Goal: Communication & Community: Answer question/provide support

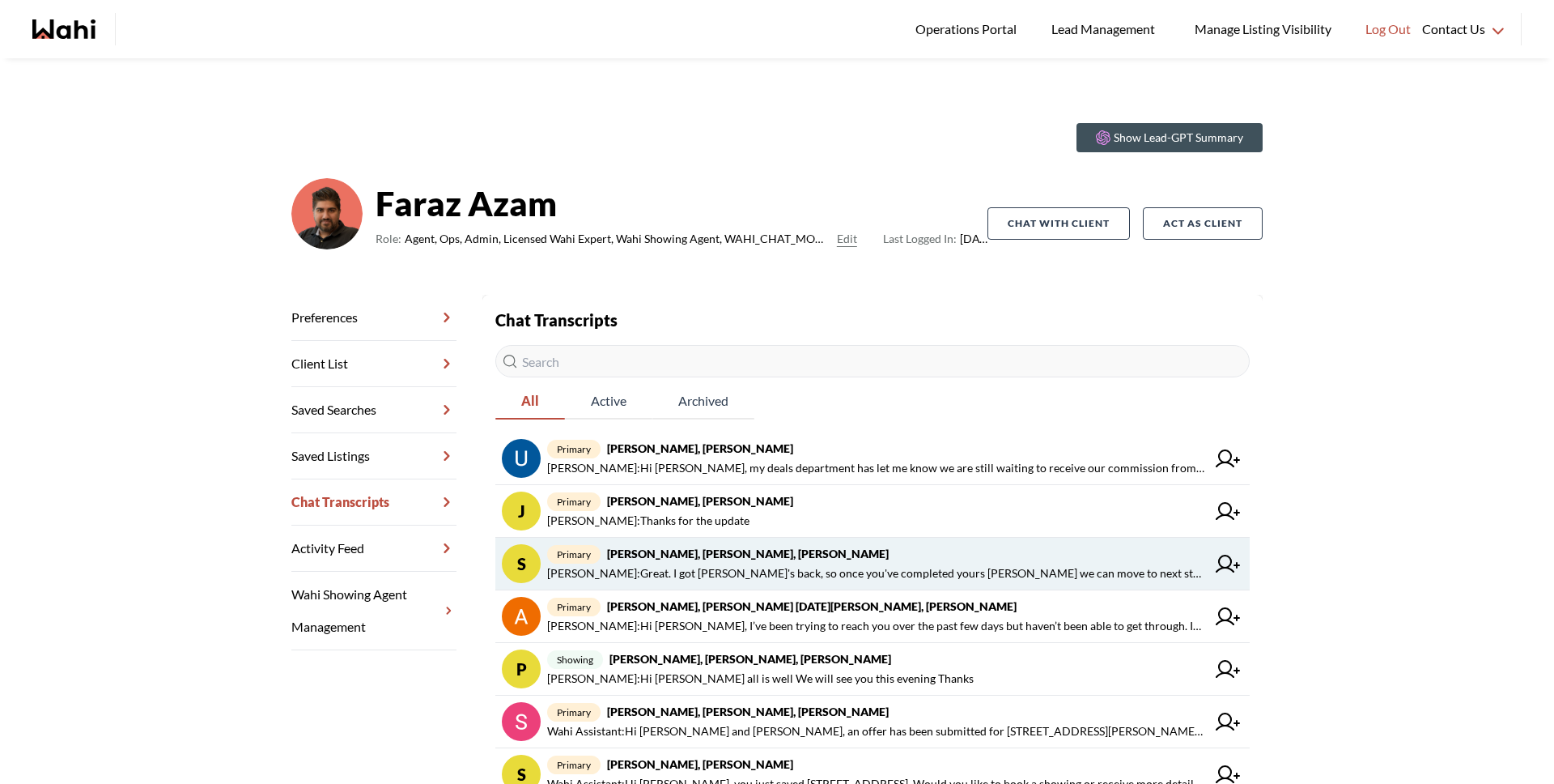
click at [820, 575] on span "Michelle Ryckman : Great. I got Rajesh's back, so once you've completed yours S…" at bounding box center [877, 573] width 659 height 19
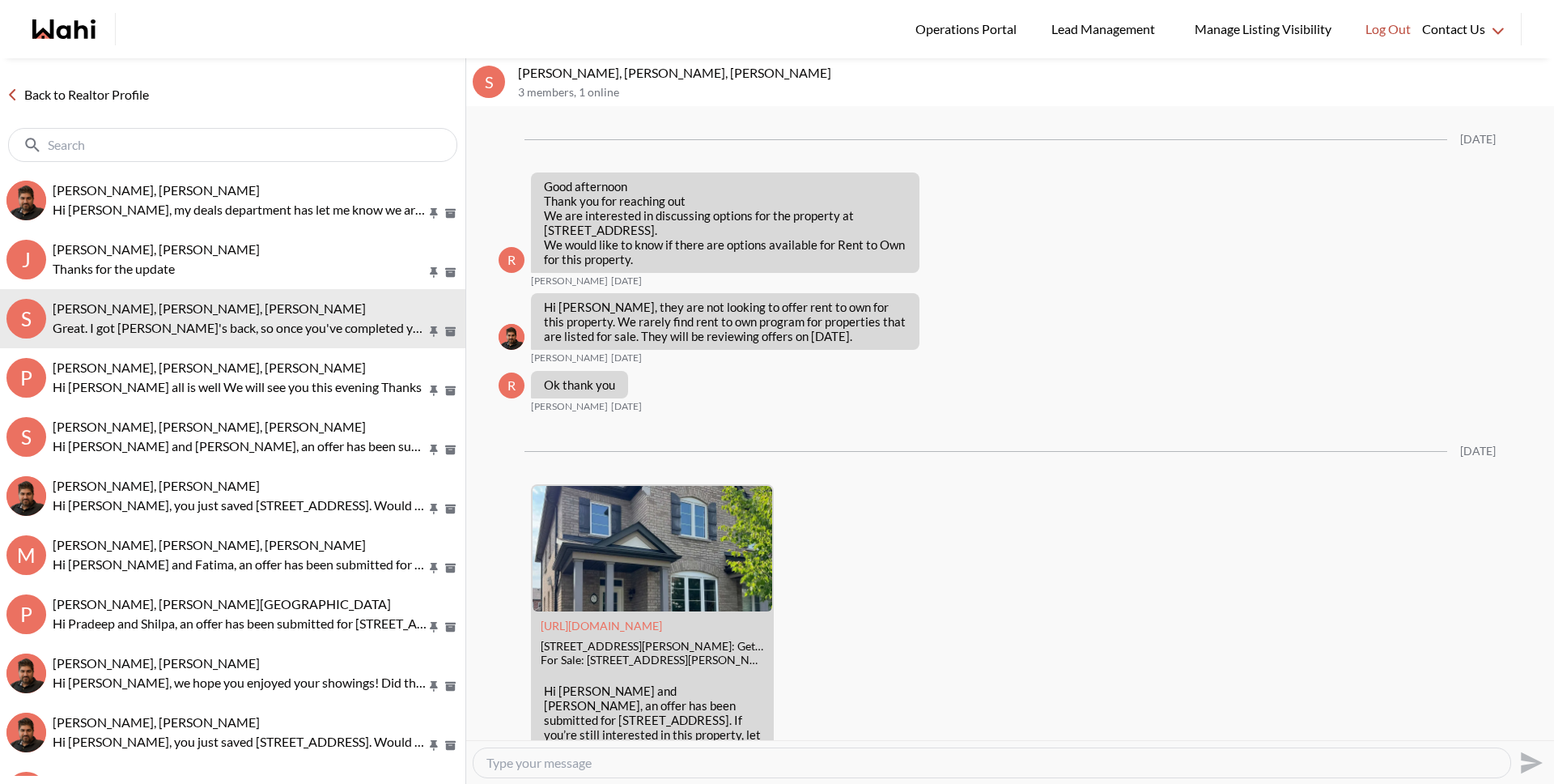
scroll to position [2637, 0]
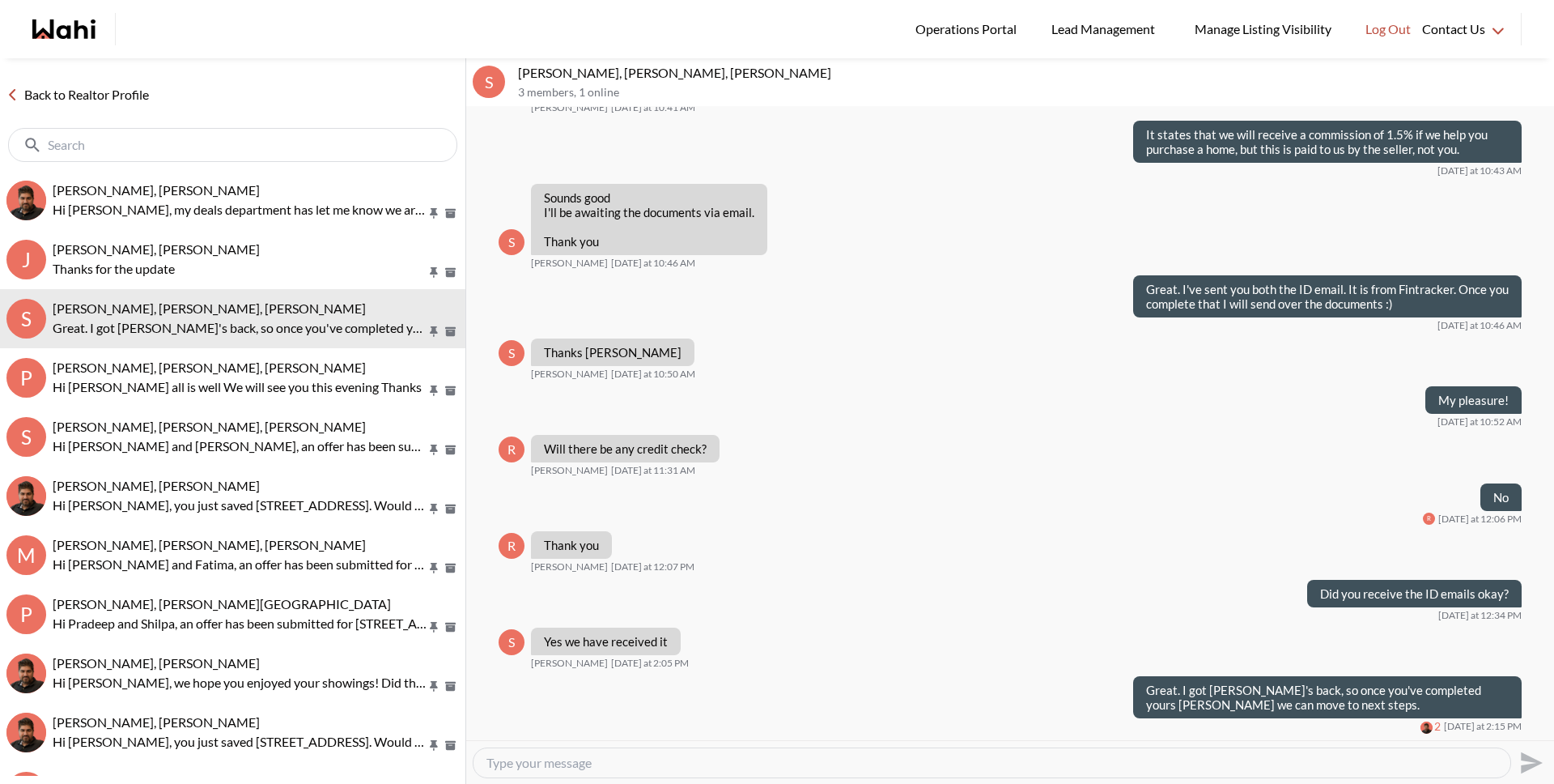
click at [861, 760] on textarea "Type your message" at bounding box center [992, 762] width 1011 height 16
paste textarea "ti"
type textarea "I've sent you both the agreement. Please don't hesitate if you have any questio…"
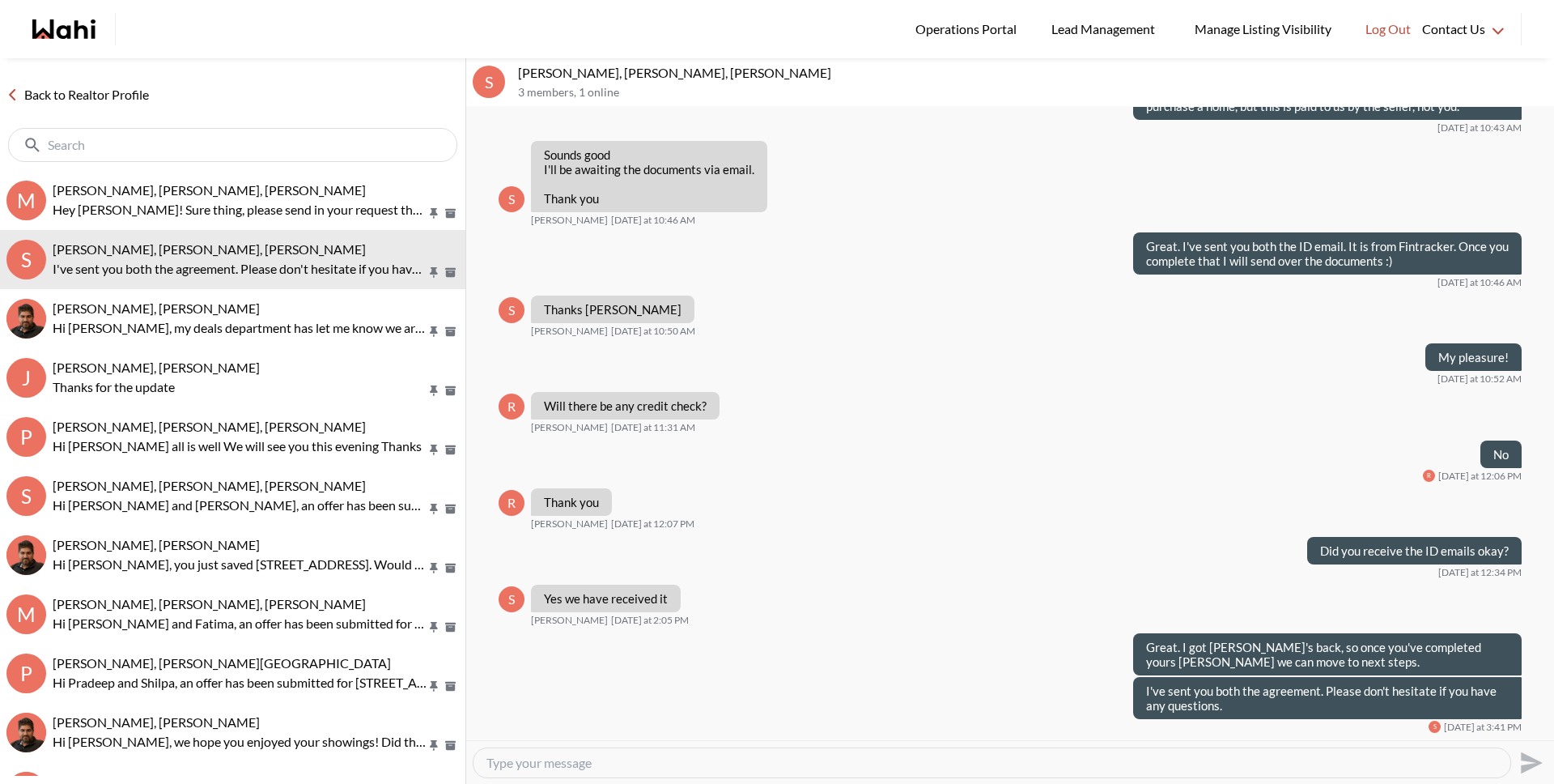
click at [798, 753] on div at bounding box center [992, 762] width 1037 height 29
type textarea "https://www.loom.com/share/86ec866ece634ae5814dd0926dcf9bc3?sid=e02bc271-b274-4…"
drag, startPoint x: 1184, startPoint y: 767, endPoint x: 478, endPoint y: 599, distance: 725.7
click at [612, 780] on div "https://www.loom.com/share/86ec866ece634ae5814dd0926dcf9bc3?sid=e02bc271-b274-4…" at bounding box center [1010, 762] width 1088 height 44
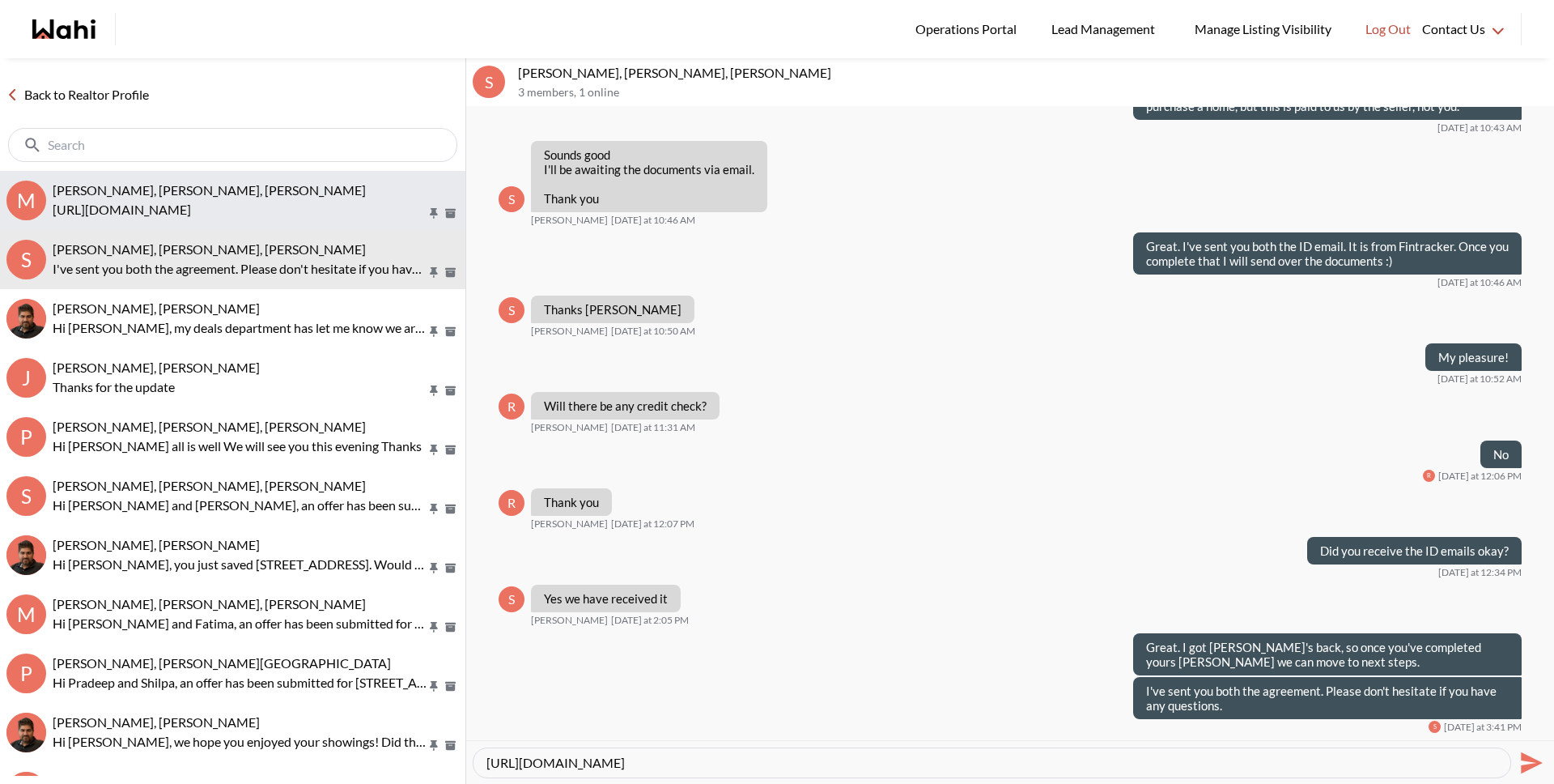
click at [204, 182] on span "Michael Man, Maria Odejar, Michelle" at bounding box center [210, 189] width 314 height 15
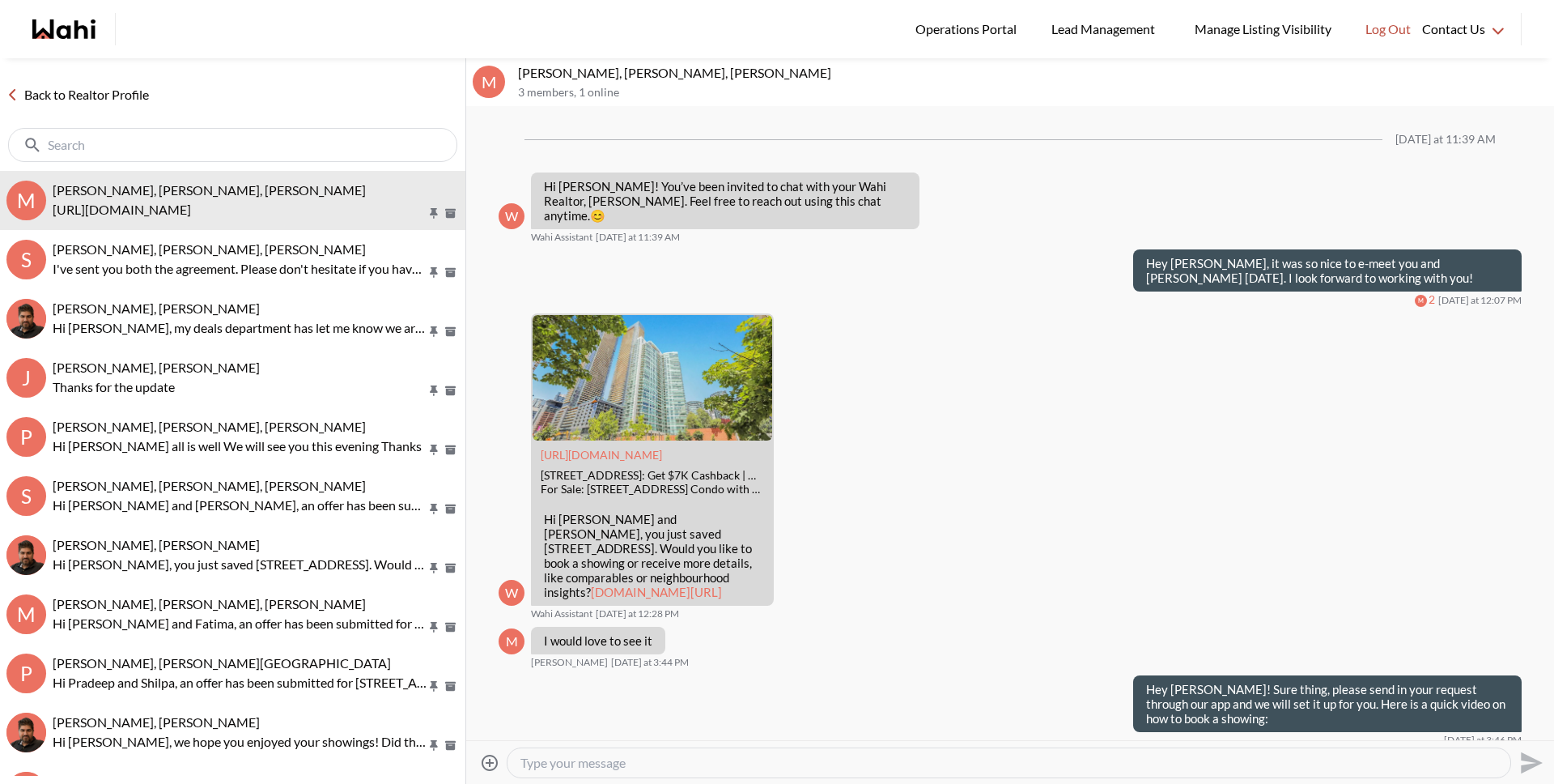
scroll to position [307, 0]
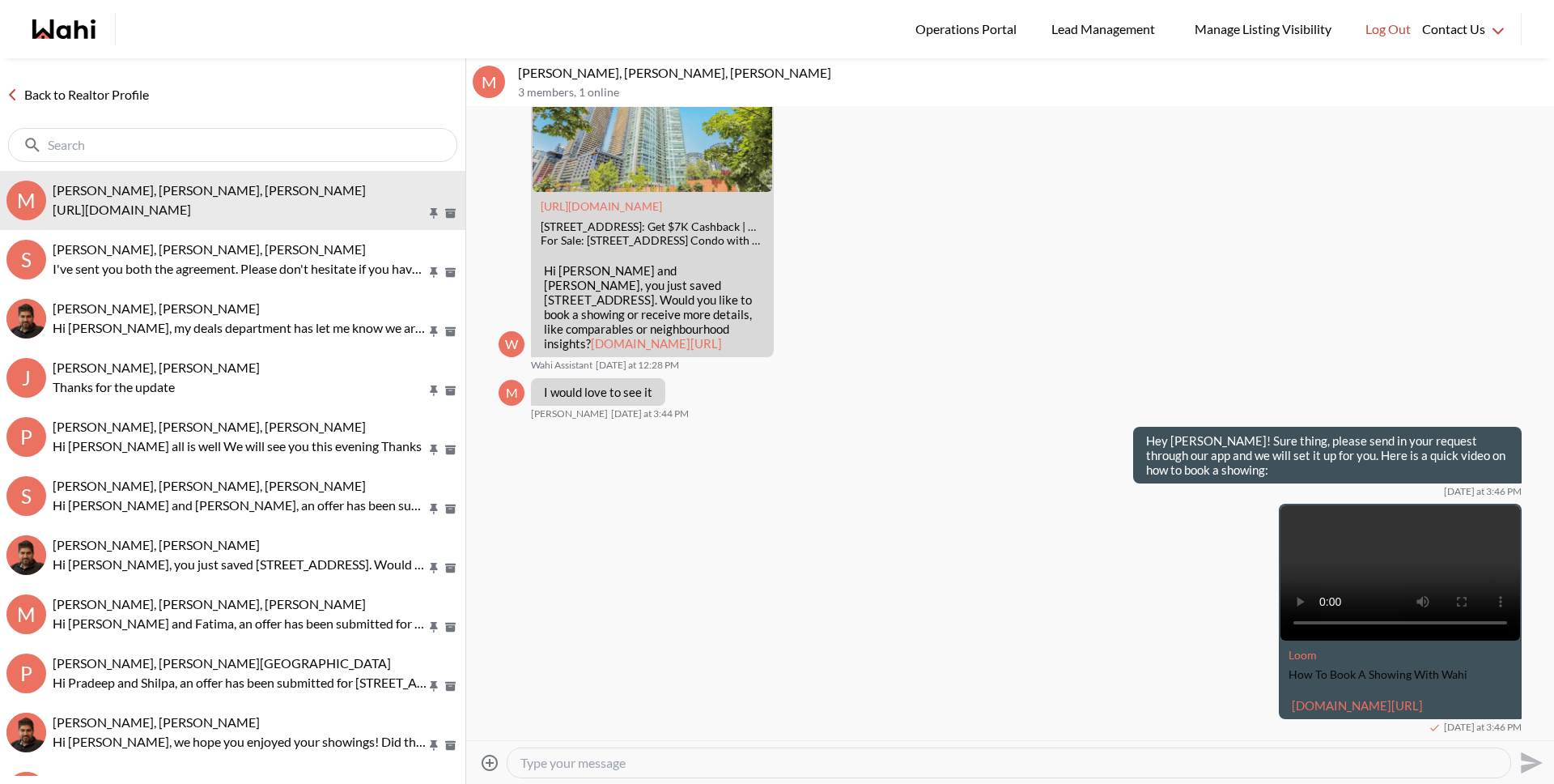
click at [137, 96] on link "Back to Realtor Profile" at bounding box center [78, 95] width 155 height 21
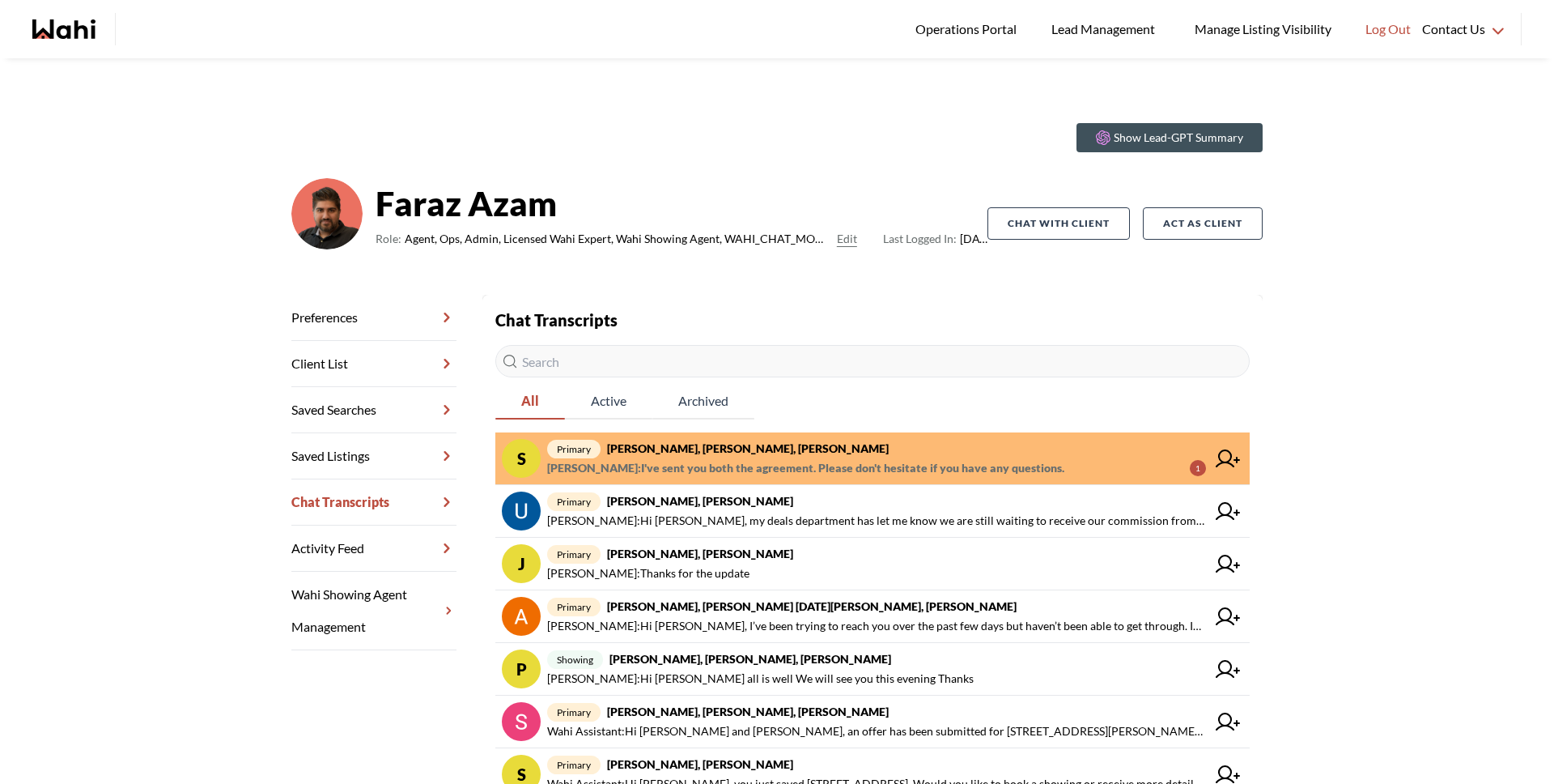
click at [807, 450] on span "primary Stannette Lindsay, Rajesh Kumar, Faraz" at bounding box center [877, 448] width 659 height 19
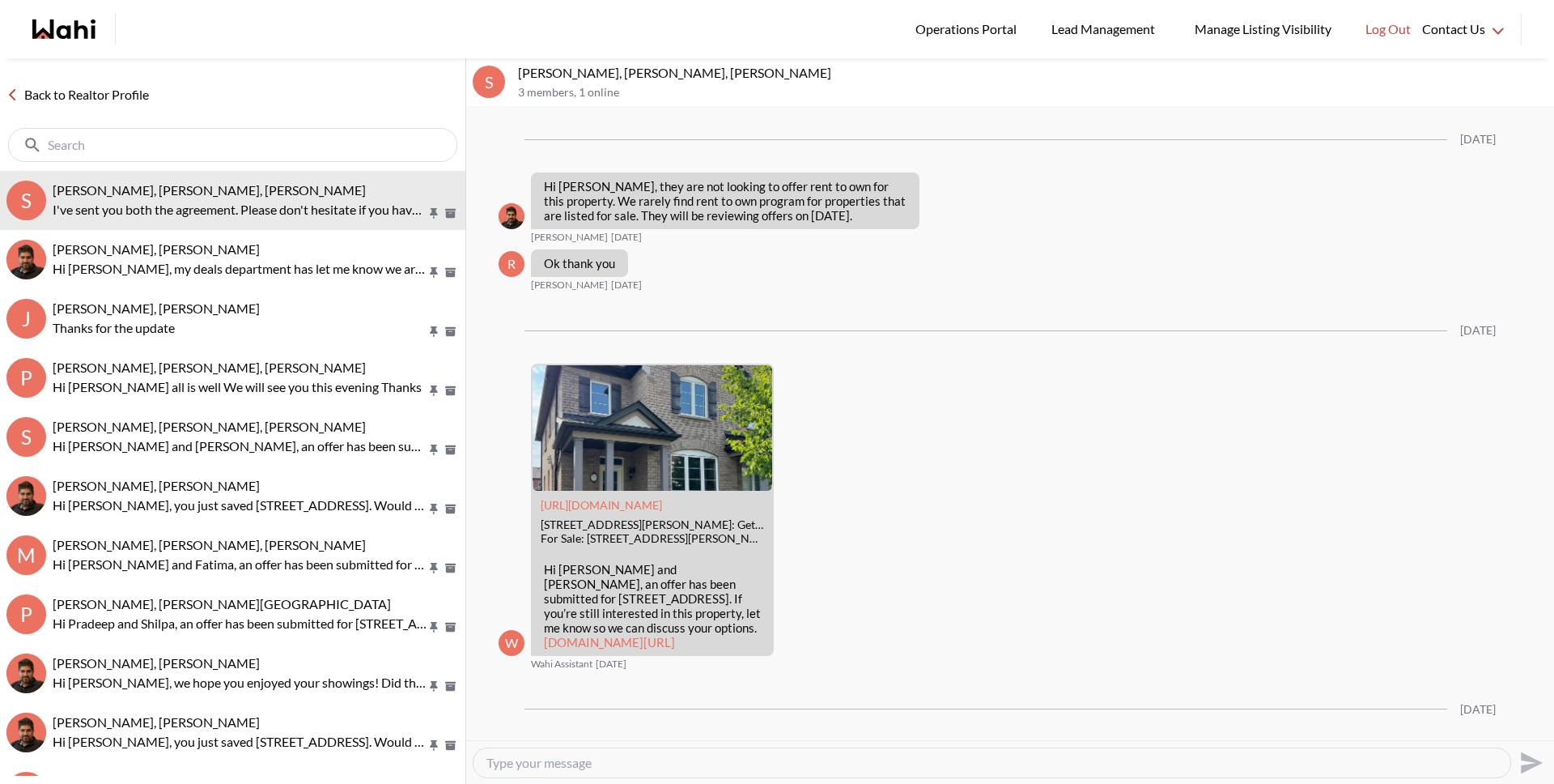
scroll to position [2558, 0]
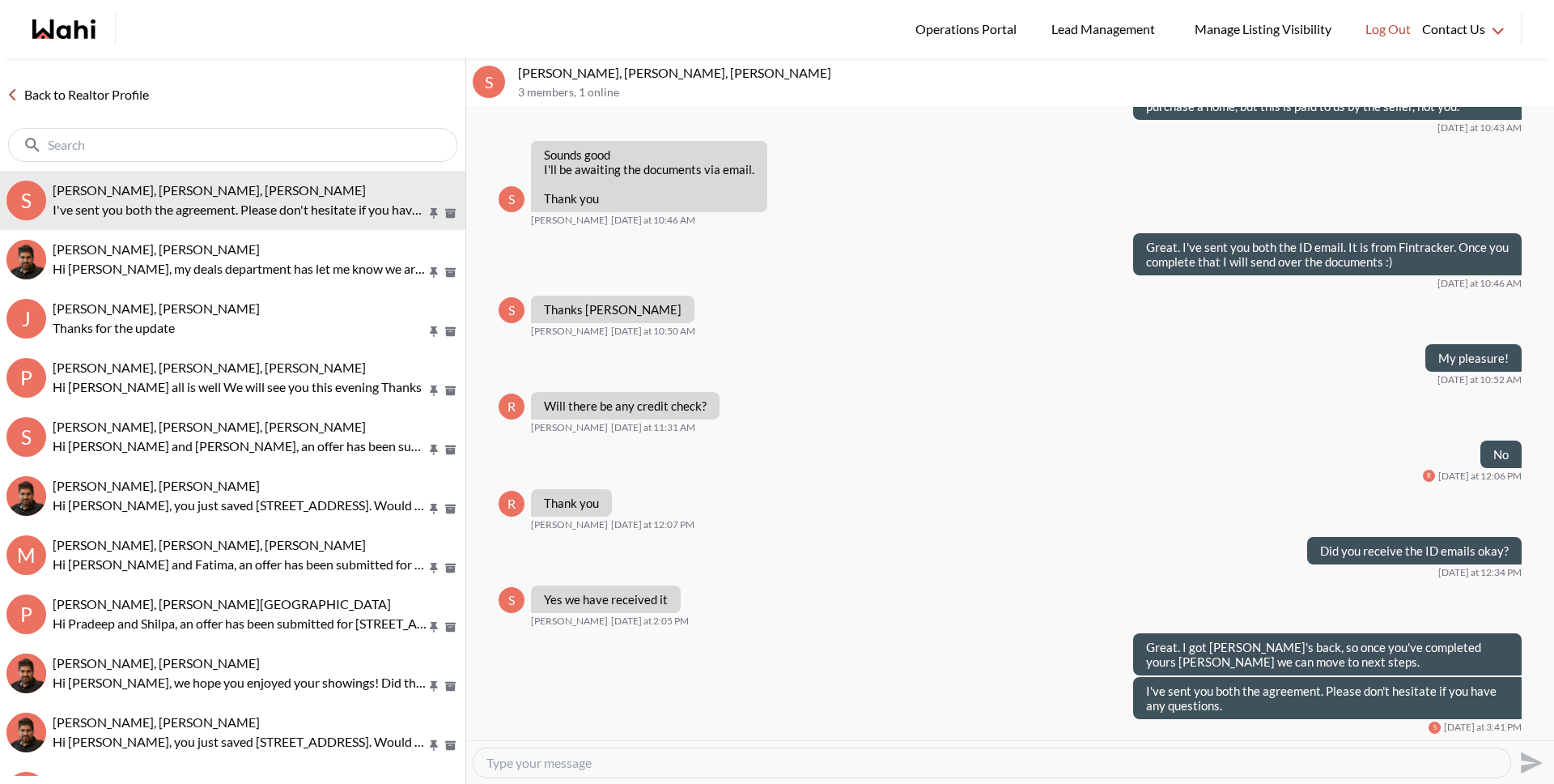
click at [135, 92] on link "Back to Realtor Profile" at bounding box center [78, 95] width 155 height 21
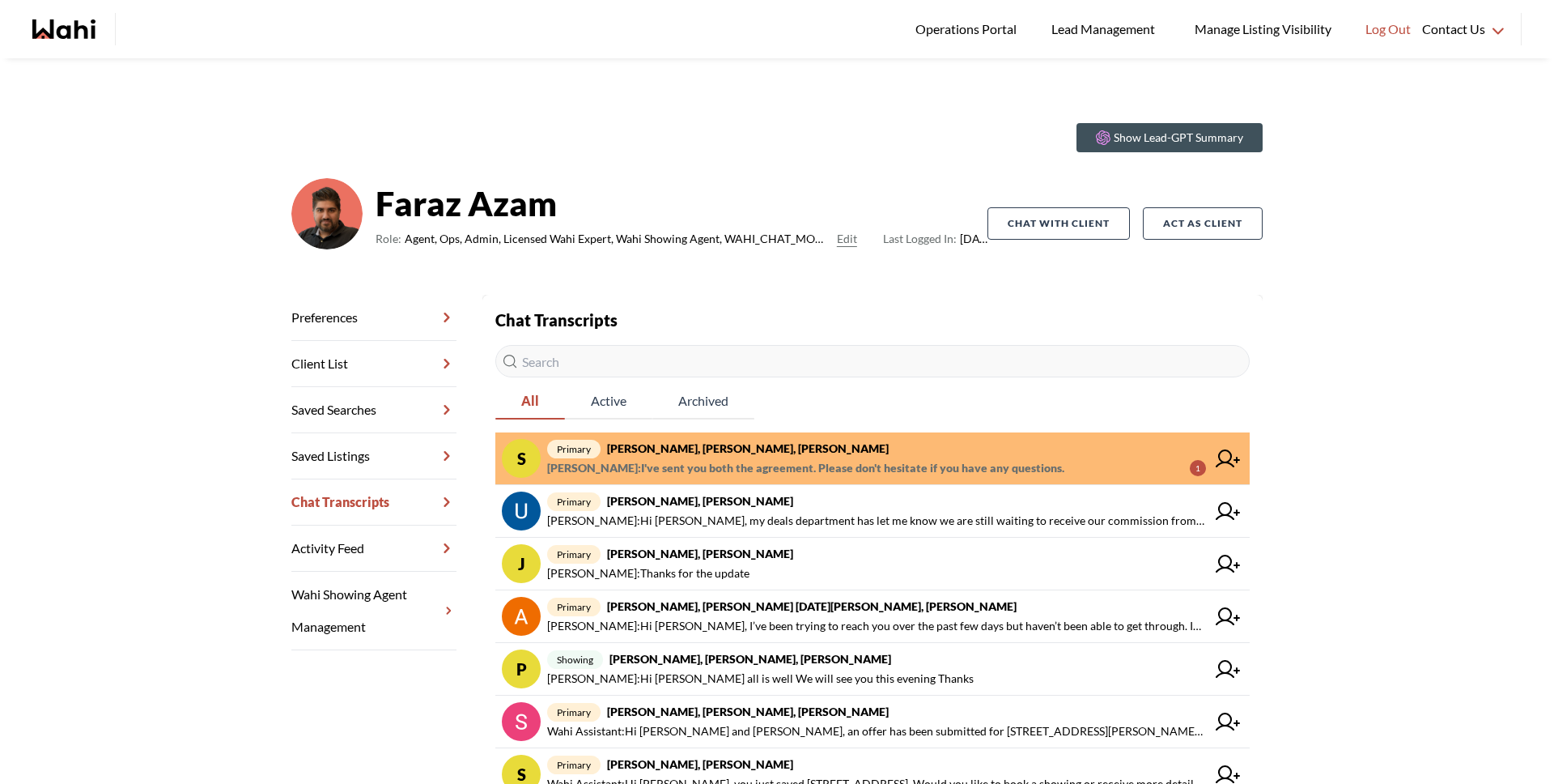
click at [843, 475] on span "Michelle Ryckman : I've sent you both the agreement. Please don't hesitate if y…" at bounding box center [805, 468] width 517 height 19
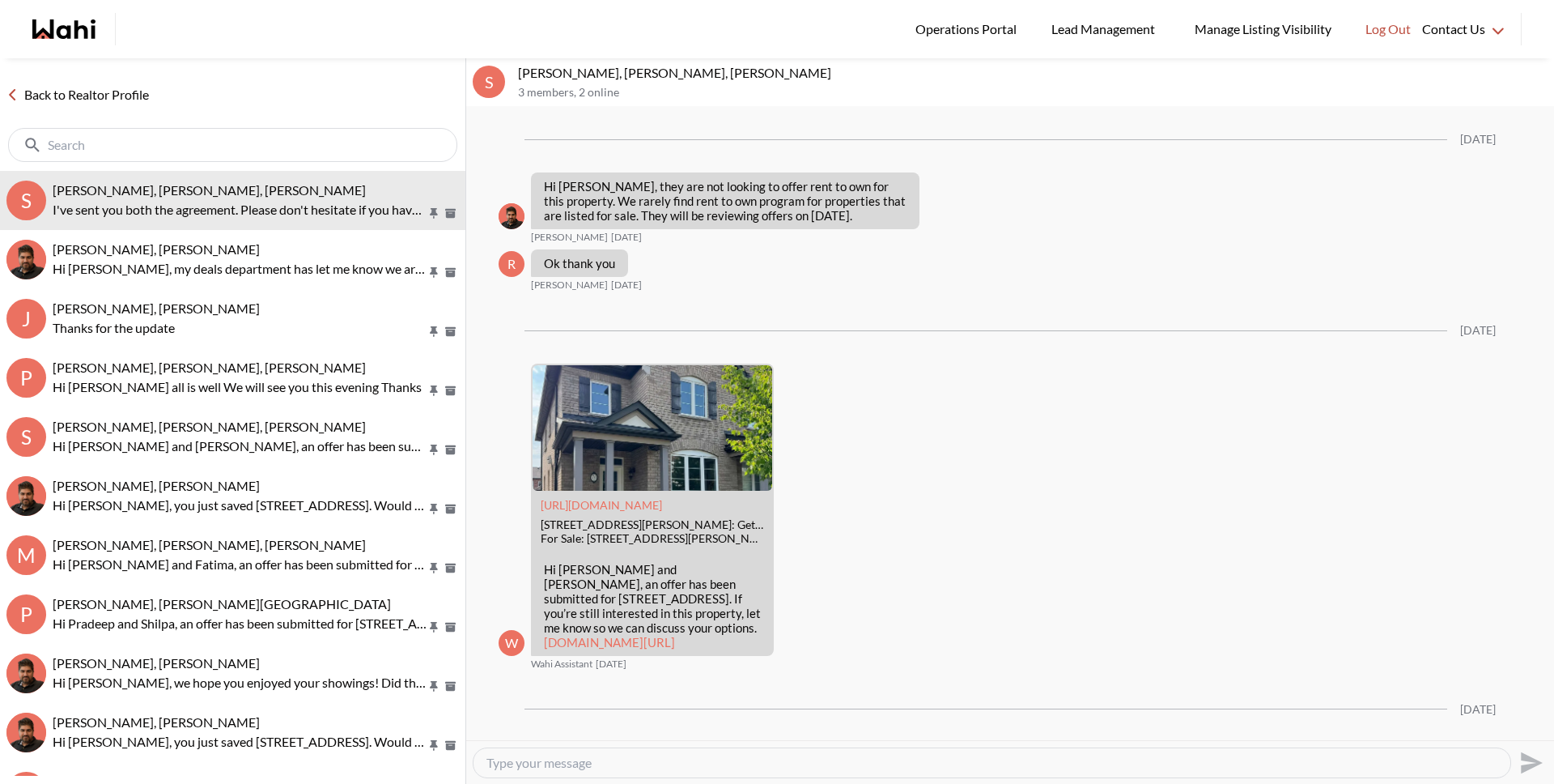
scroll to position [2558, 0]
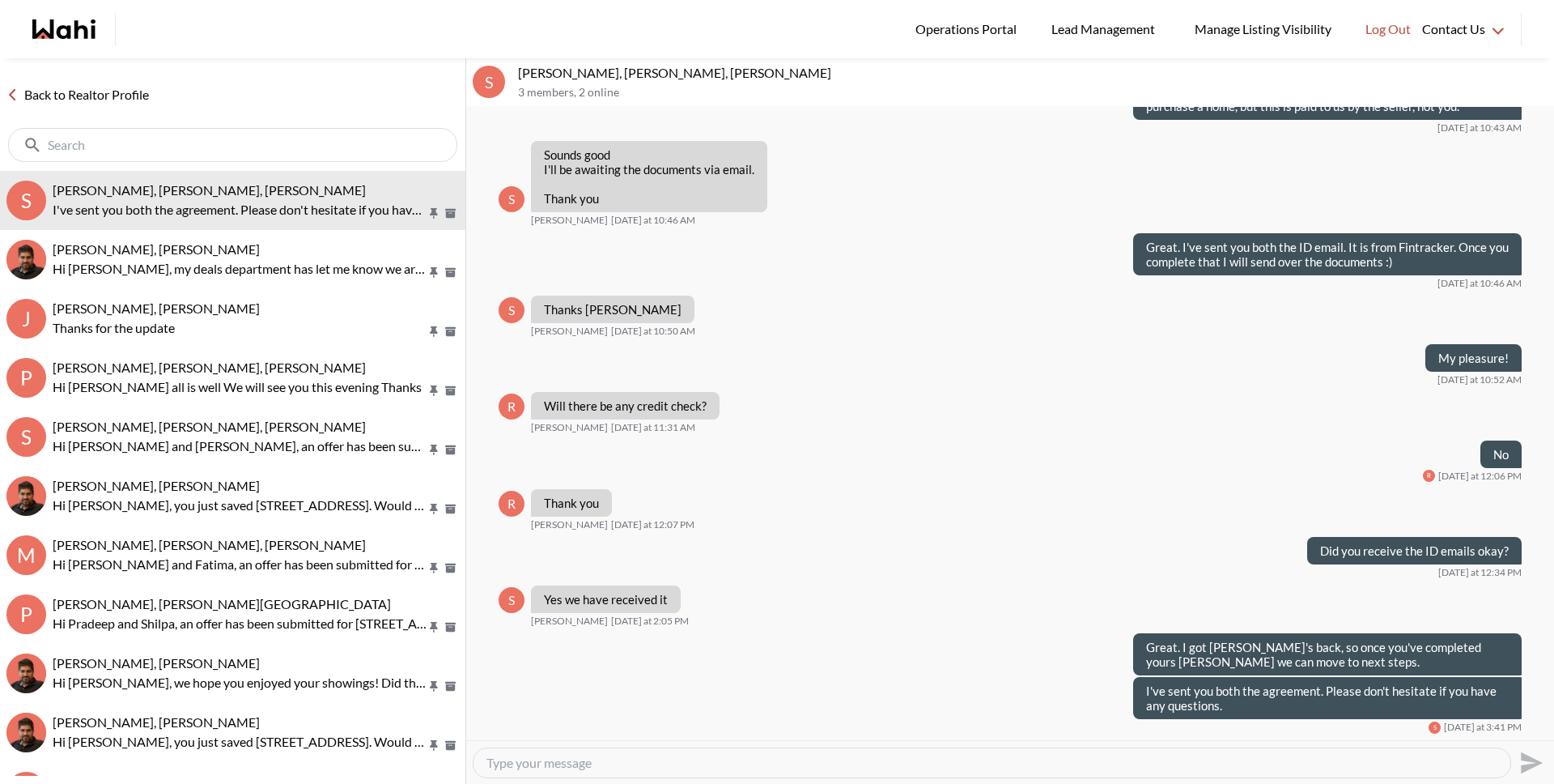
click at [138, 92] on link "Back to Realtor Profile" at bounding box center [78, 95] width 155 height 21
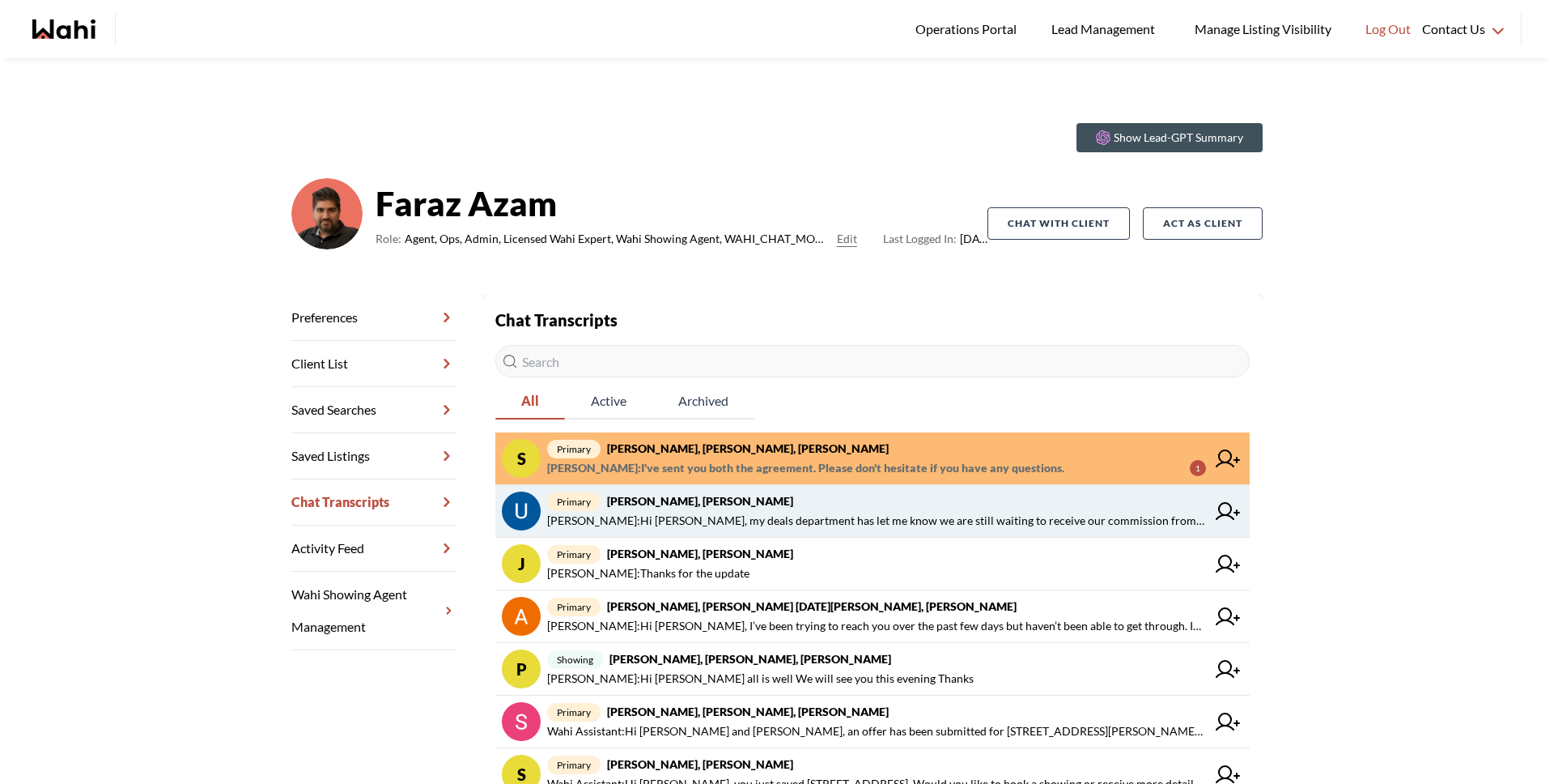
click at [655, 496] on strong "Uday Kakkar, Faraz" at bounding box center [699, 501] width 186 height 14
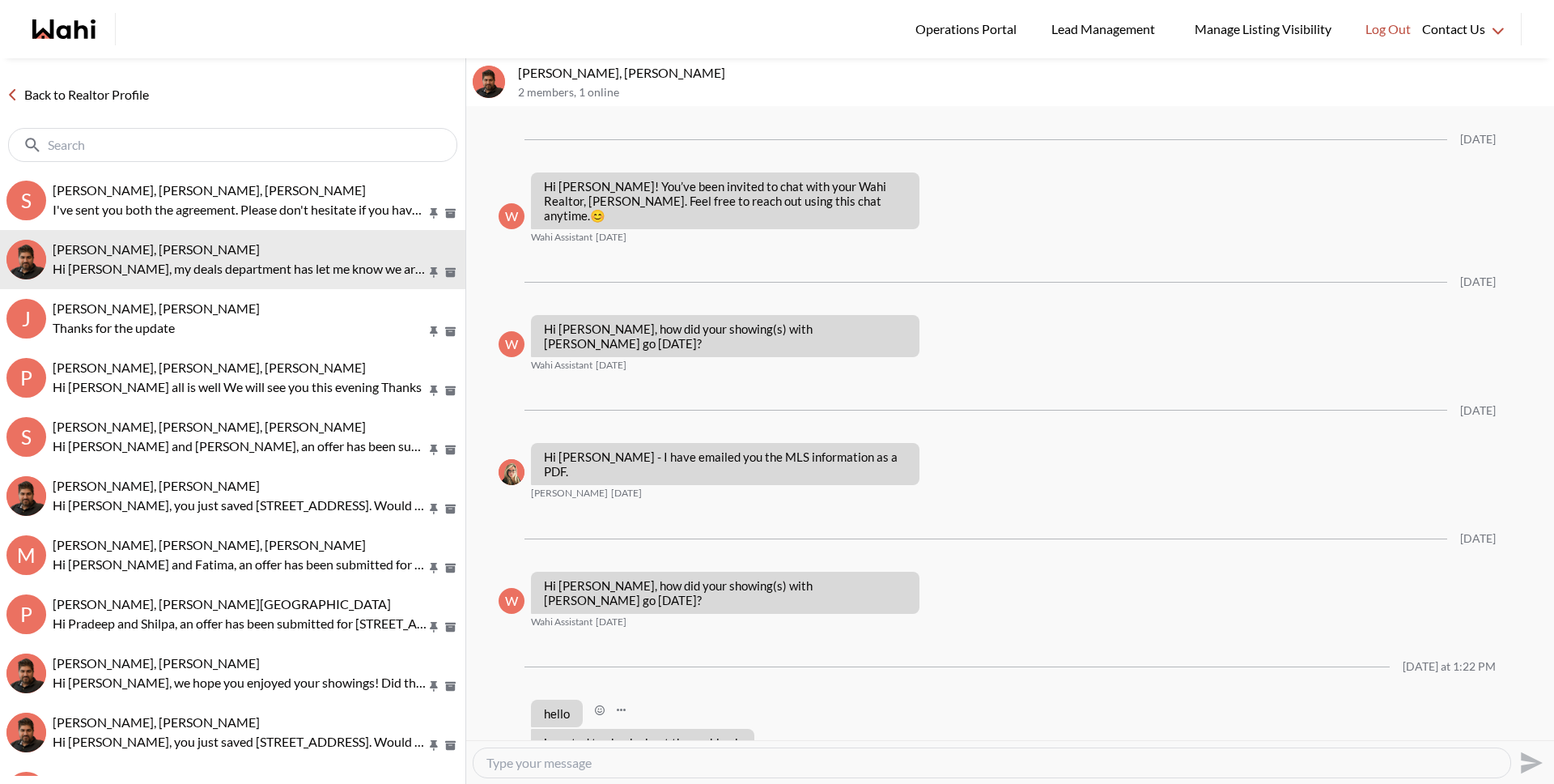
scroll to position [144, 0]
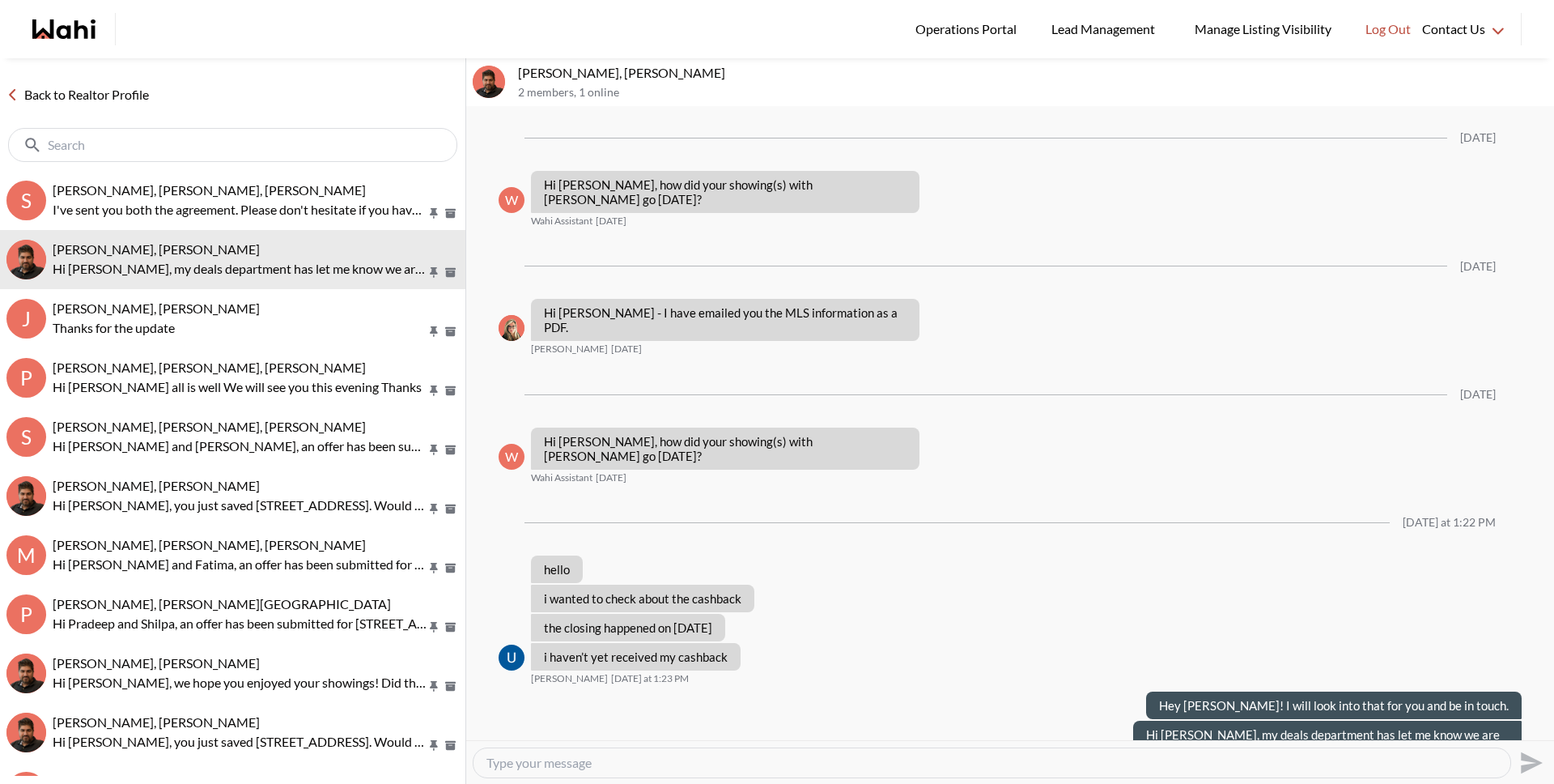
click at [103, 100] on link "Back to Realtor Profile" at bounding box center [78, 95] width 155 height 21
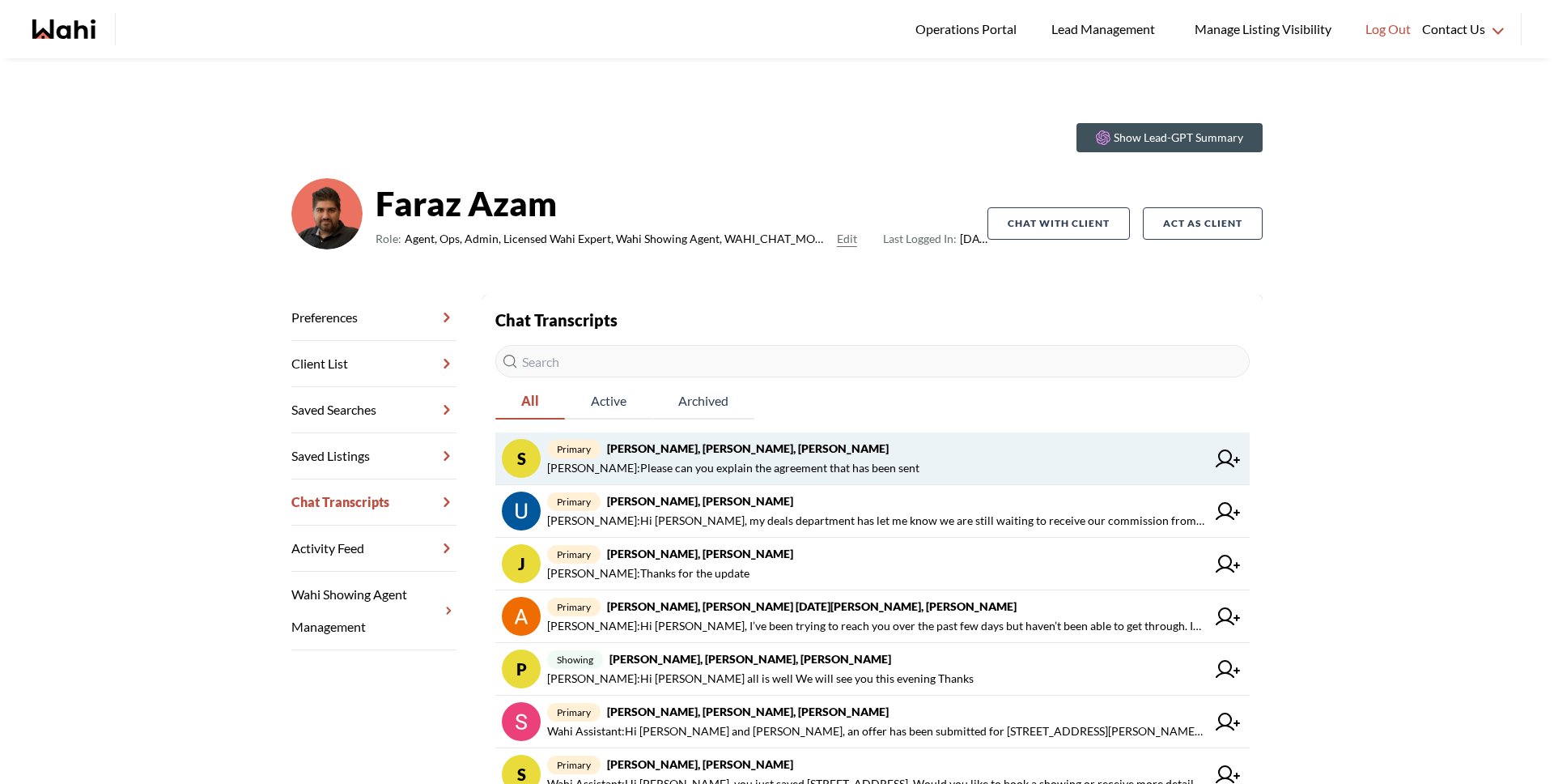
click at [779, 463] on span "Stannette Lindsay : Please can you explain the agreement that has been sent" at bounding box center [733, 468] width 373 height 19
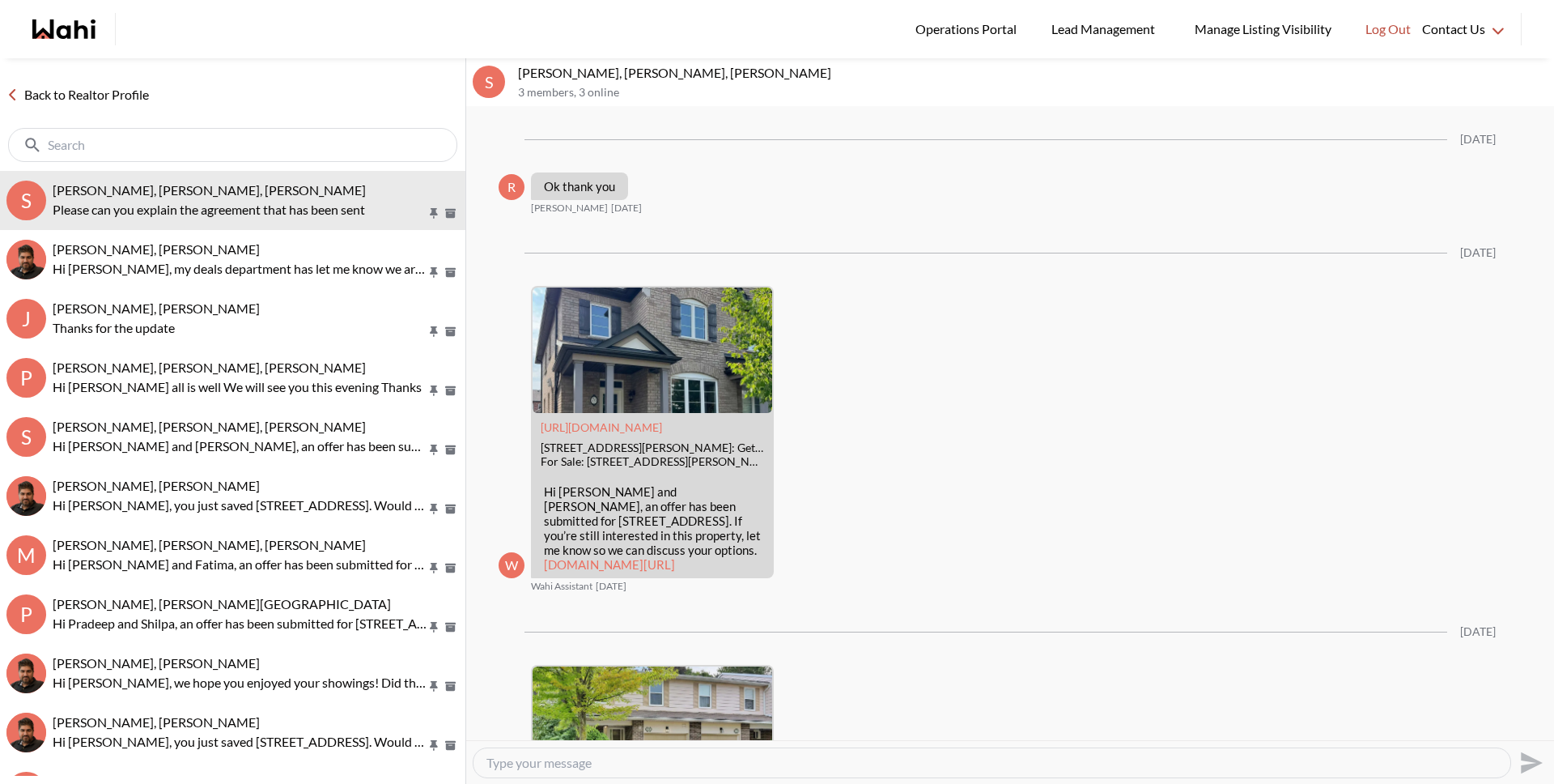
scroll to position [2530, 0]
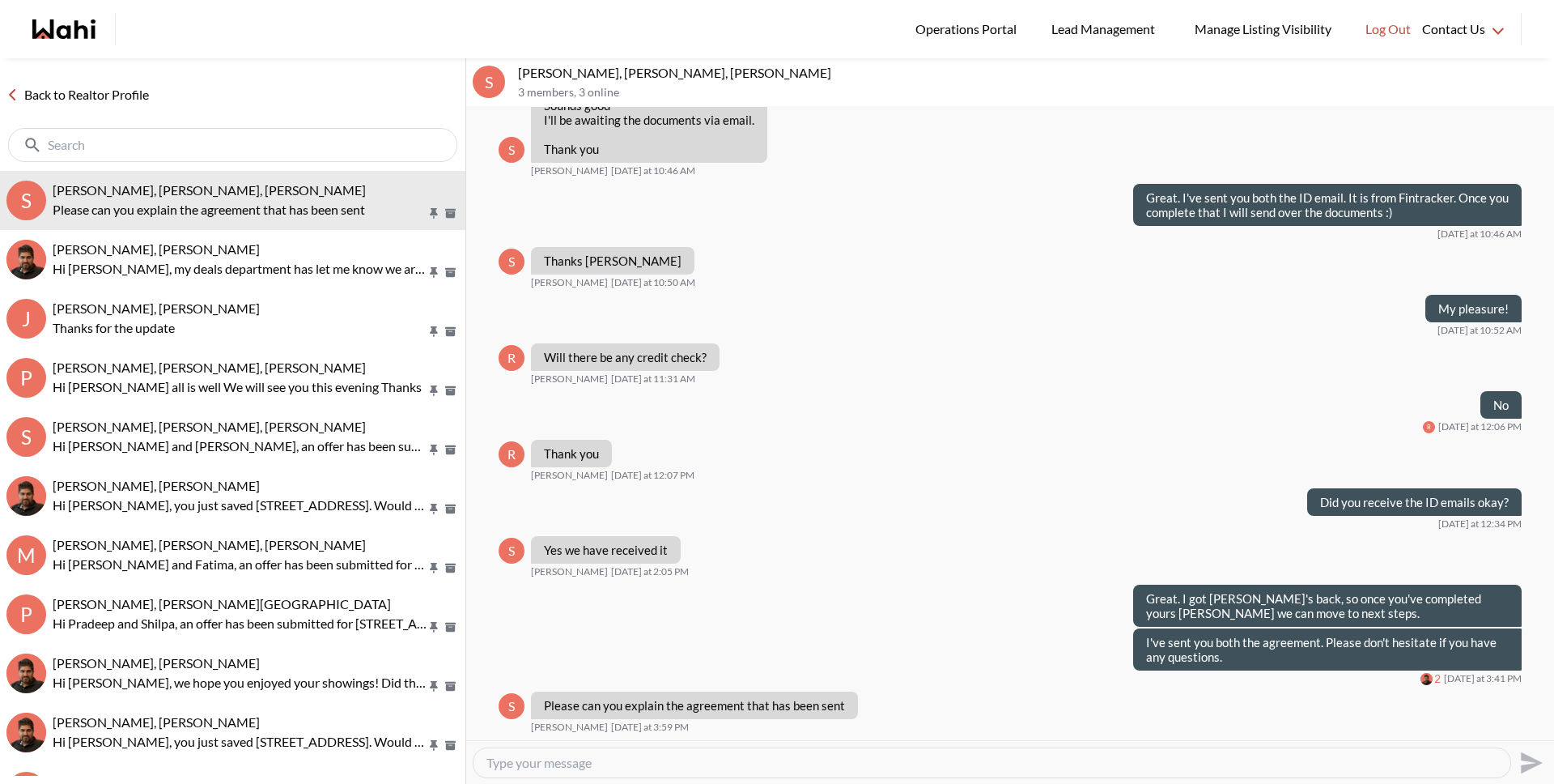
click at [794, 758] on textarea "Type your message" at bounding box center [992, 762] width 1011 height 16
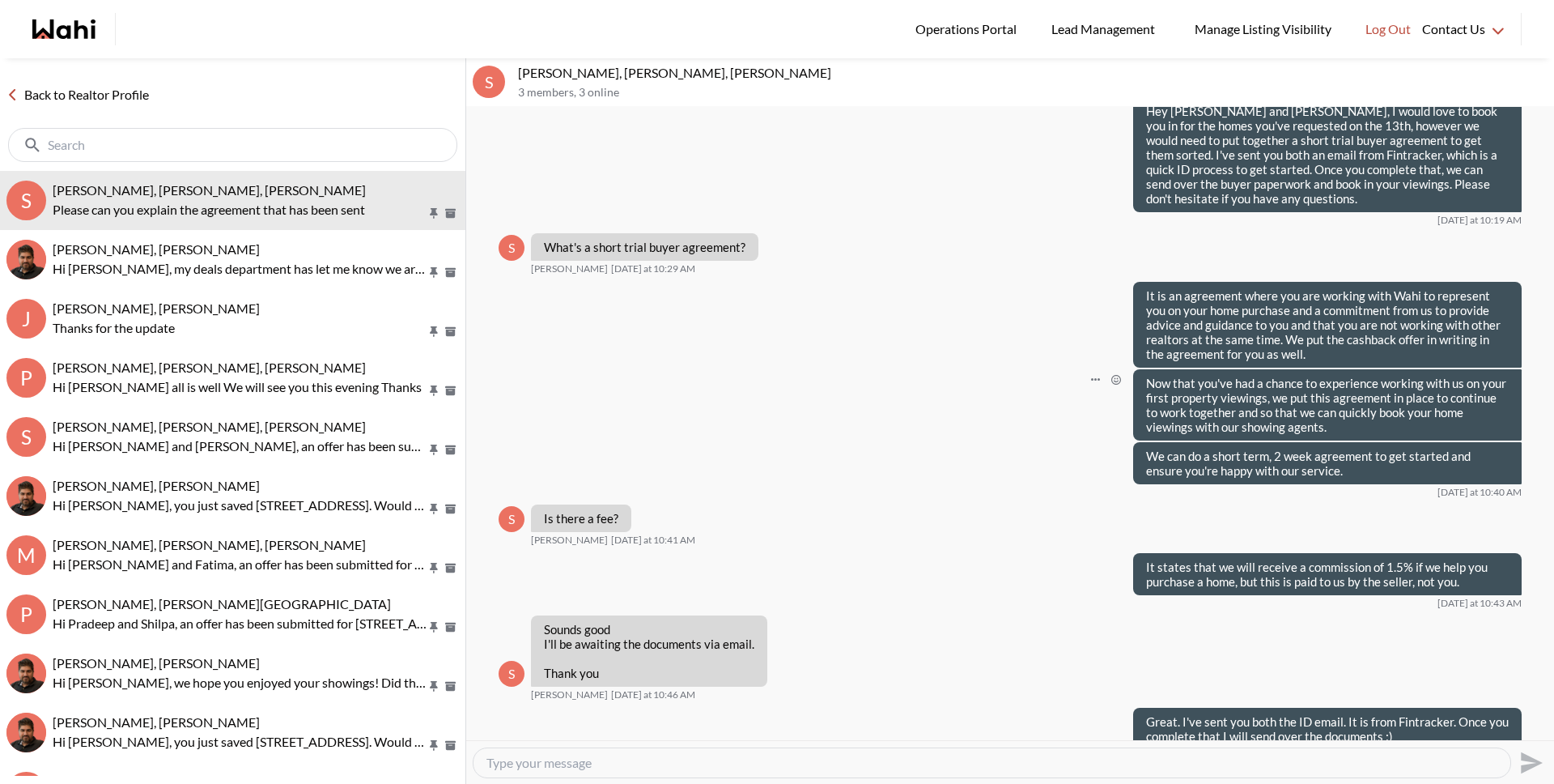
scroll to position [1922, 0]
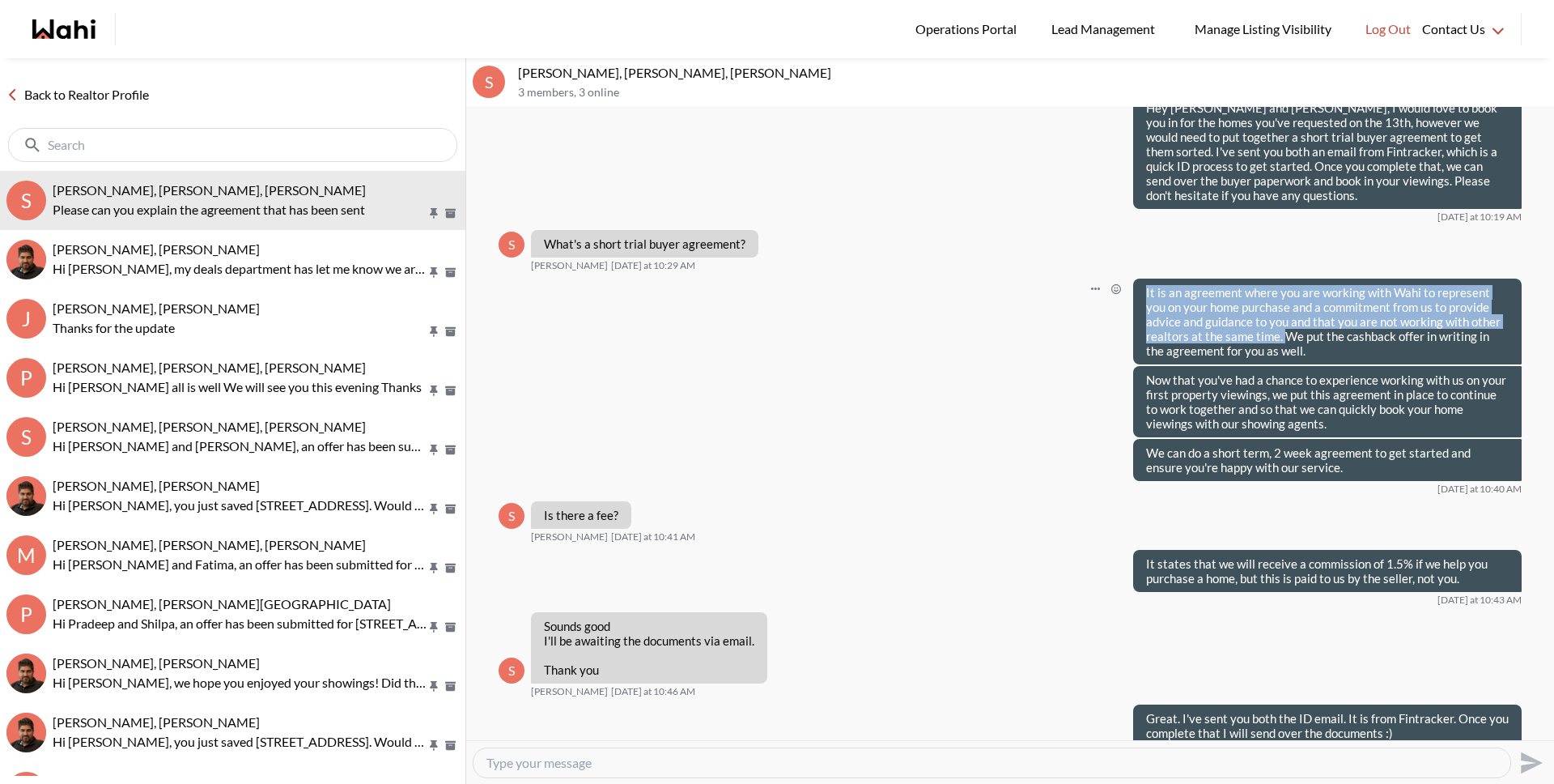
drag, startPoint x: 1135, startPoint y: 380, endPoint x: 1270, endPoint y: 422, distance: 141.4
click at [1270, 358] on p "It is an agreement where you are working with Wahi to represent you on your hom…" at bounding box center [1328, 321] width 363 height 73
copy p "It is an agreement where you are working with Wahi to represent you on your hom…"
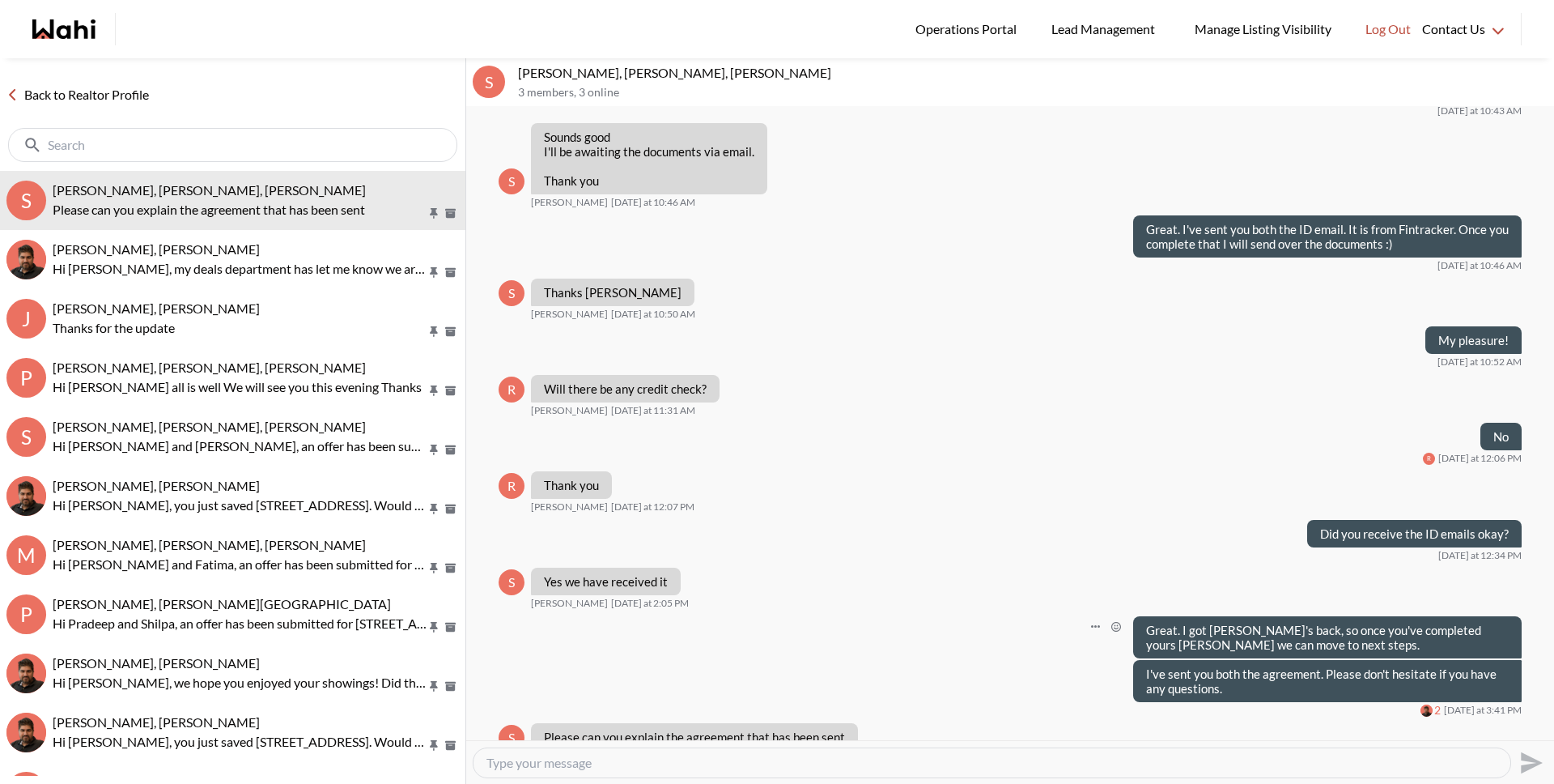
scroll to position [2530, 0]
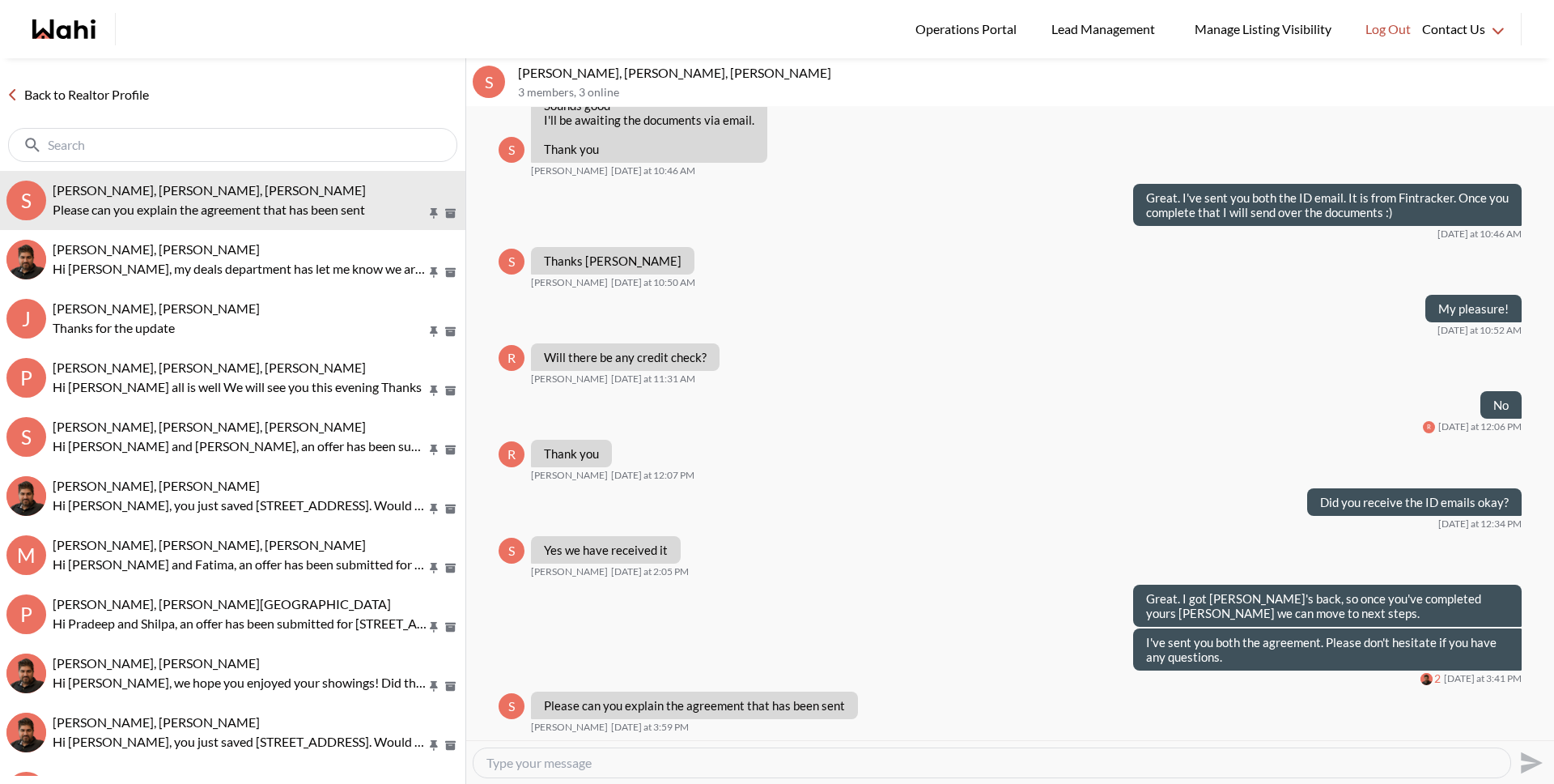
click at [859, 756] on textarea "Type your message" at bounding box center [992, 762] width 1011 height 16
paste textarea "It is an agreement where you are working with Wahi to represent you on your hom…"
type textarea "It is an agreement where you are working with Wahi to represent you on your hom…"
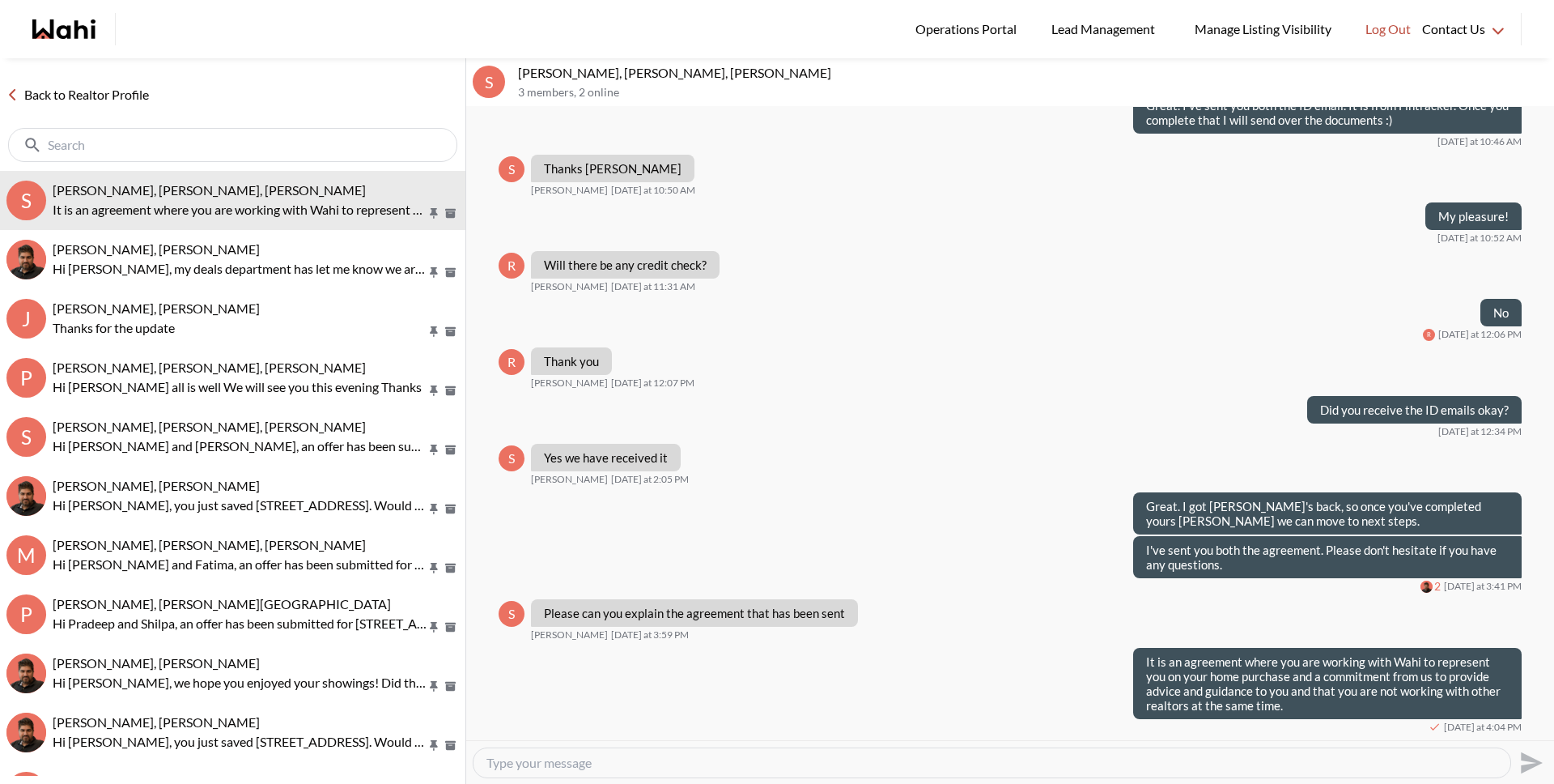
scroll to position [2622, 0]
click at [875, 772] on div at bounding box center [992, 762] width 1037 height 29
click at [875, 765] on textarea "Type your message" at bounding box center [992, 762] width 1011 height 16
type textarea "It is for a period of 2 weeks."
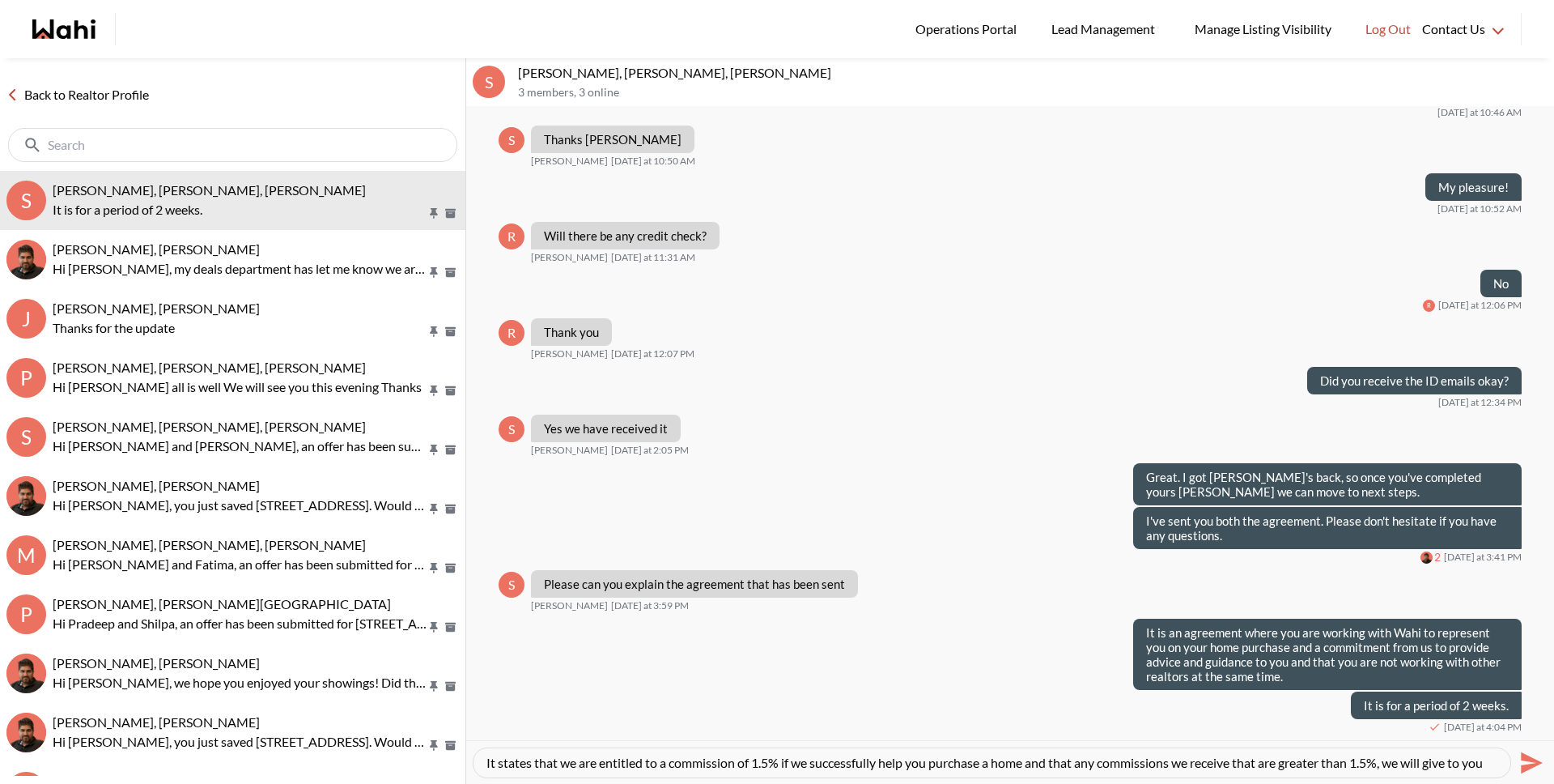
scroll to position [16, 0]
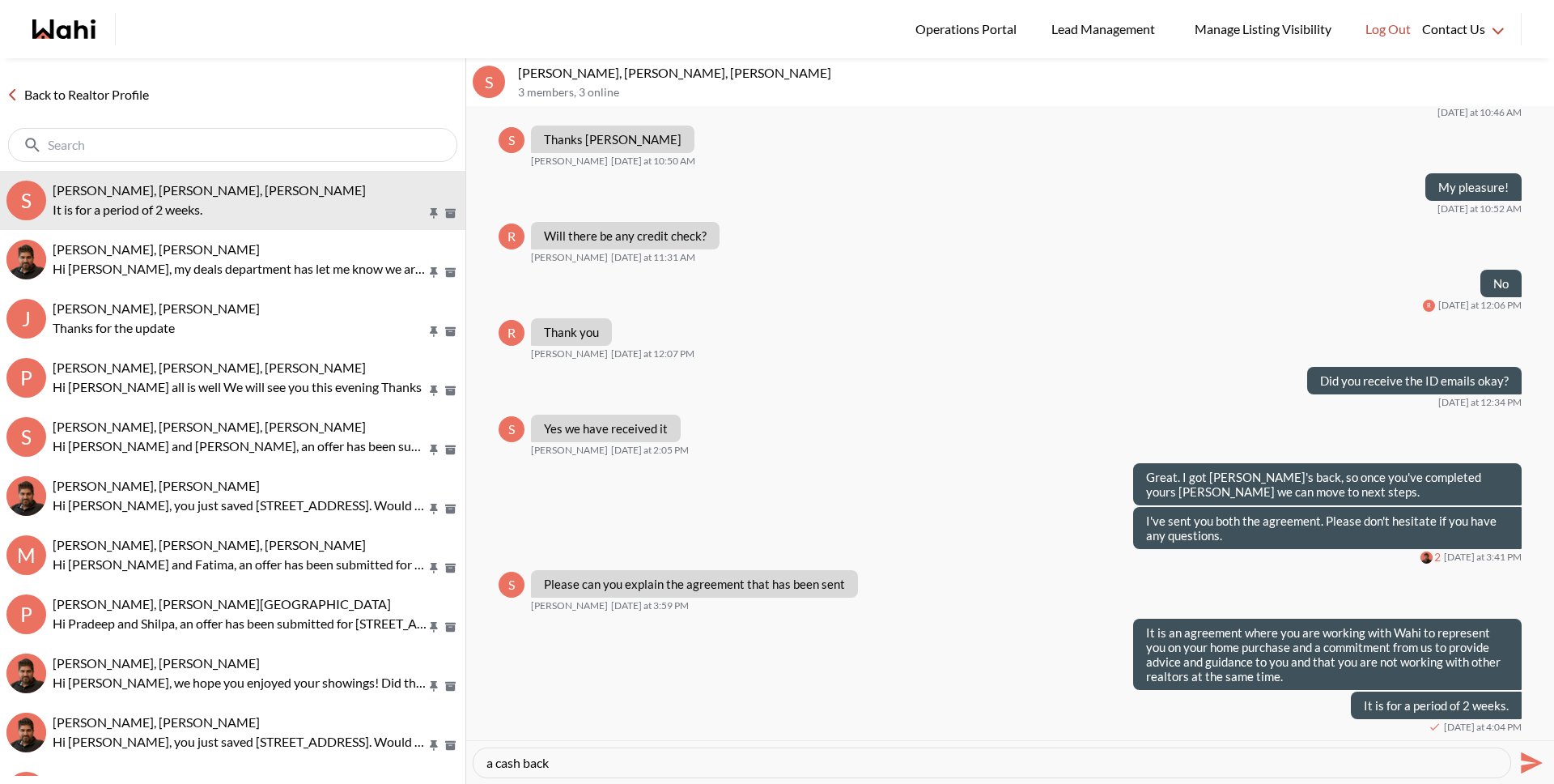
type textarea "It states that we are entitled to a commission of 1.5% if we successfully help …"
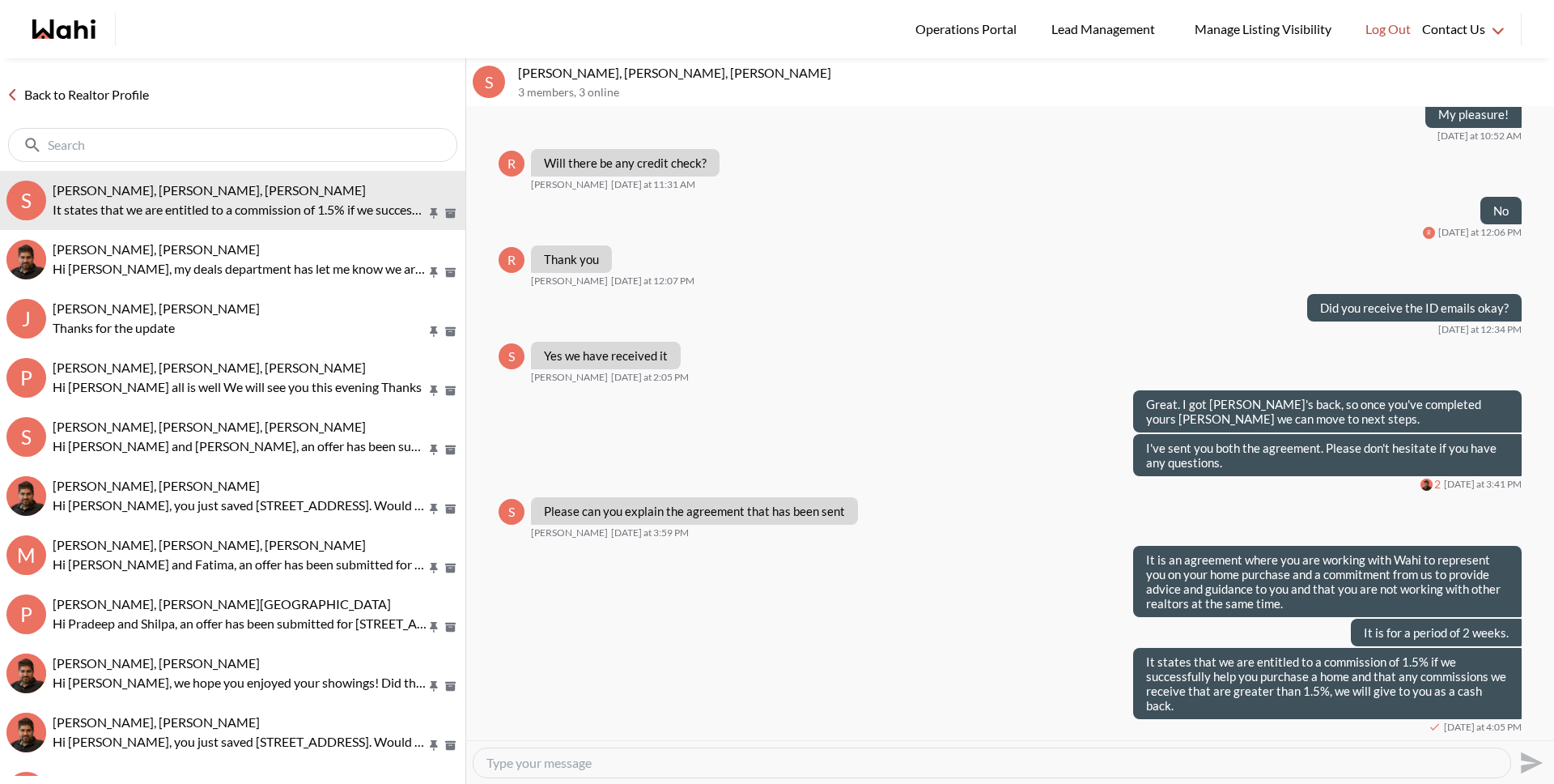
scroll to position [2709, 0]
type textarea "Does that clarify things?"
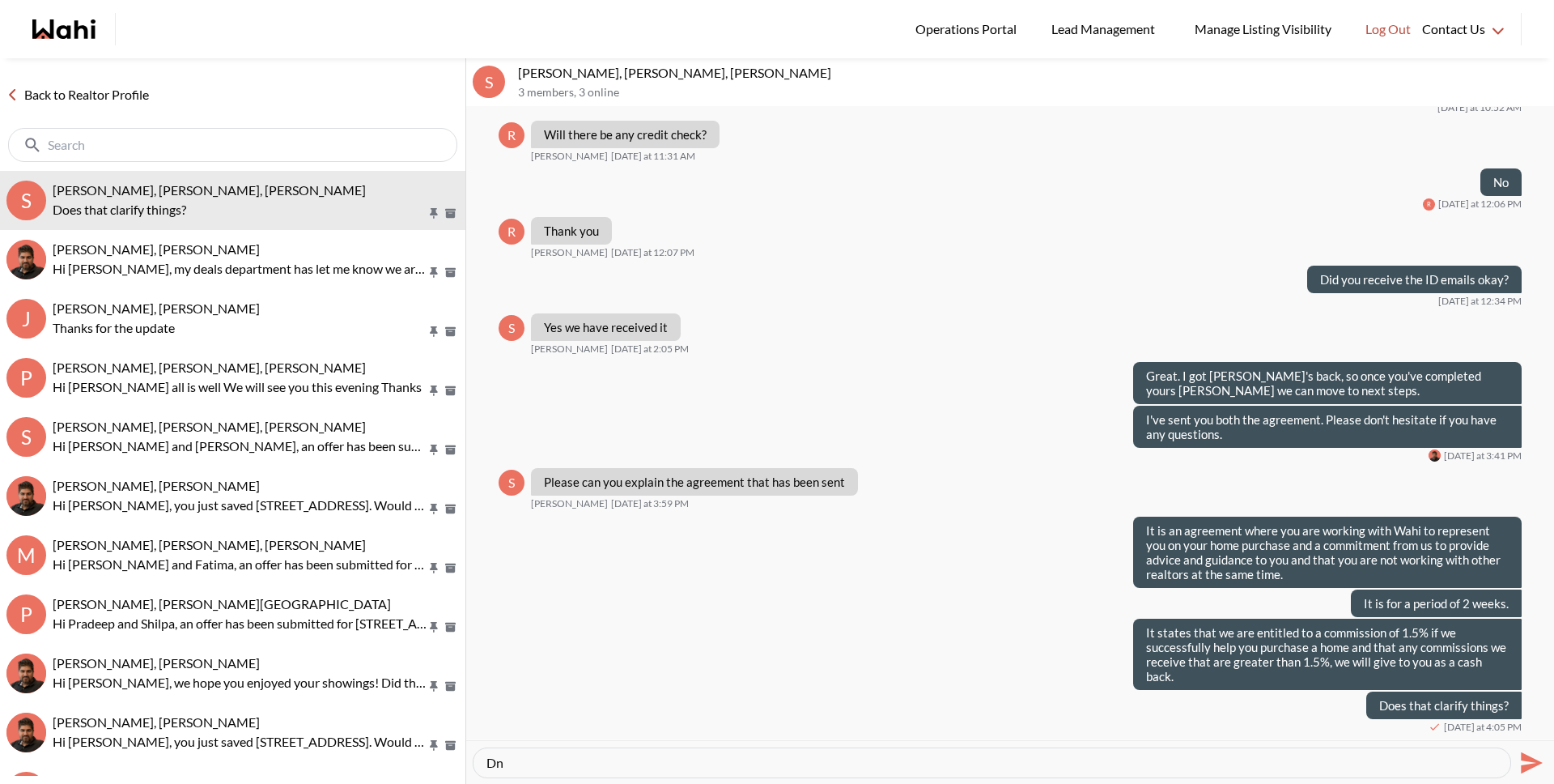
type textarea "D"
type textarea "Happy to answer any other questions here or we can have a phone call if you pre…"
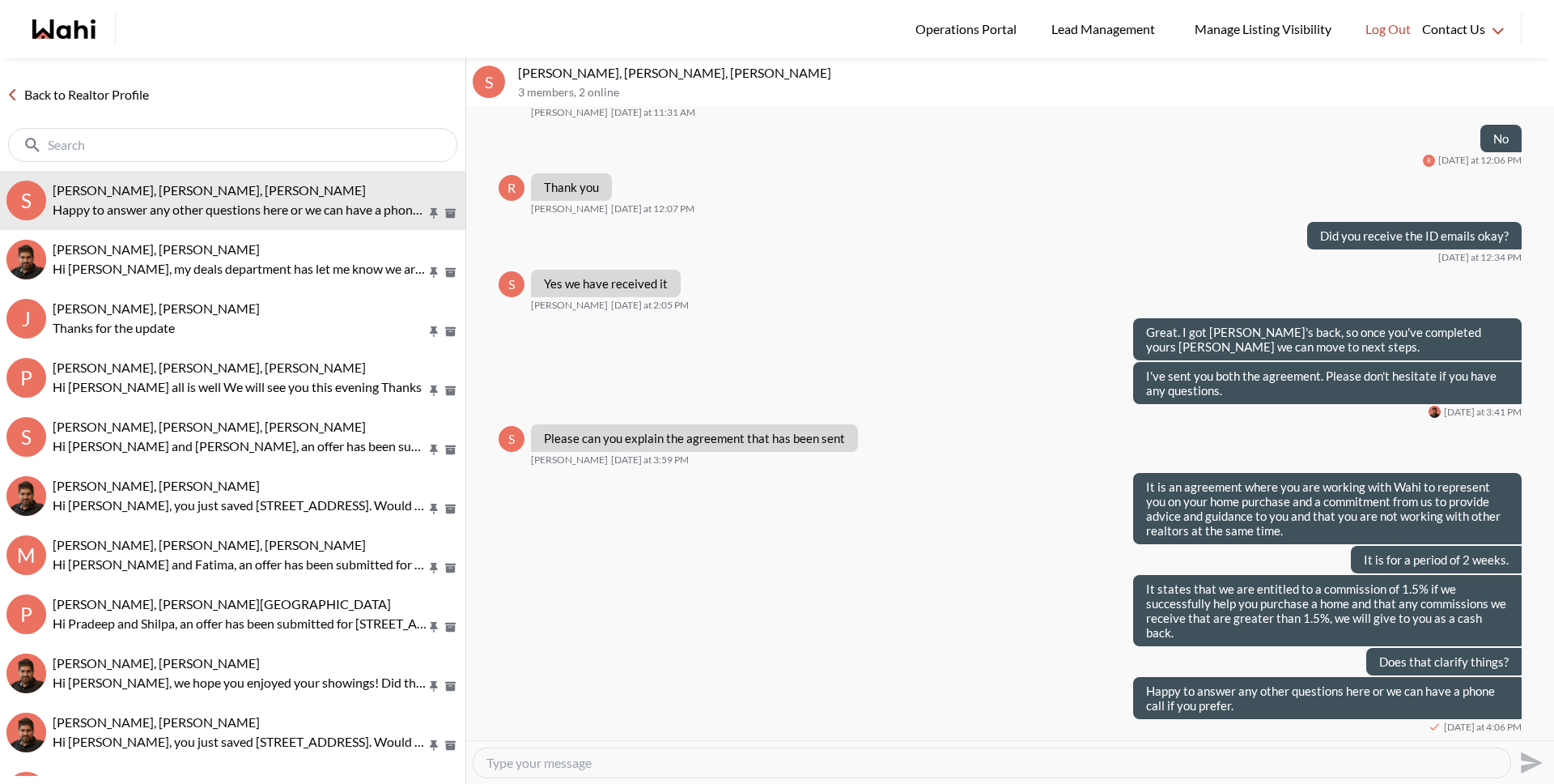
click at [61, 91] on link "Back to Realtor Profile" at bounding box center [78, 95] width 155 height 21
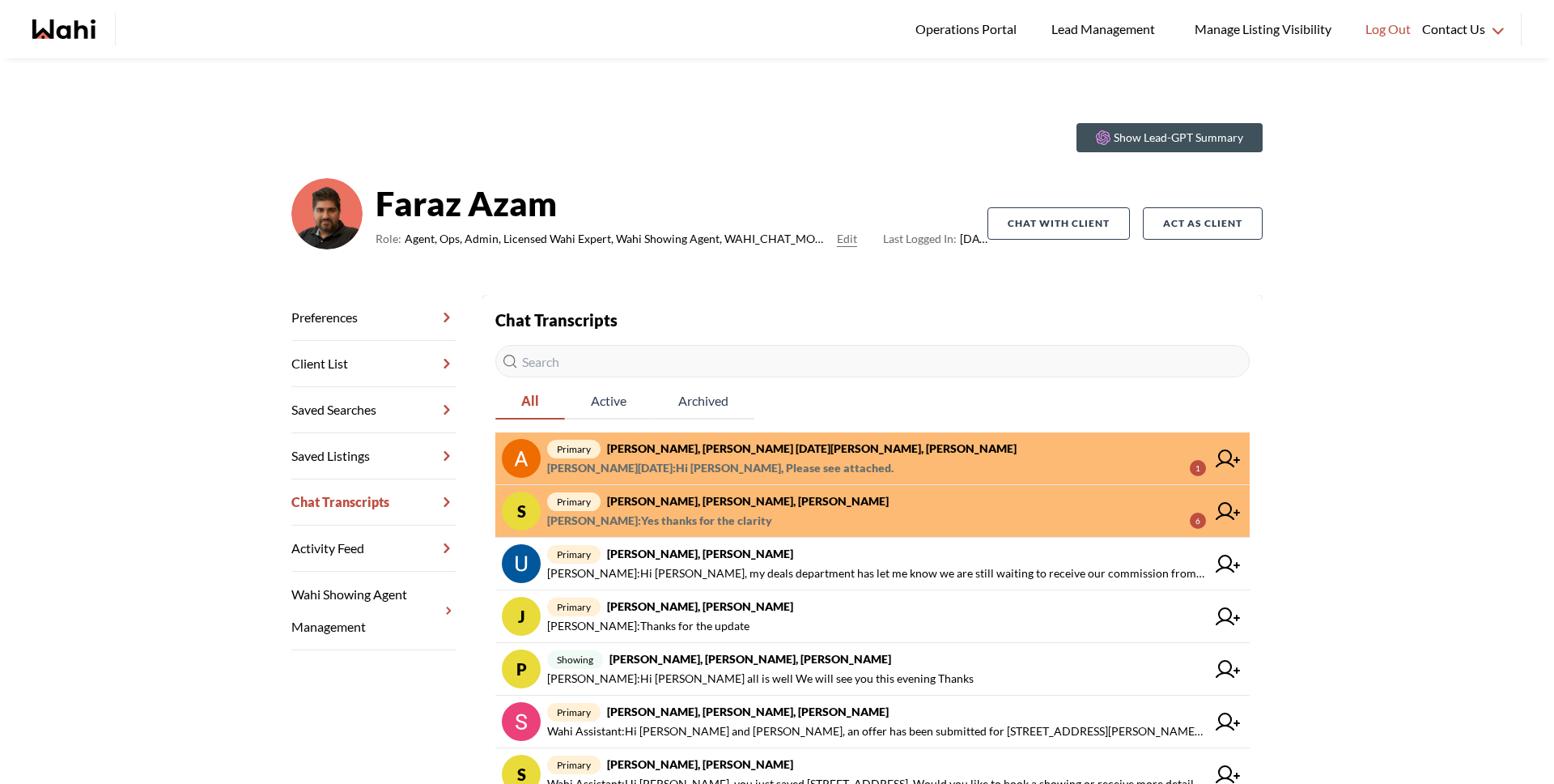
click at [710, 455] on strong "[PERSON_NAME], [PERSON_NAME] [DATE][PERSON_NAME], [PERSON_NAME]" at bounding box center [811, 448] width 410 height 14
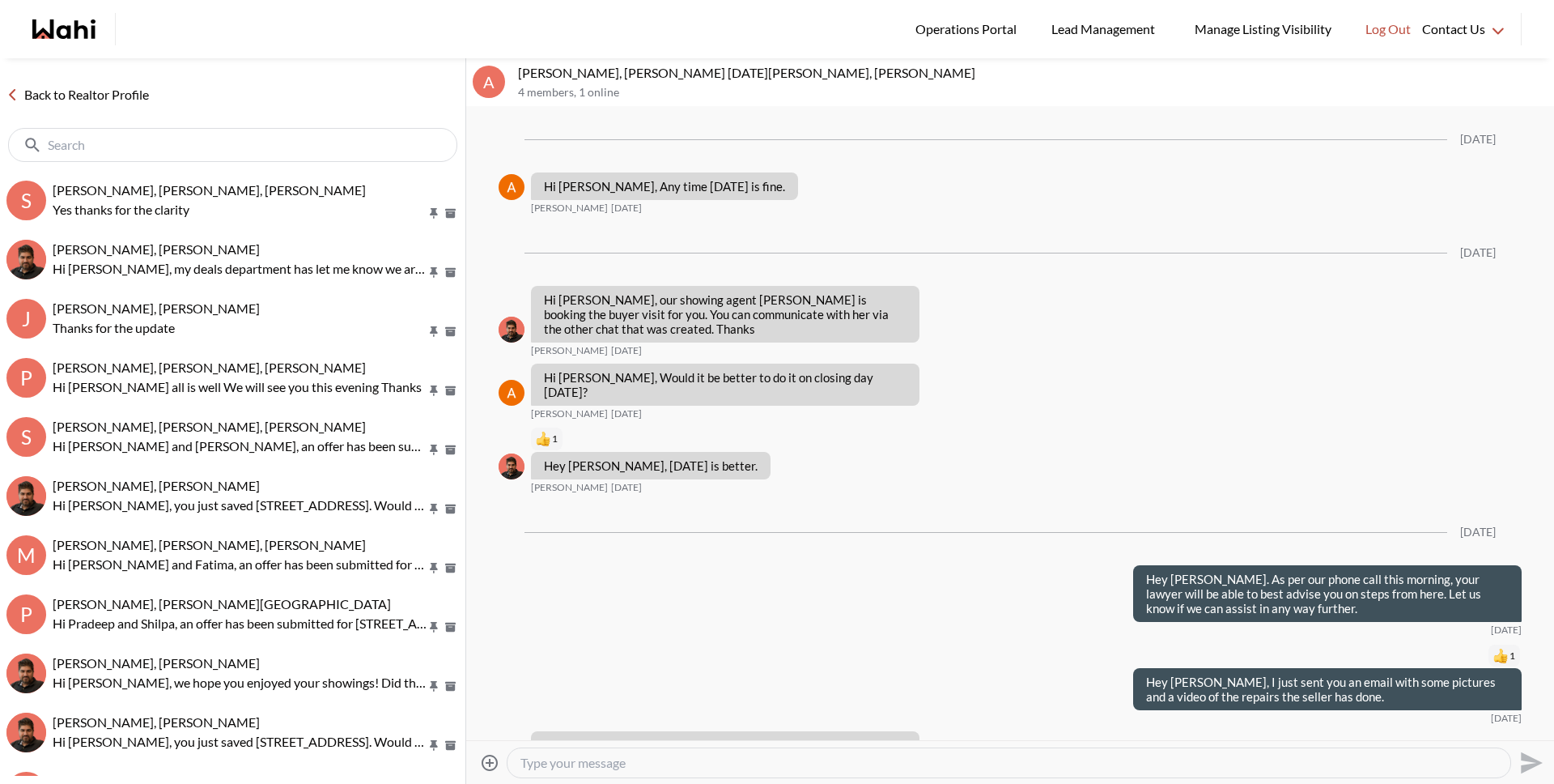
scroll to position [1601, 0]
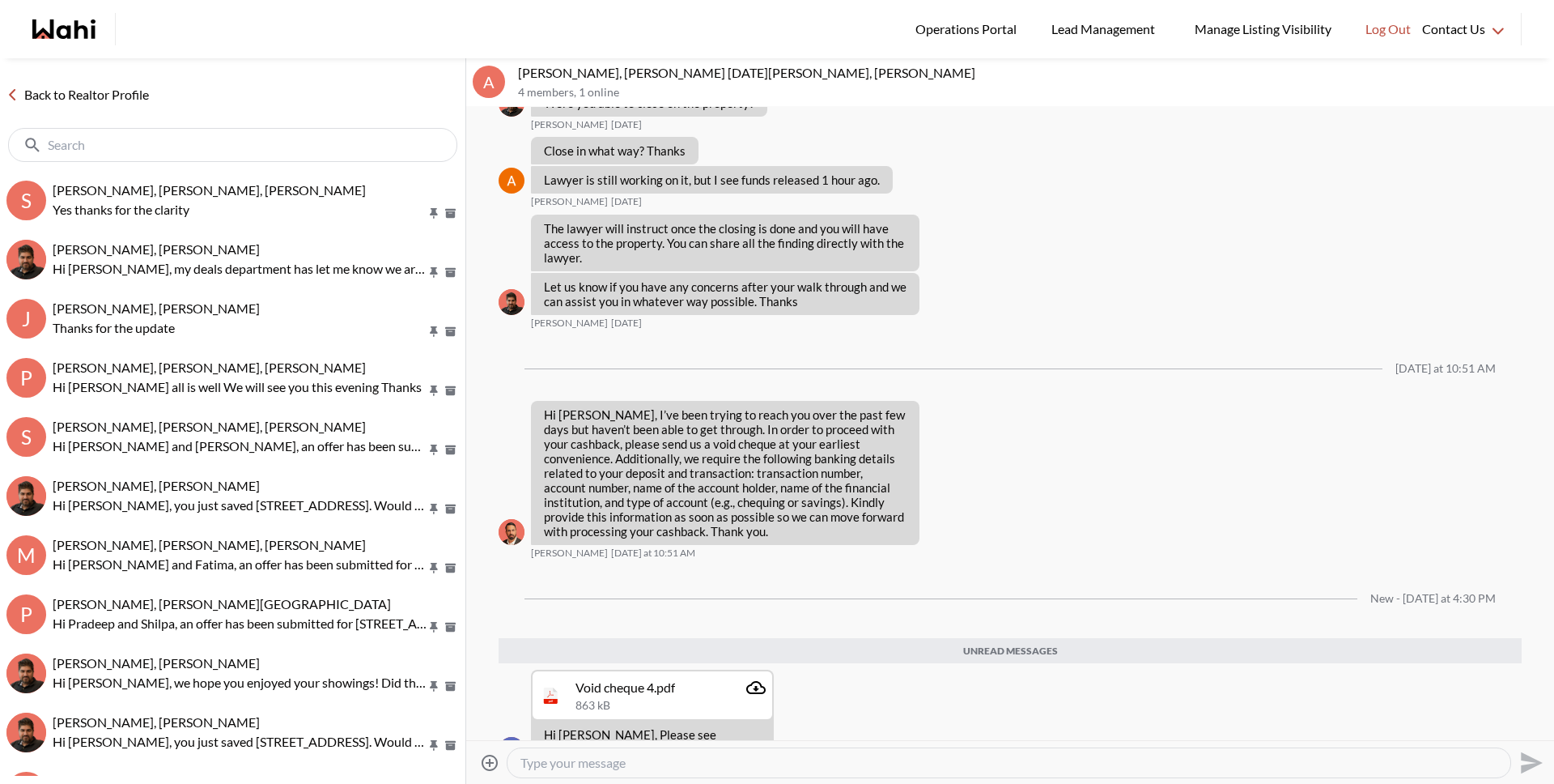
click at [91, 95] on link "Back to Realtor Profile" at bounding box center [78, 95] width 155 height 21
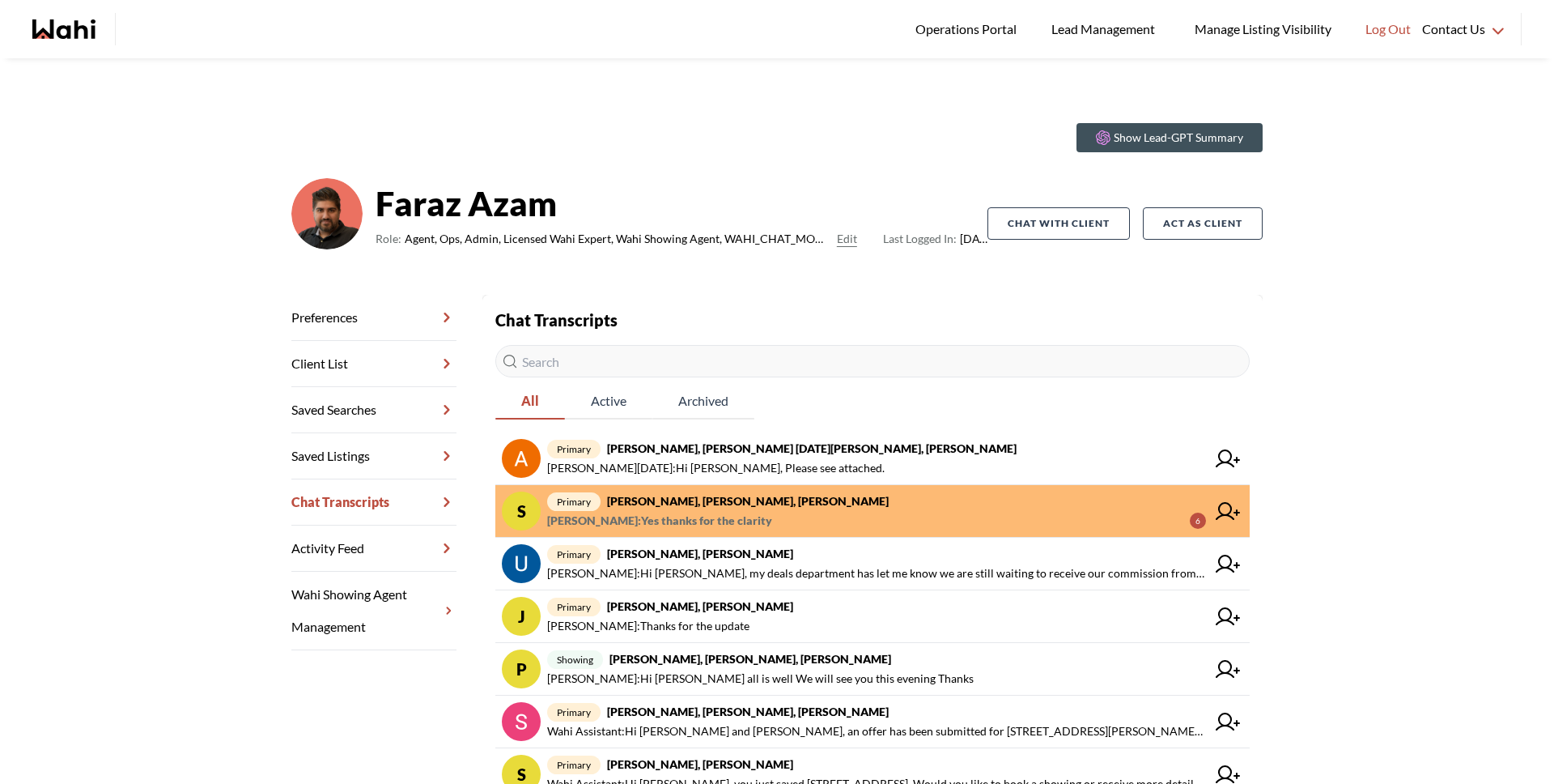
click at [724, 508] on span "primary Stannette Lindsay, Rajesh Kumar, Faraz" at bounding box center [877, 501] width 659 height 19
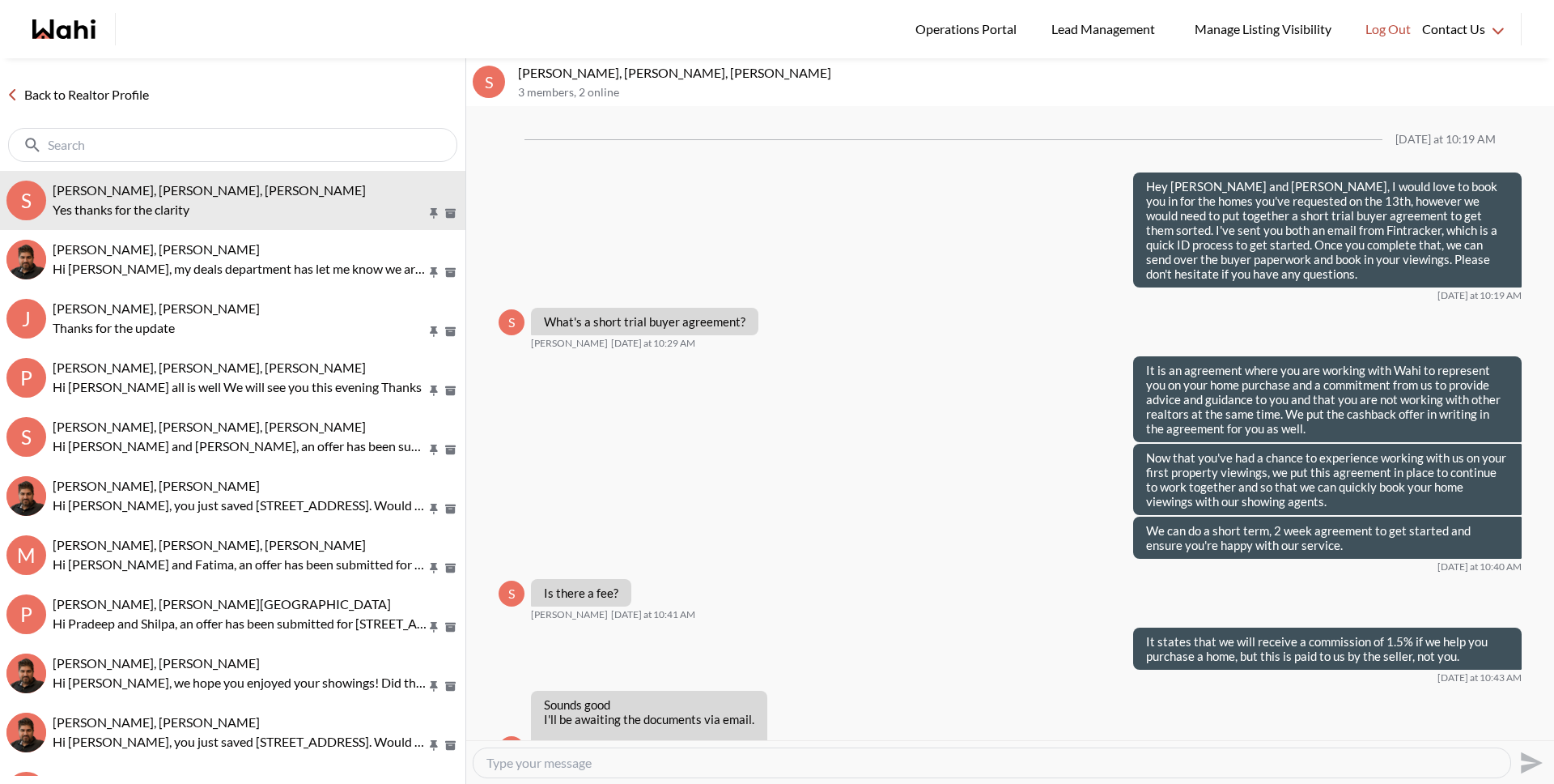
scroll to position [898, 0]
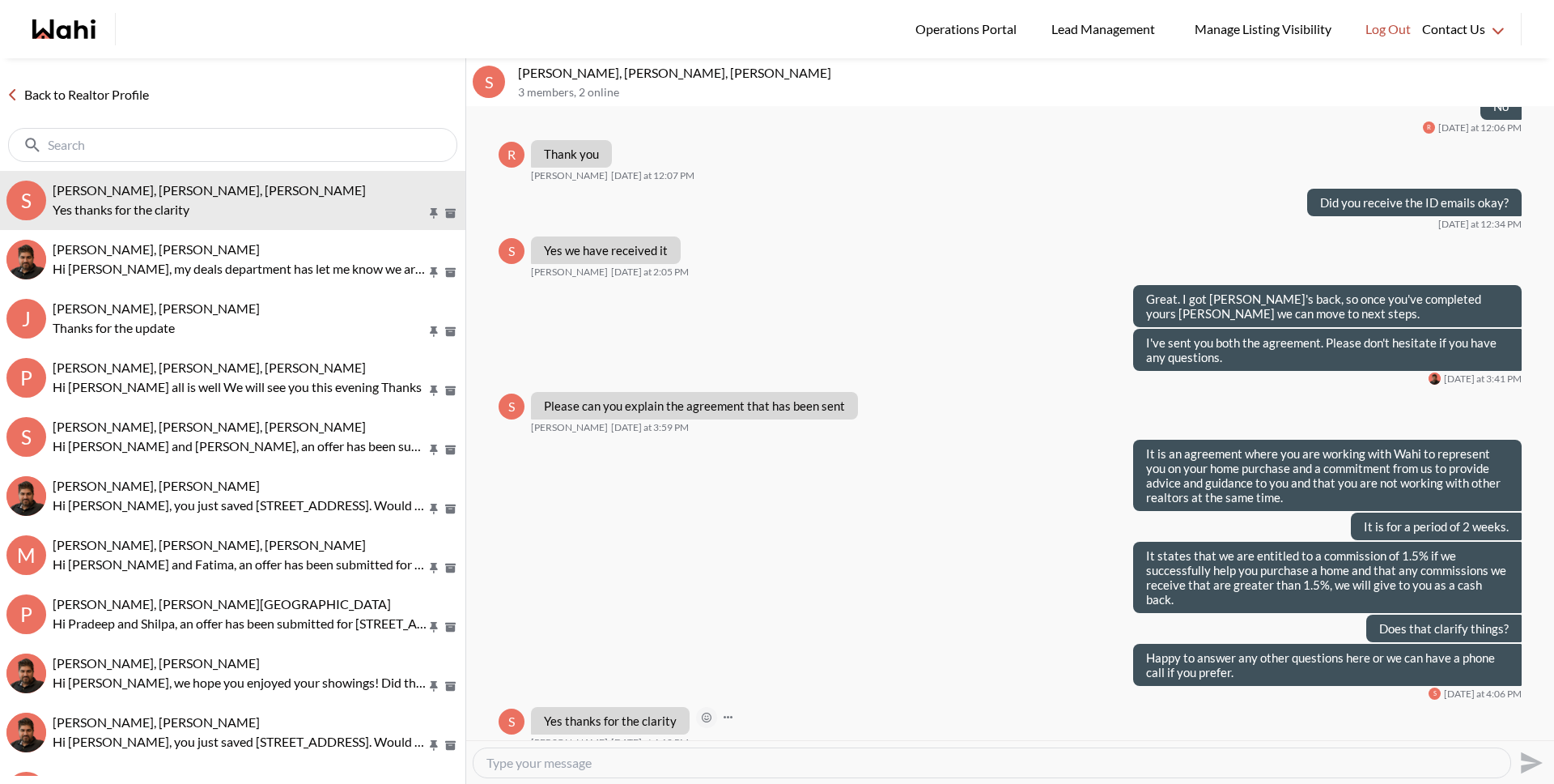
click at [702, 713] on icon "Open Reaction Selector" at bounding box center [707, 717] width 10 height 10
click at [779, 677] on button "Select Reaction: Heart" at bounding box center [788, 668] width 33 height 33
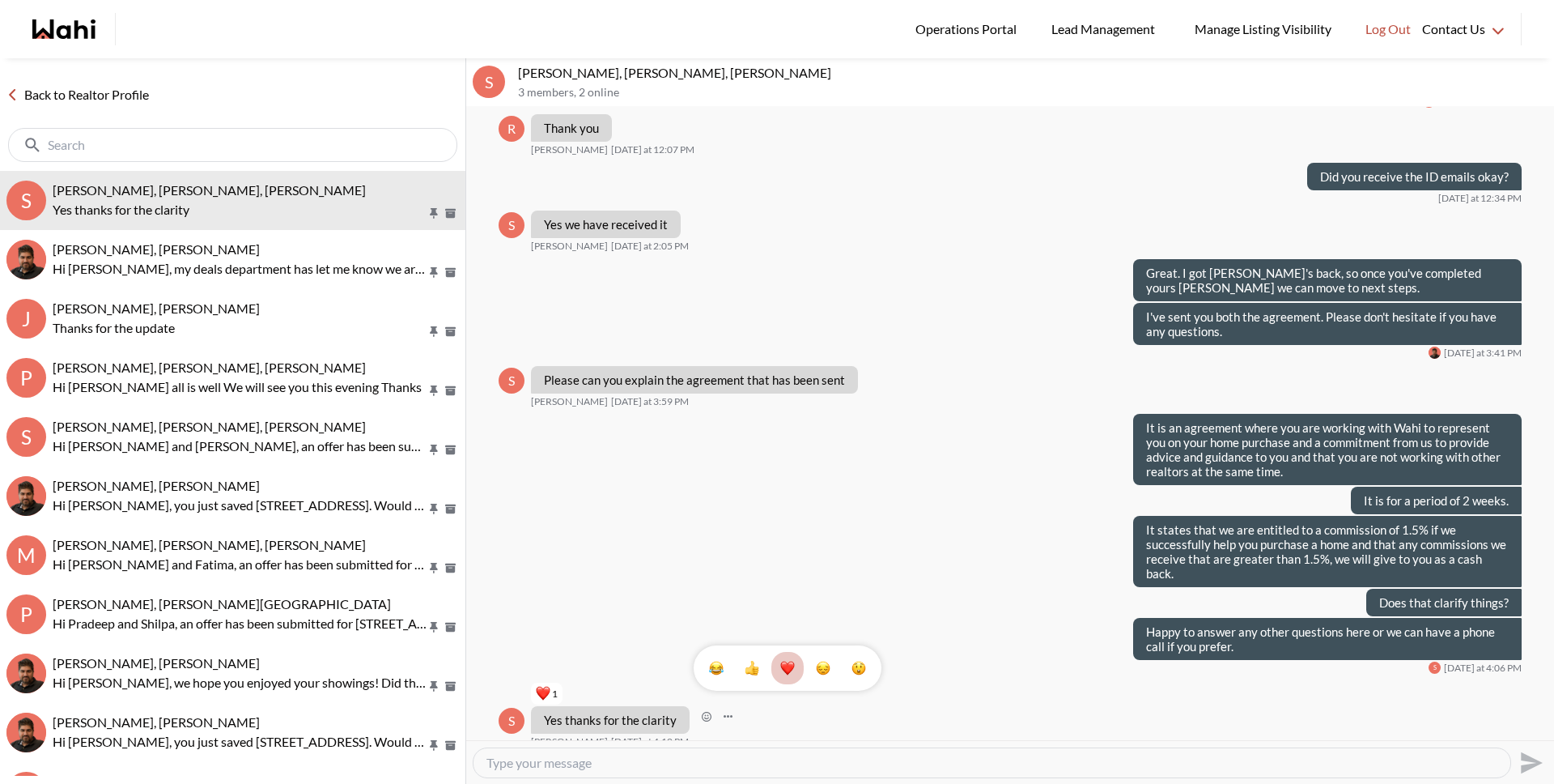
click at [111, 105] on link "Back to Realtor Profile" at bounding box center [78, 95] width 155 height 21
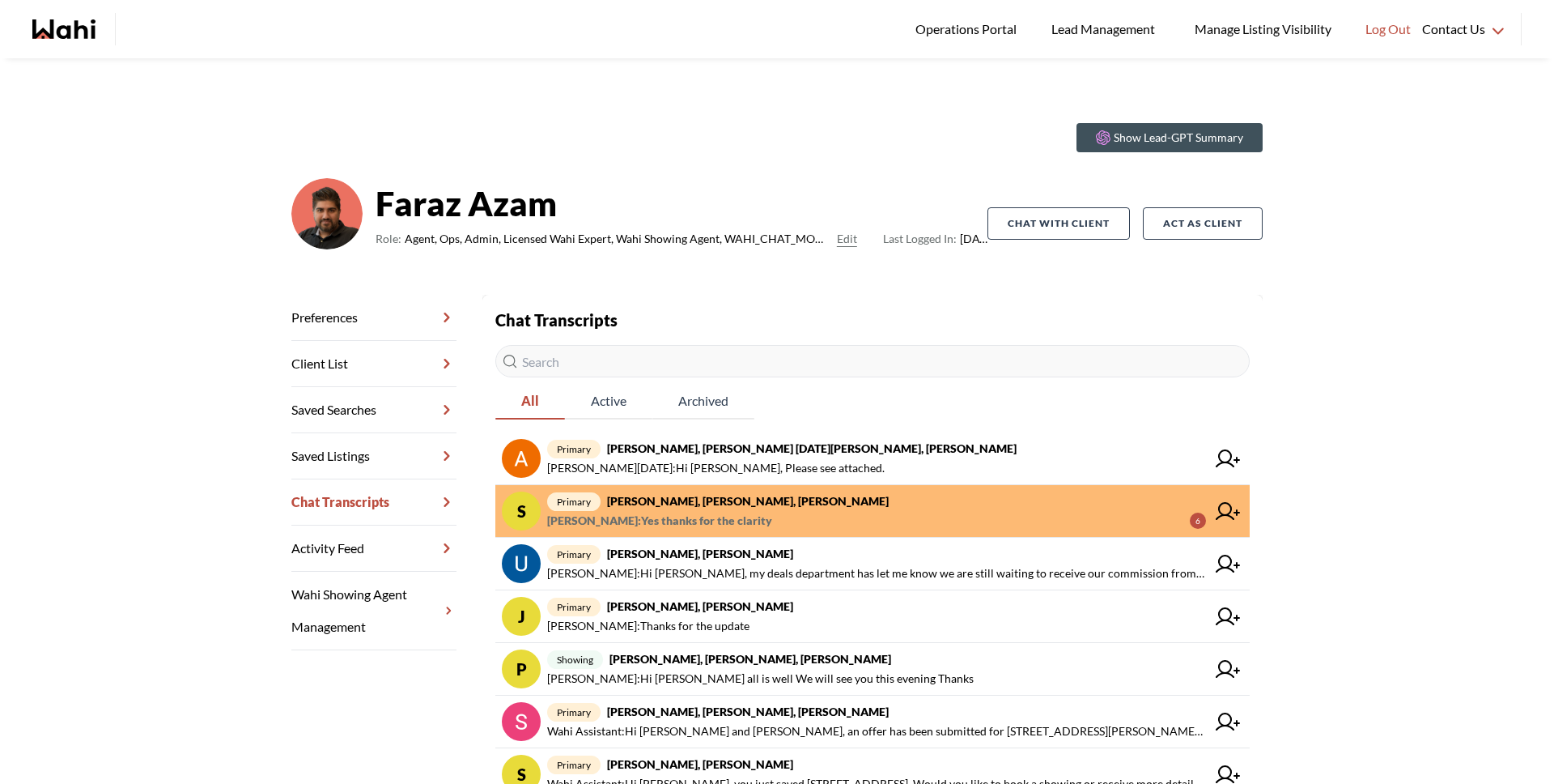
click at [636, 525] on span "Michelle Ryckman : Yes thanks for the clarity" at bounding box center [659, 521] width 225 height 19
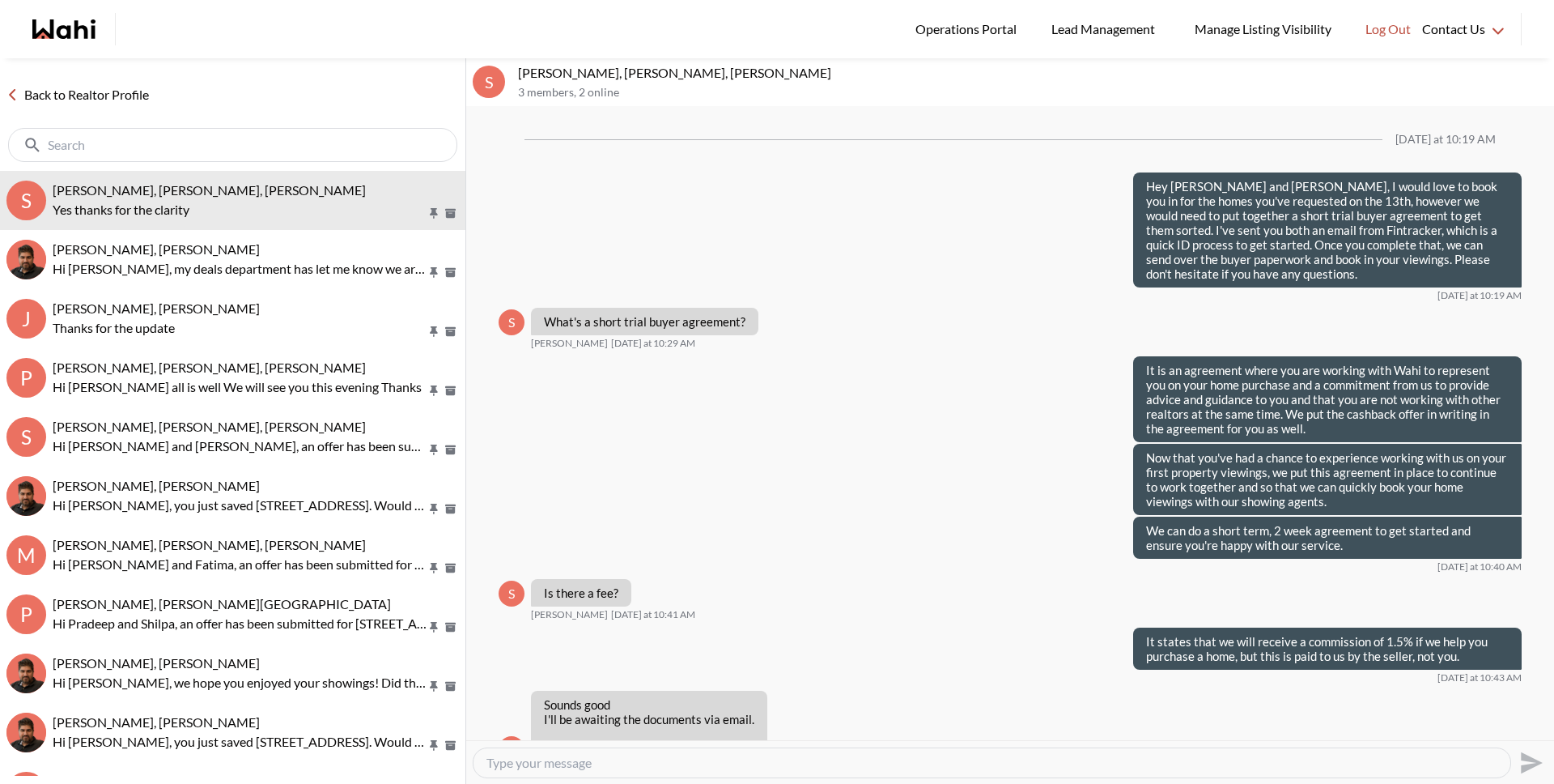
scroll to position [924, 0]
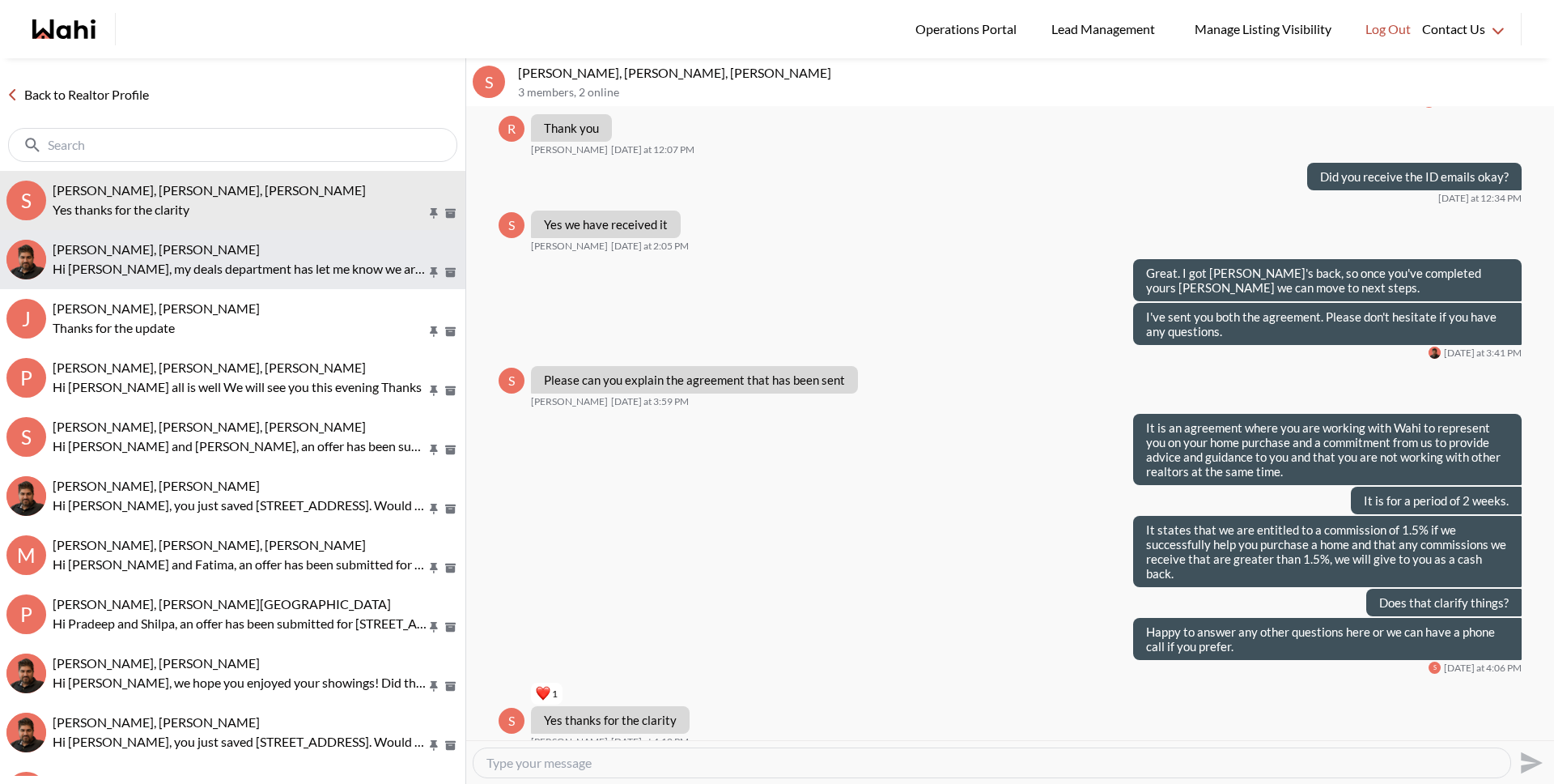
click at [199, 282] on button "Uday Kakkar, Faraz Hi Uday, my deals department has let me know we are still wa…" at bounding box center [233, 259] width 465 height 59
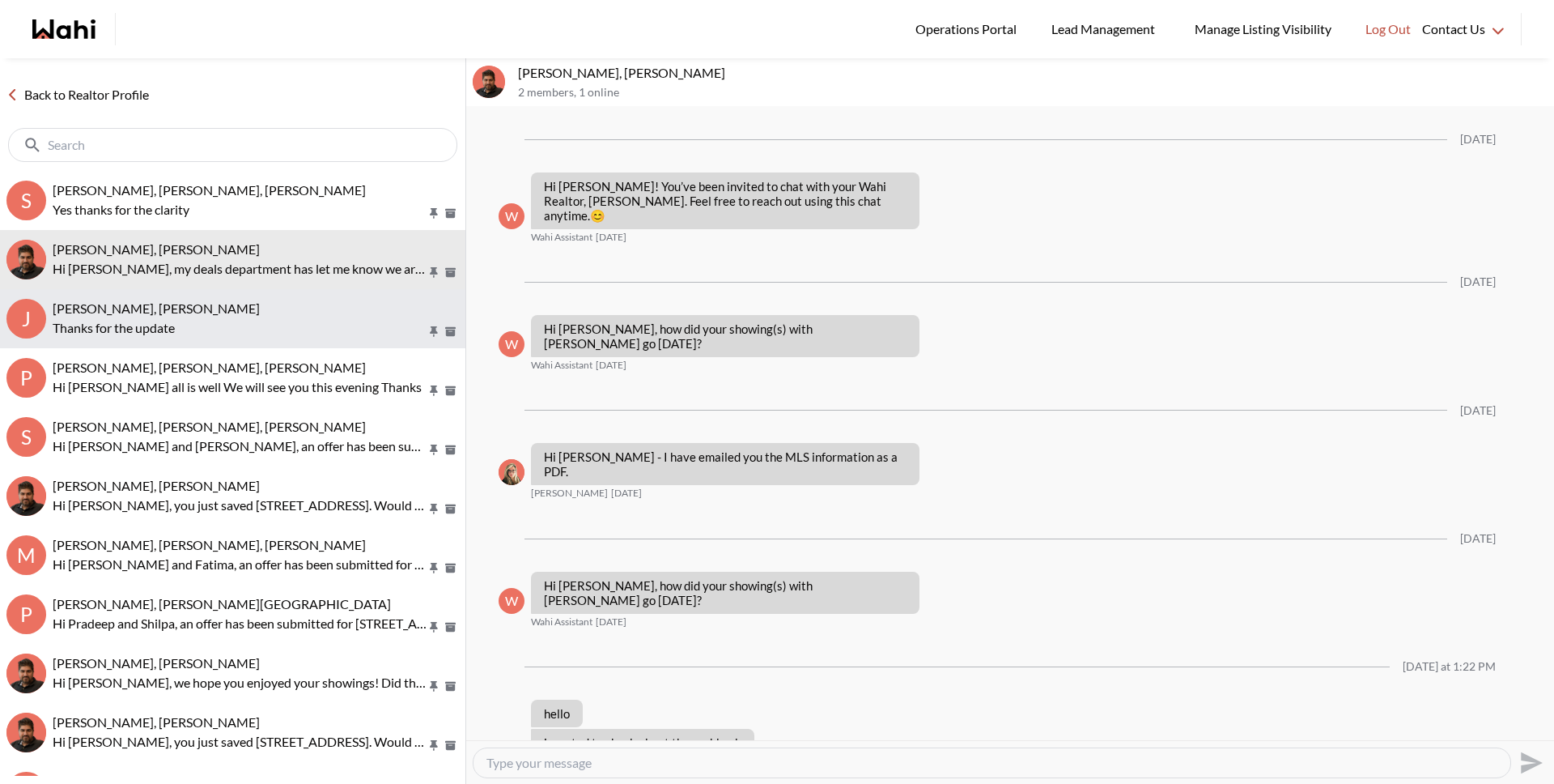
scroll to position [144, 0]
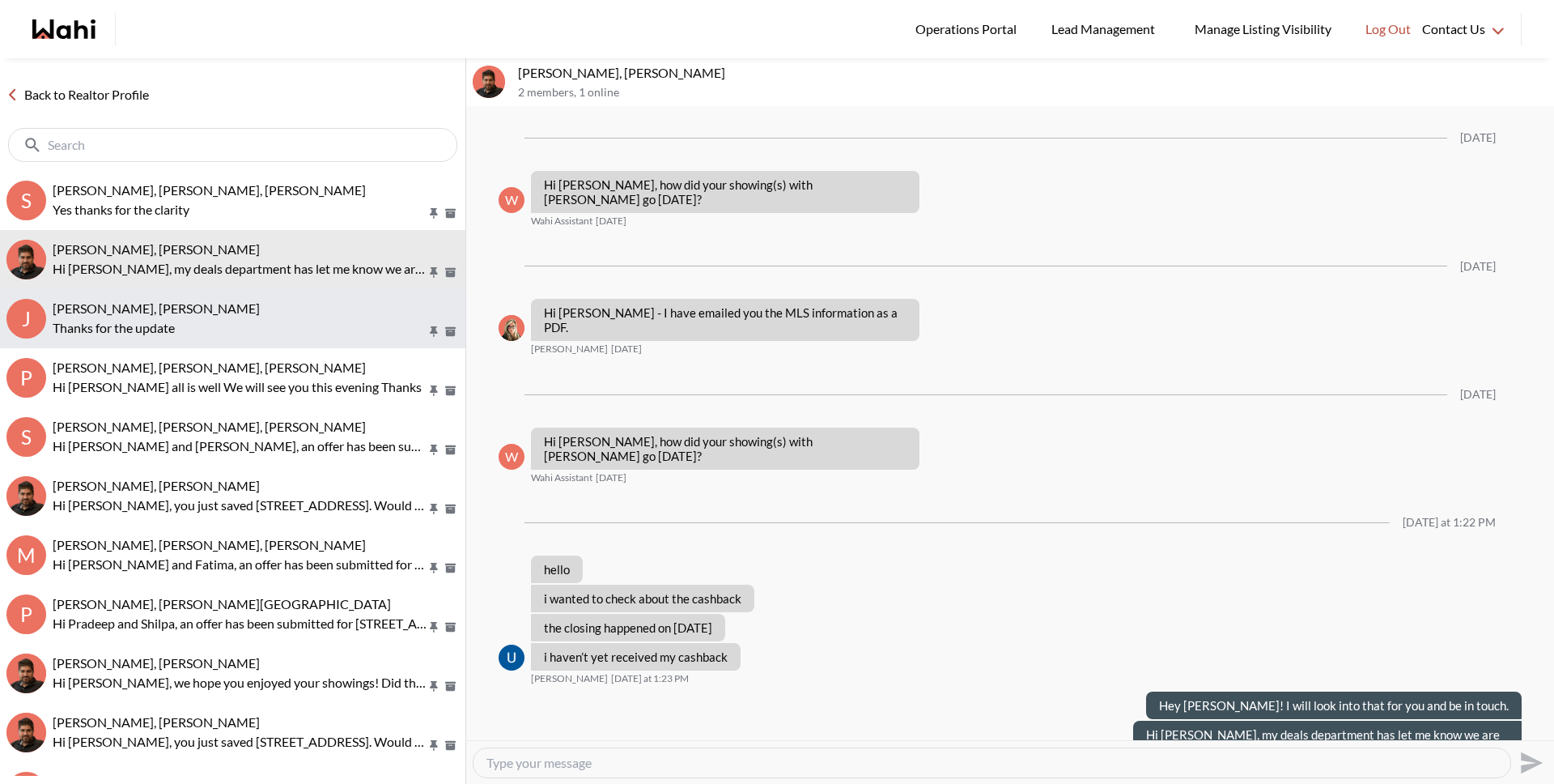
click at [180, 337] on button "J Josh Hortaleza, Faraz, Behnam Thanks for the update" at bounding box center [233, 318] width 465 height 59
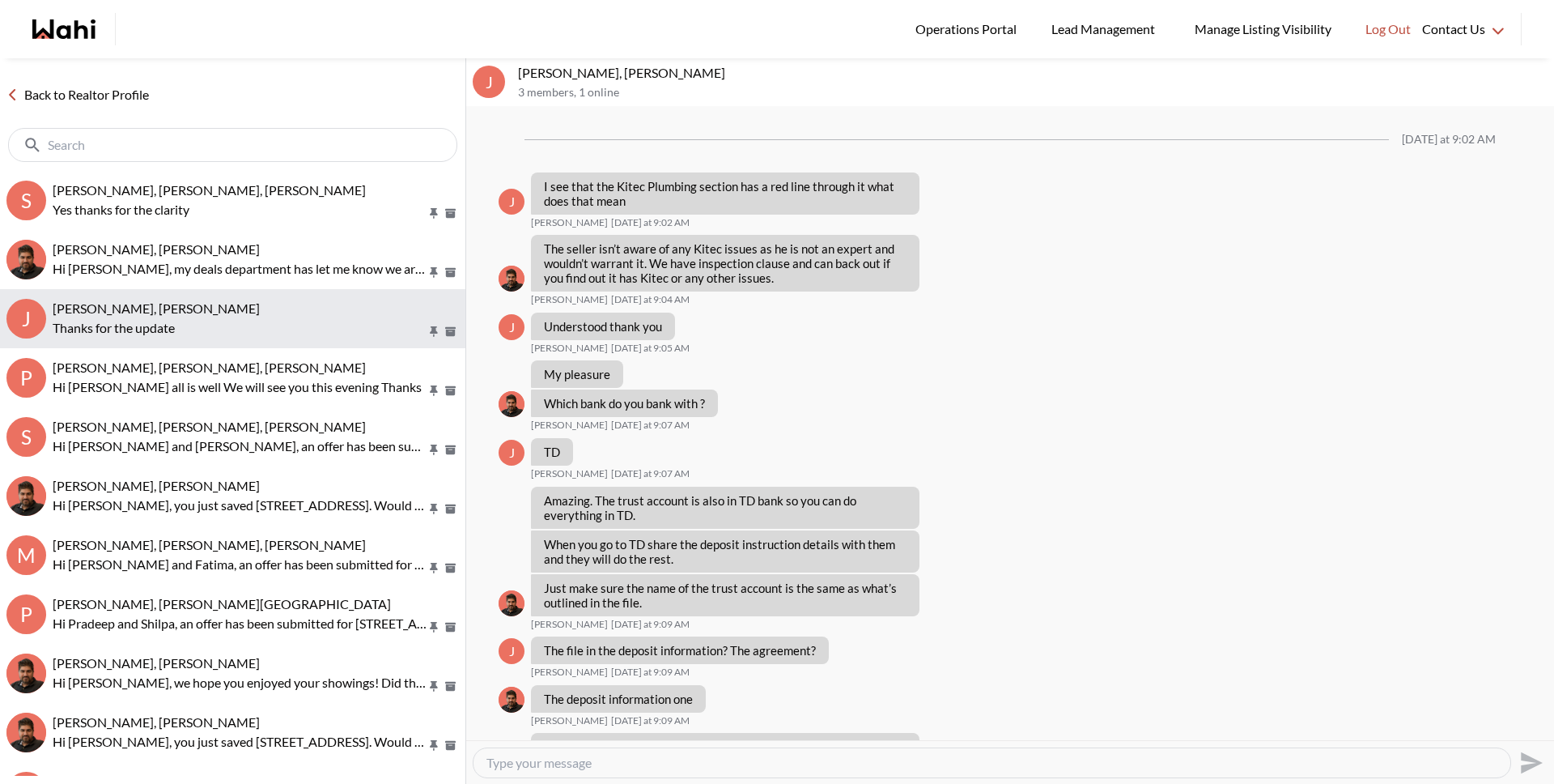
scroll to position [675, 0]
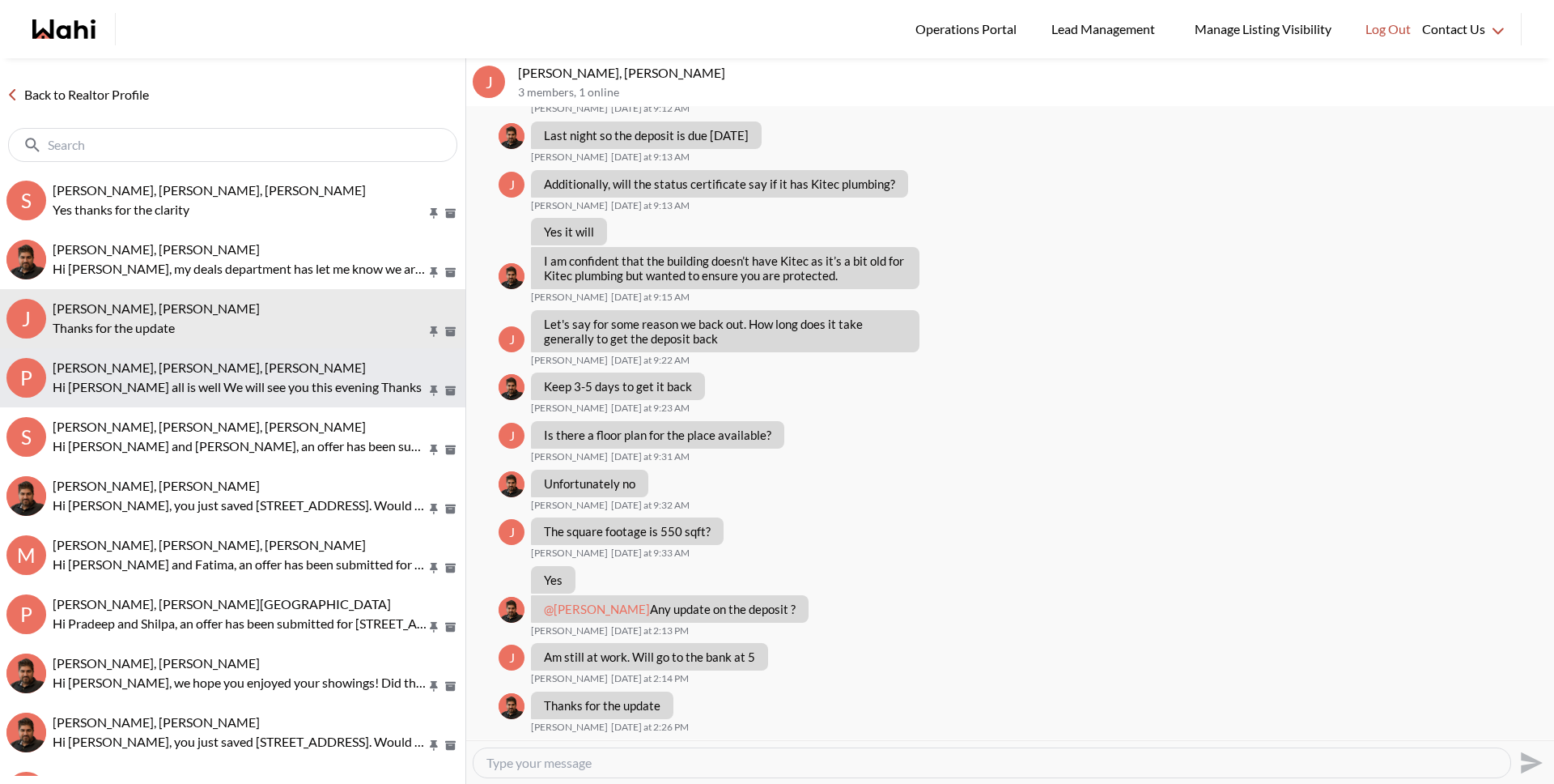
click at [177, 366] on span "Pradeep Pradhan, Shilpa Pradhan, Paul, Faraz" at bounding box center [210, 366] width 314 height 15
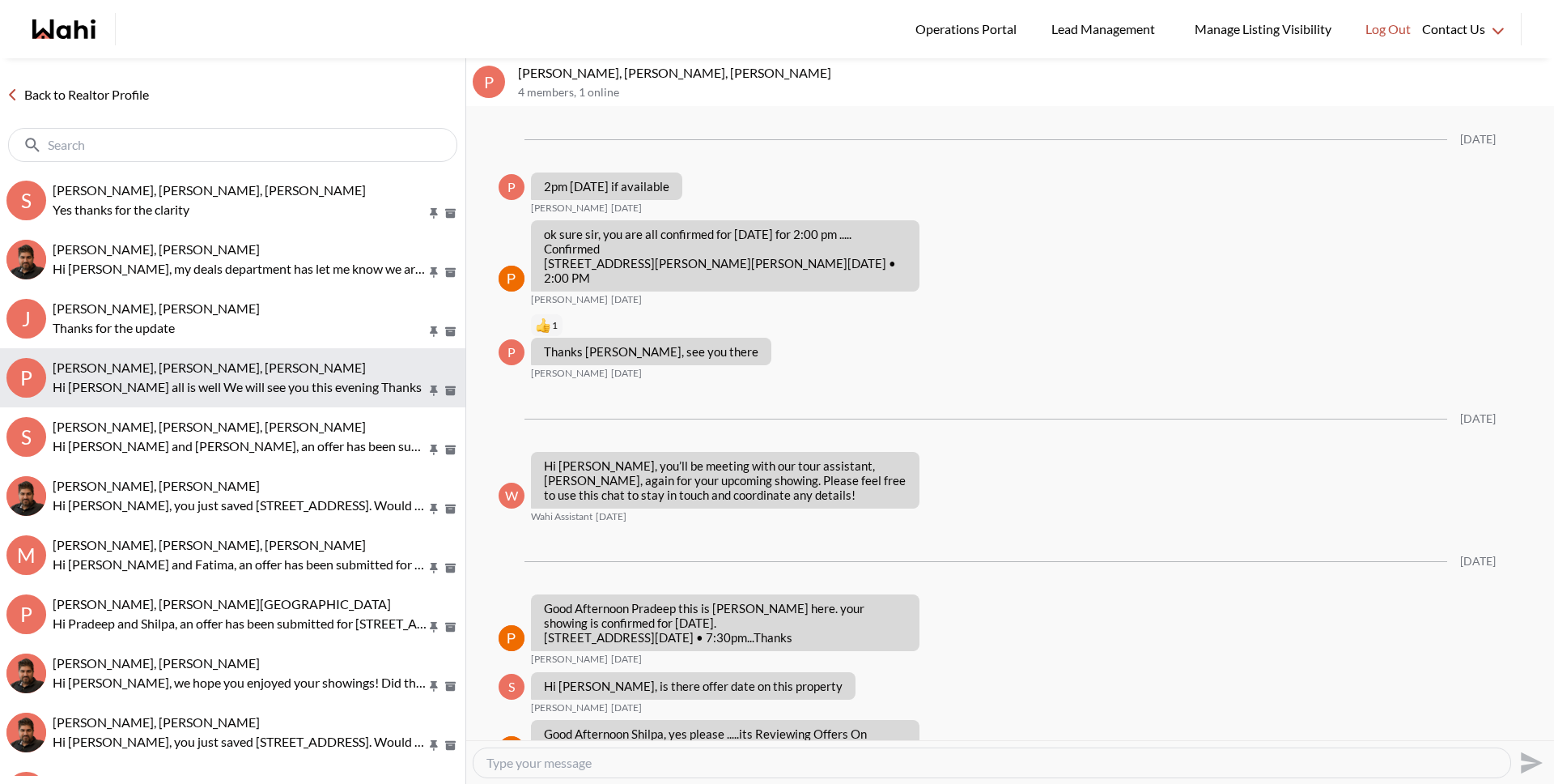
scroll to position [2195, 0]
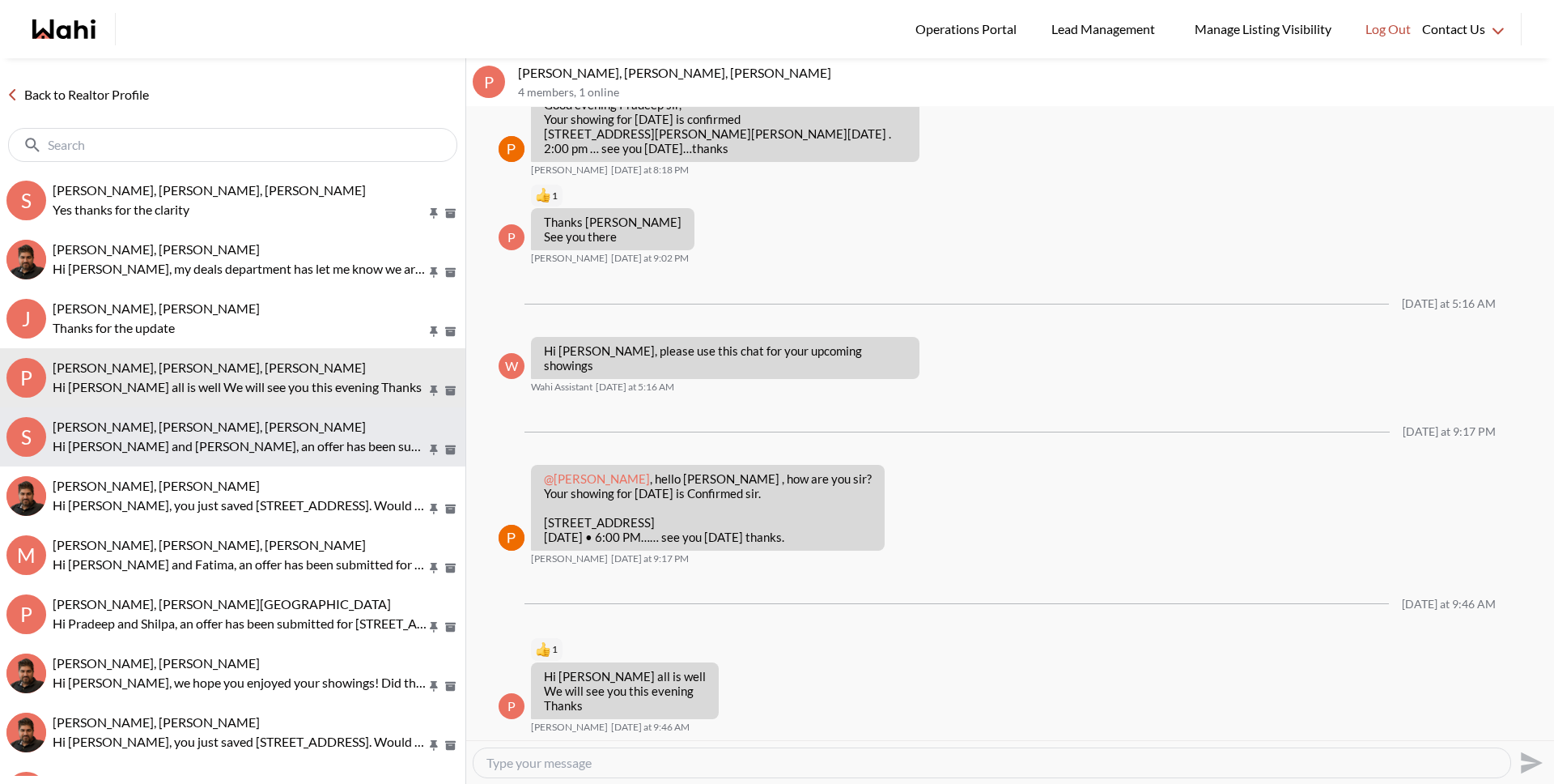
click at [188, 425] on span "Sunil Murali, Ana Rodriguez, Faraz" at bounding box center [210, 425] width 314 height 15
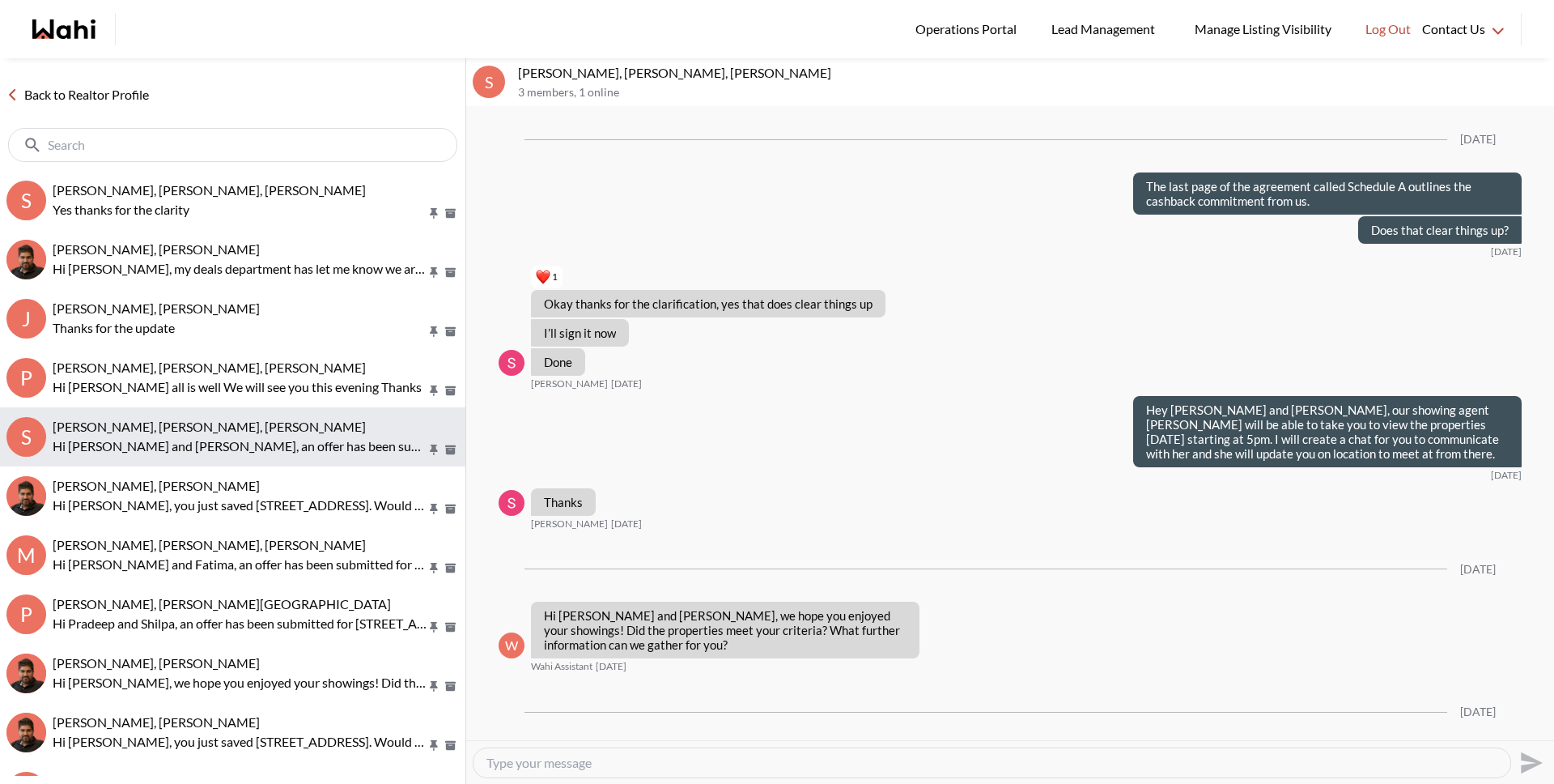
scroll to position [3079, 0]
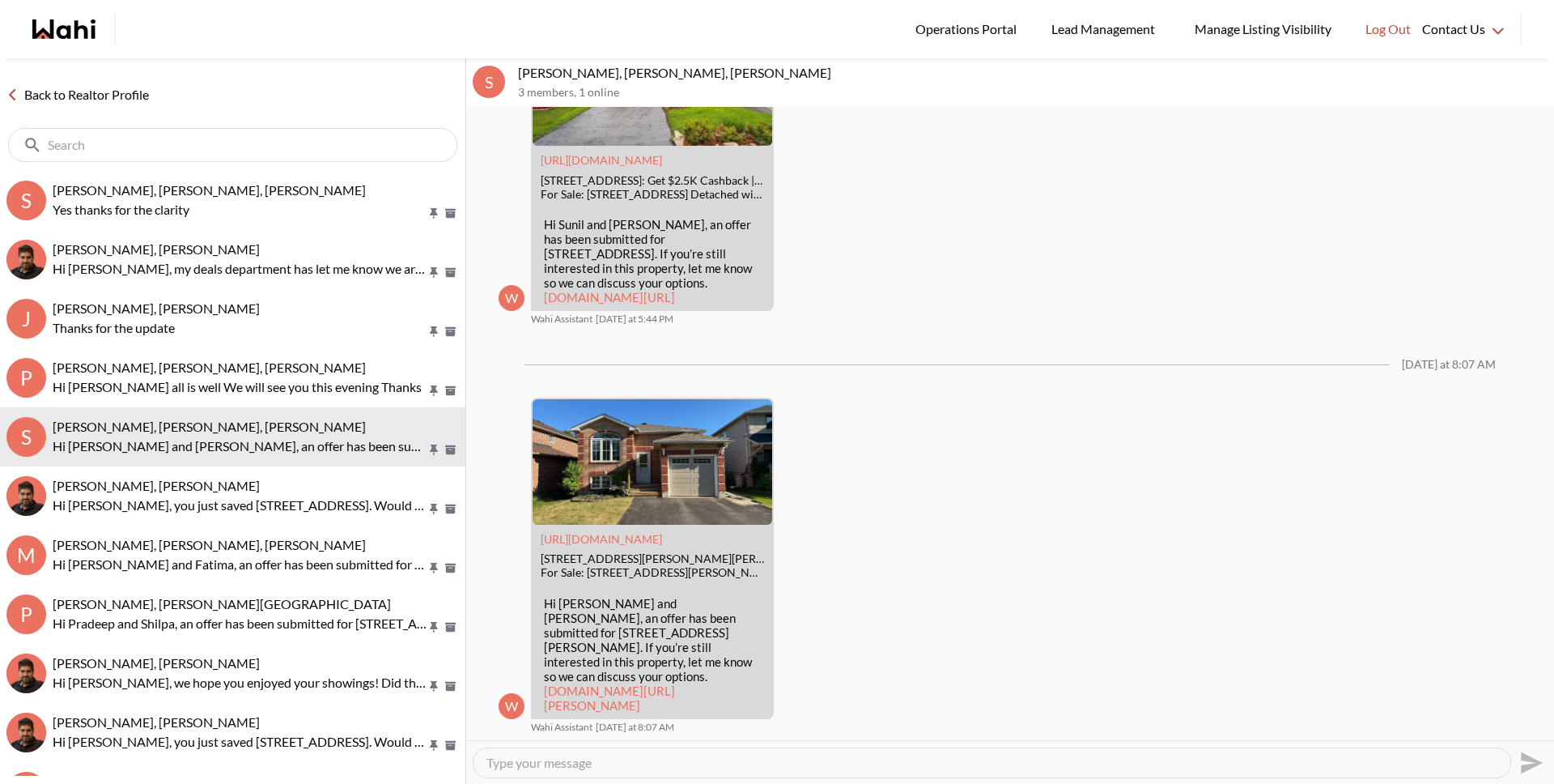
click at [105, 102] on link "Back to Realtor Profile" at bounding box center [78, 95] width 155 height 21
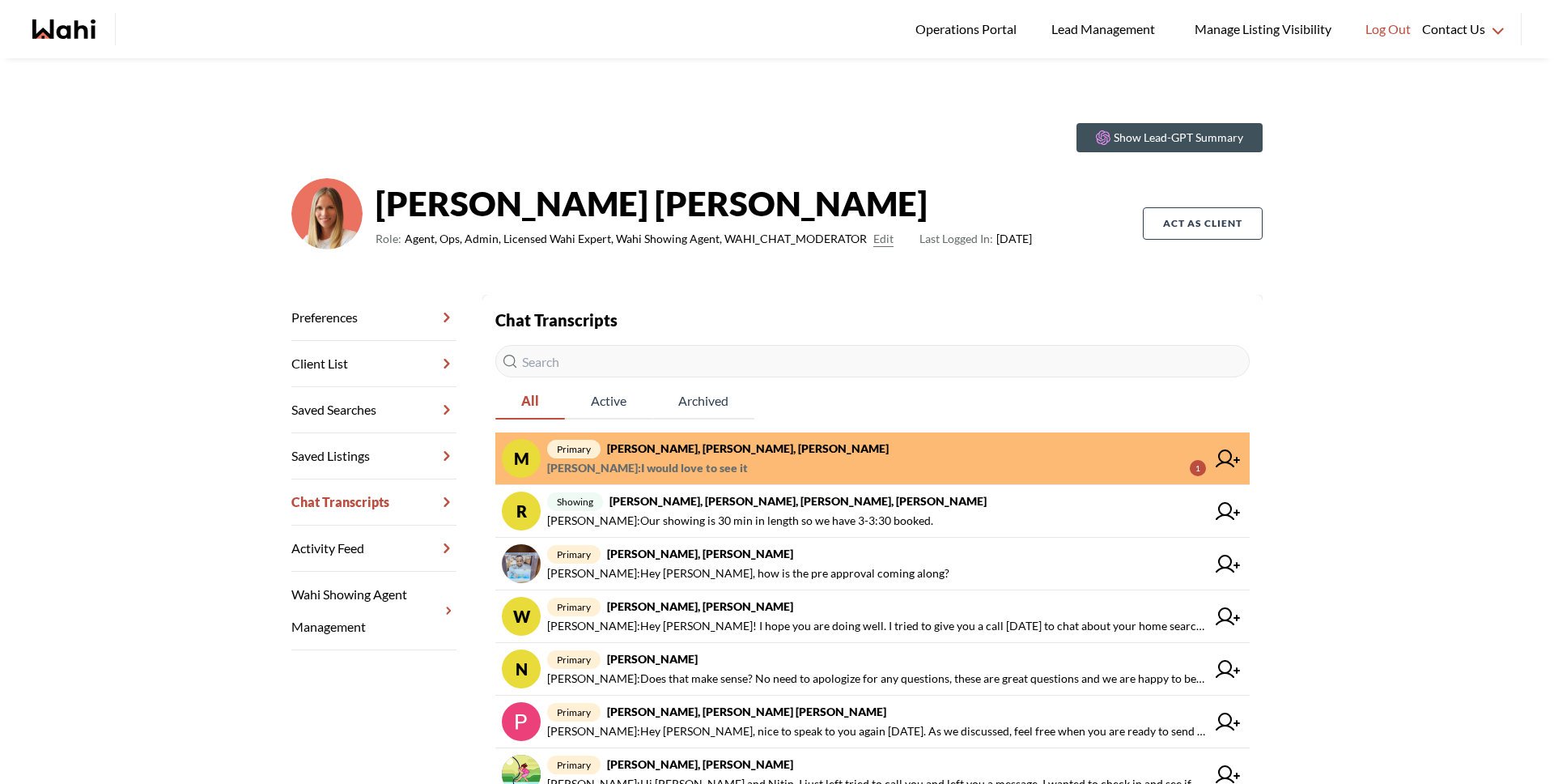
click at [832, 444] on span "primary Michael Man, Maria Odejar, Michelle" at bounding box center [877, 448] width 659 height 19
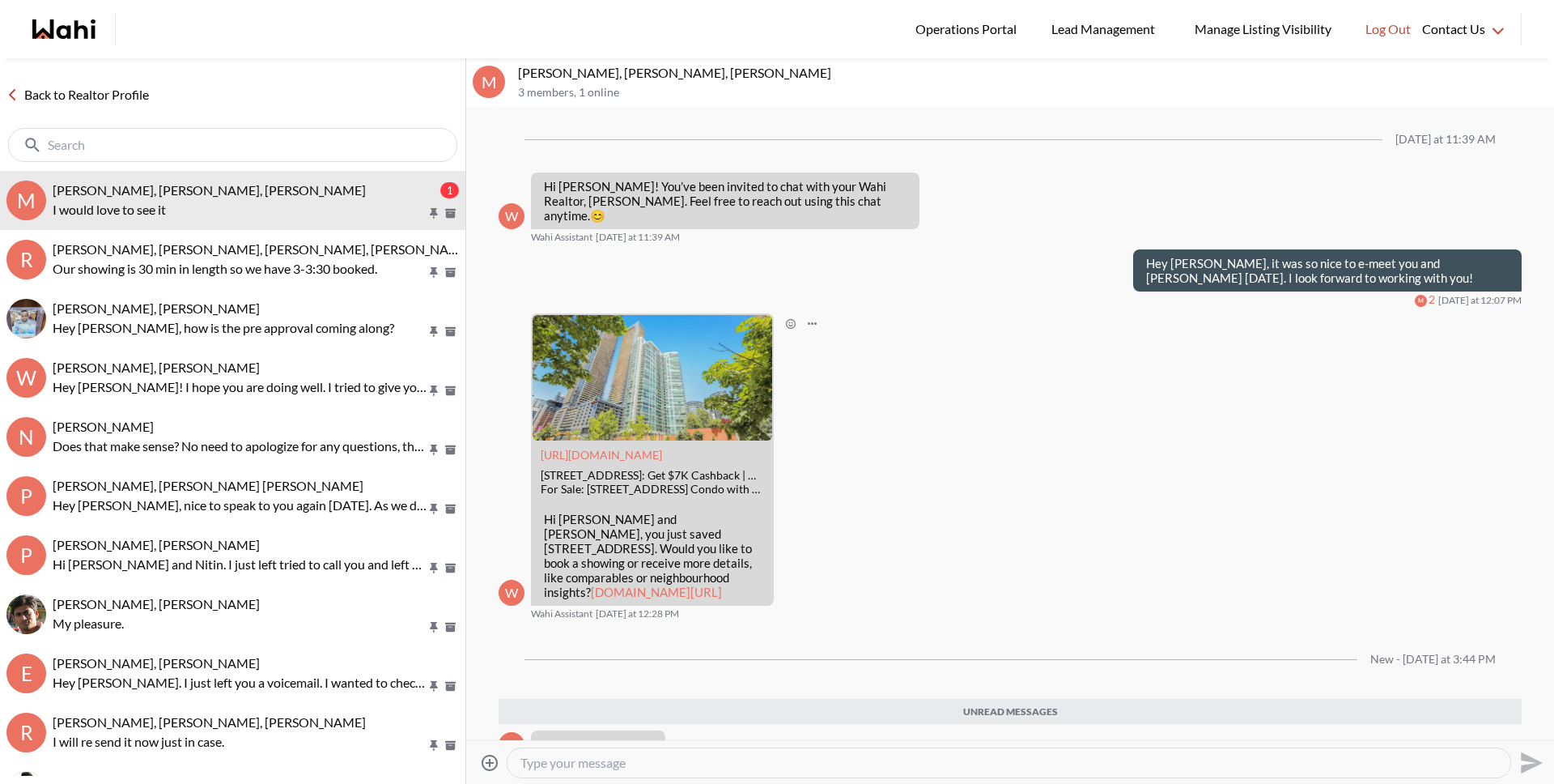
scroll to position [54, 0]
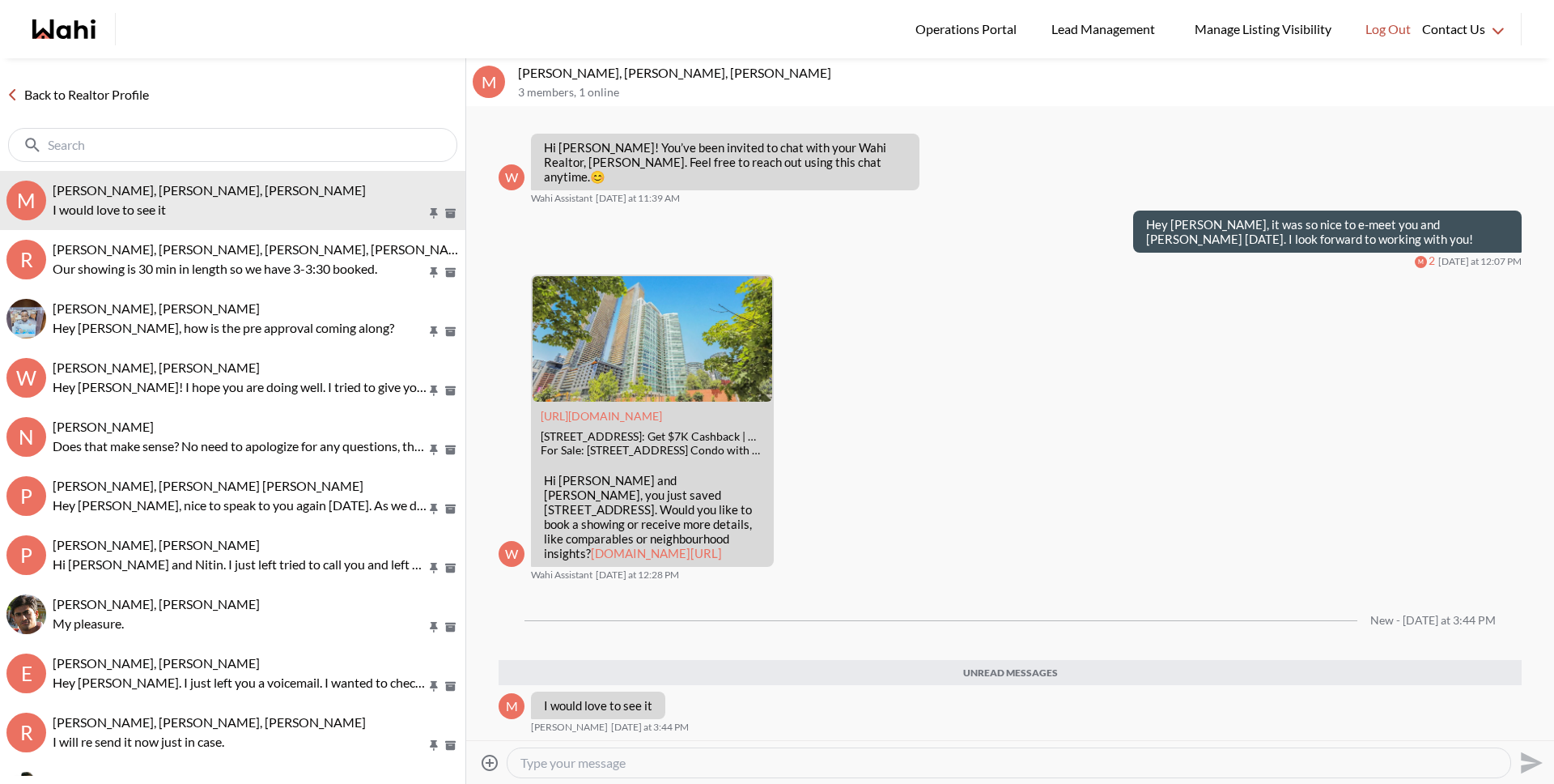
click at [633, 766] on textarea "Type your message" at bounding box center [1009, 762] width 977 height 16
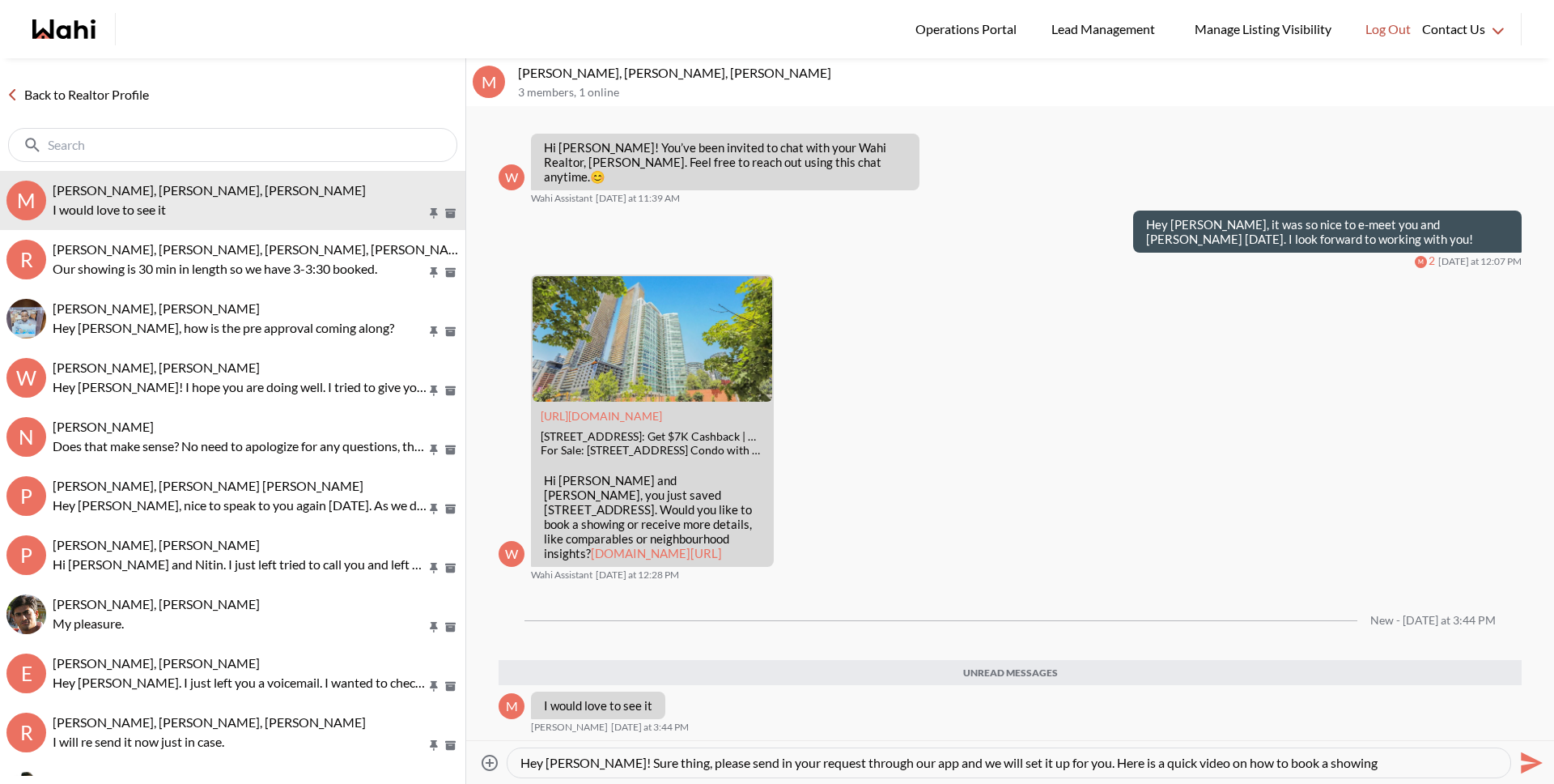
type textarea "Hey Maria! Sure thing, please send in your request through our app and we will …"
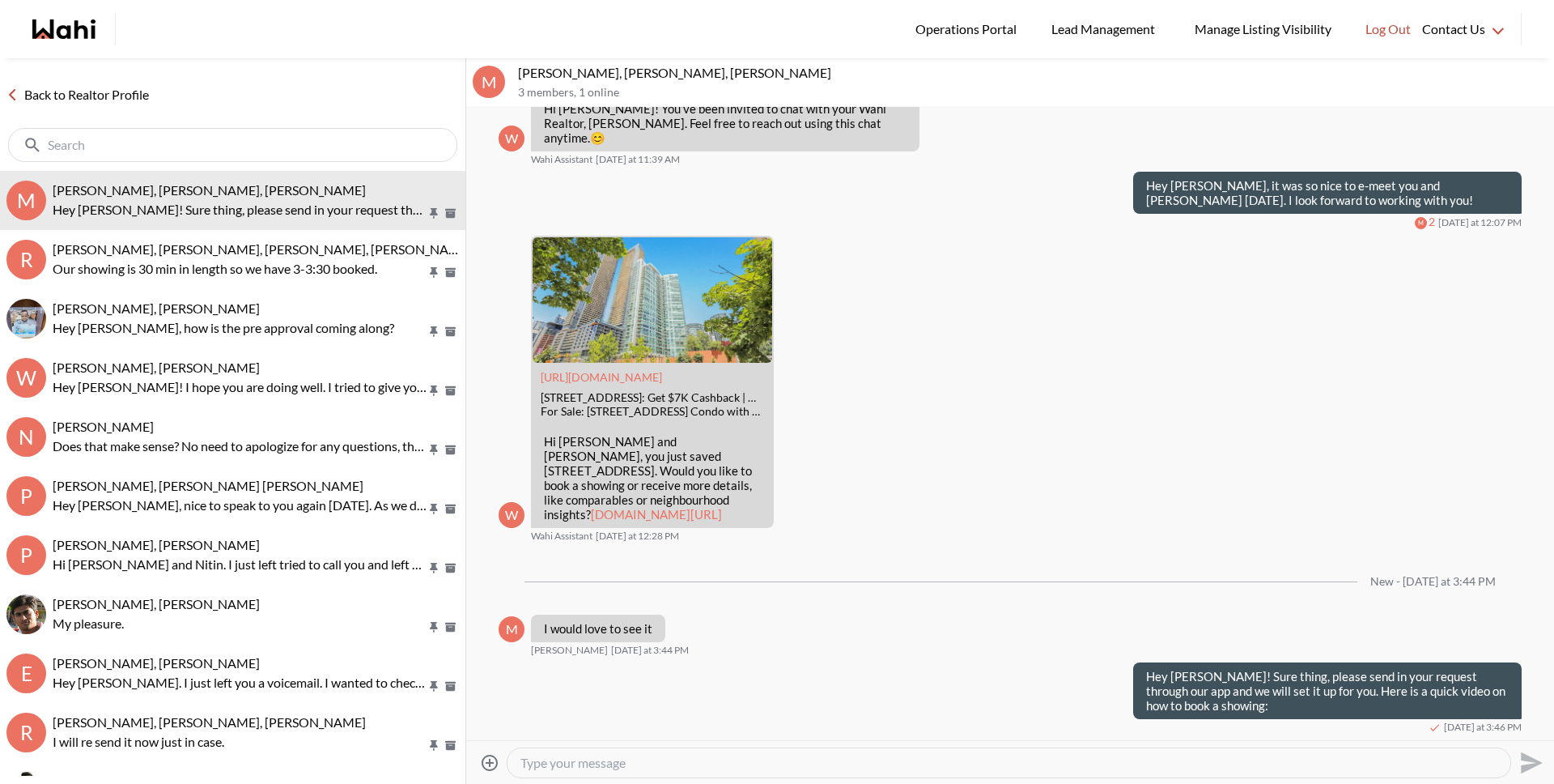
scroll to position [92, 0]
click at [662, 764] on textarea "Type your message" at bounding box center [1009, 762] width 977 height 16
paste textarea "https://www.loom.com/share/86ec866ece634ae5814dd0926dcf9bc3?sid=e02bc271-b274-4…"
type textarea "https://www.loom.com/share/86ec866ece634ae5814dd0926dcf9bc3?sid=e02bc271-b274-4…"
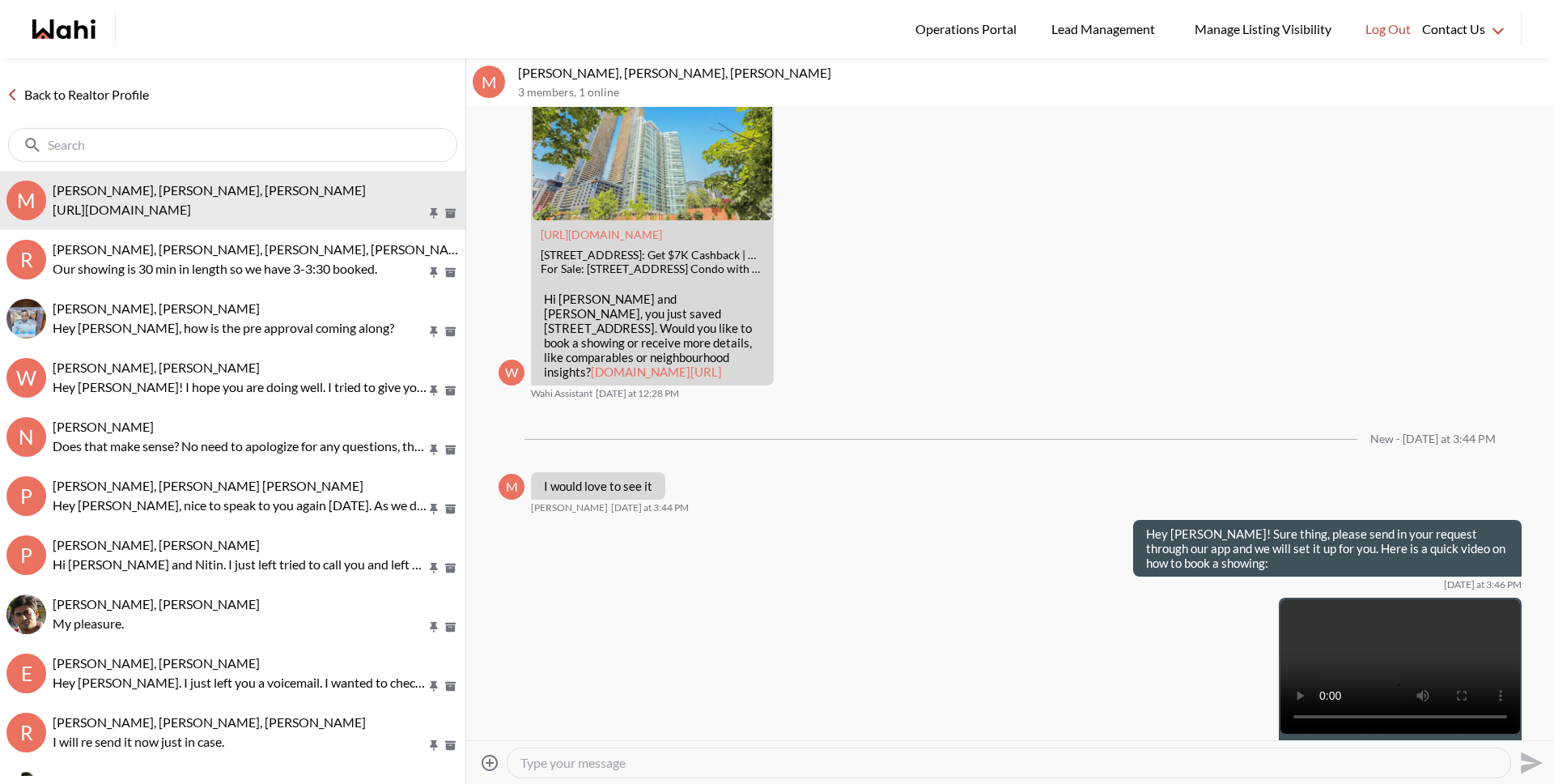
scroll to position [373, 0]
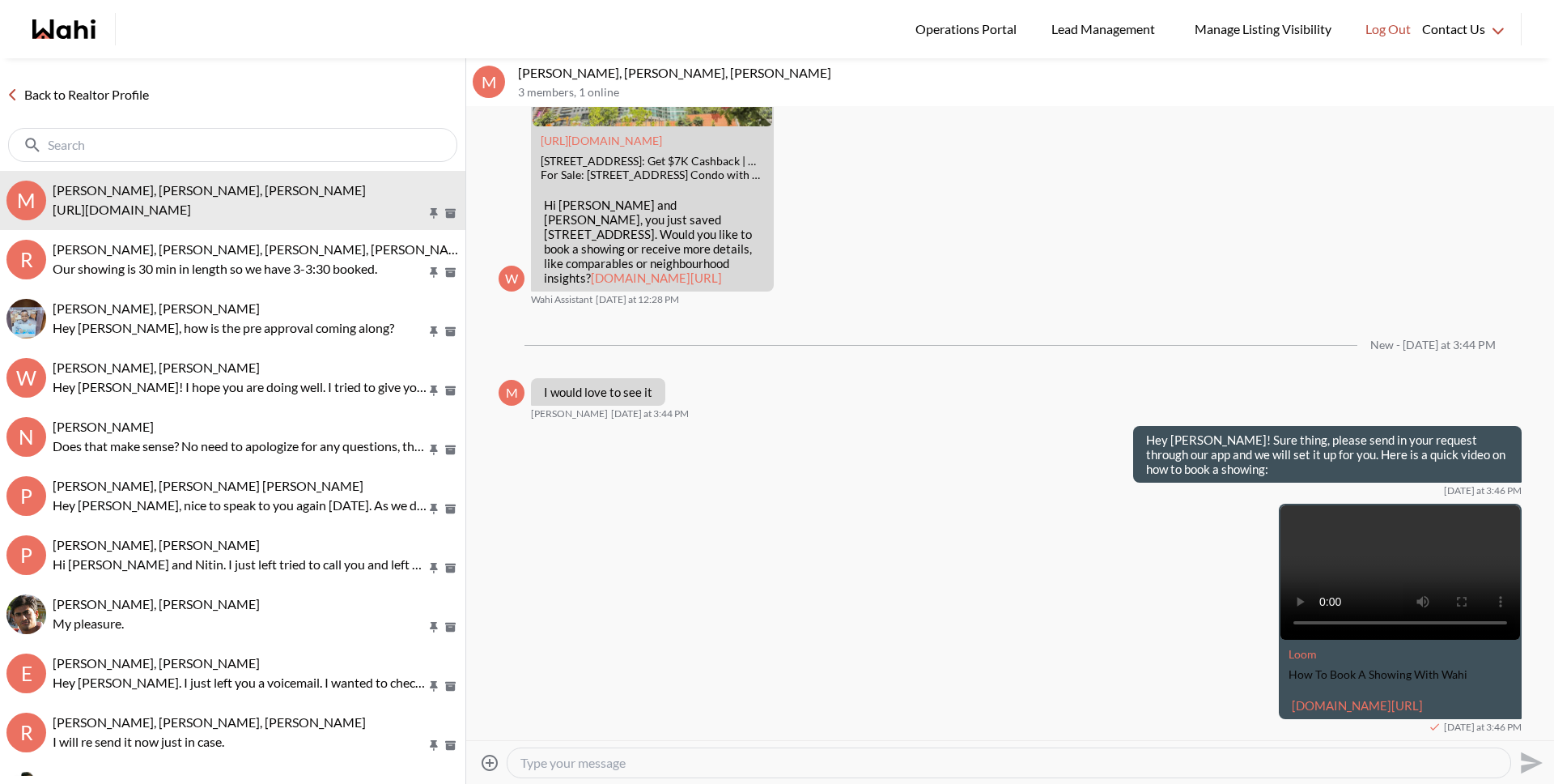
click at [78, 95] on link "Back to Realtor Profile" at bounding box center [78, 95] width 155 height 21
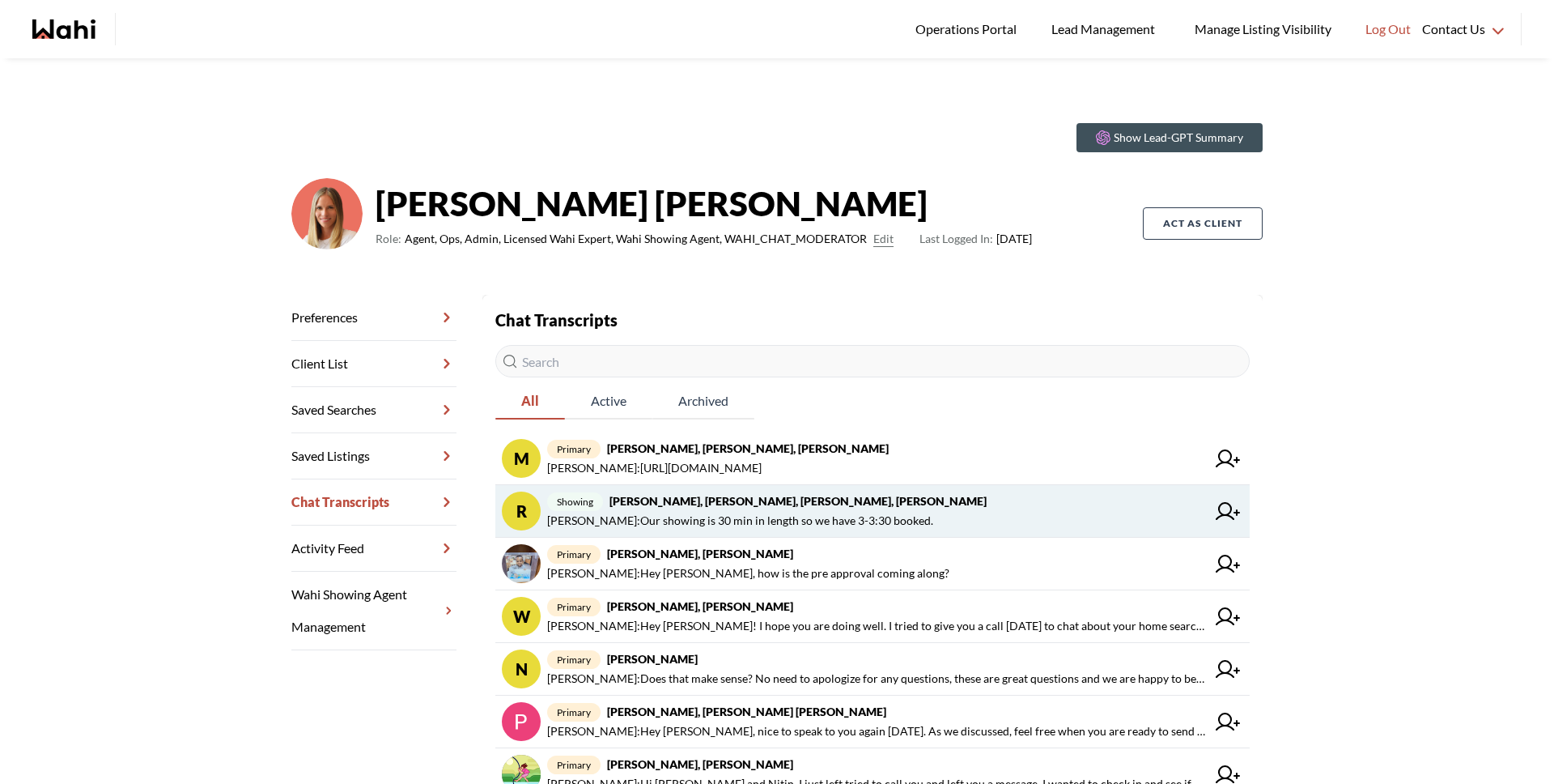
click at [733, 503] on strong "[PERSON_NAME], [PERSON_NAME], [PERSON_NAME], [PERSON_NAME]" at bounding box center [798, 501] width 377 height 14
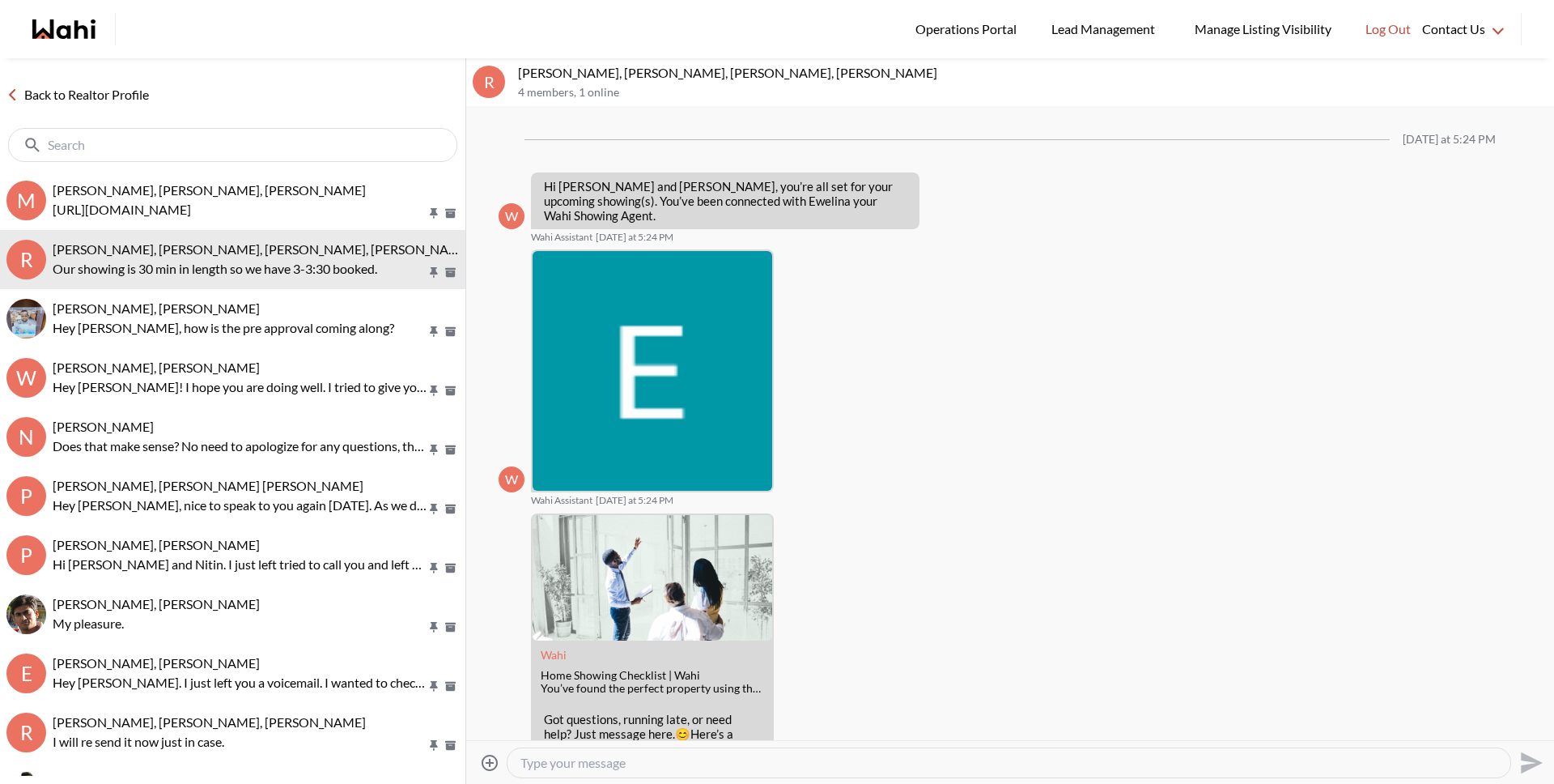
scroll to position [366, 0]
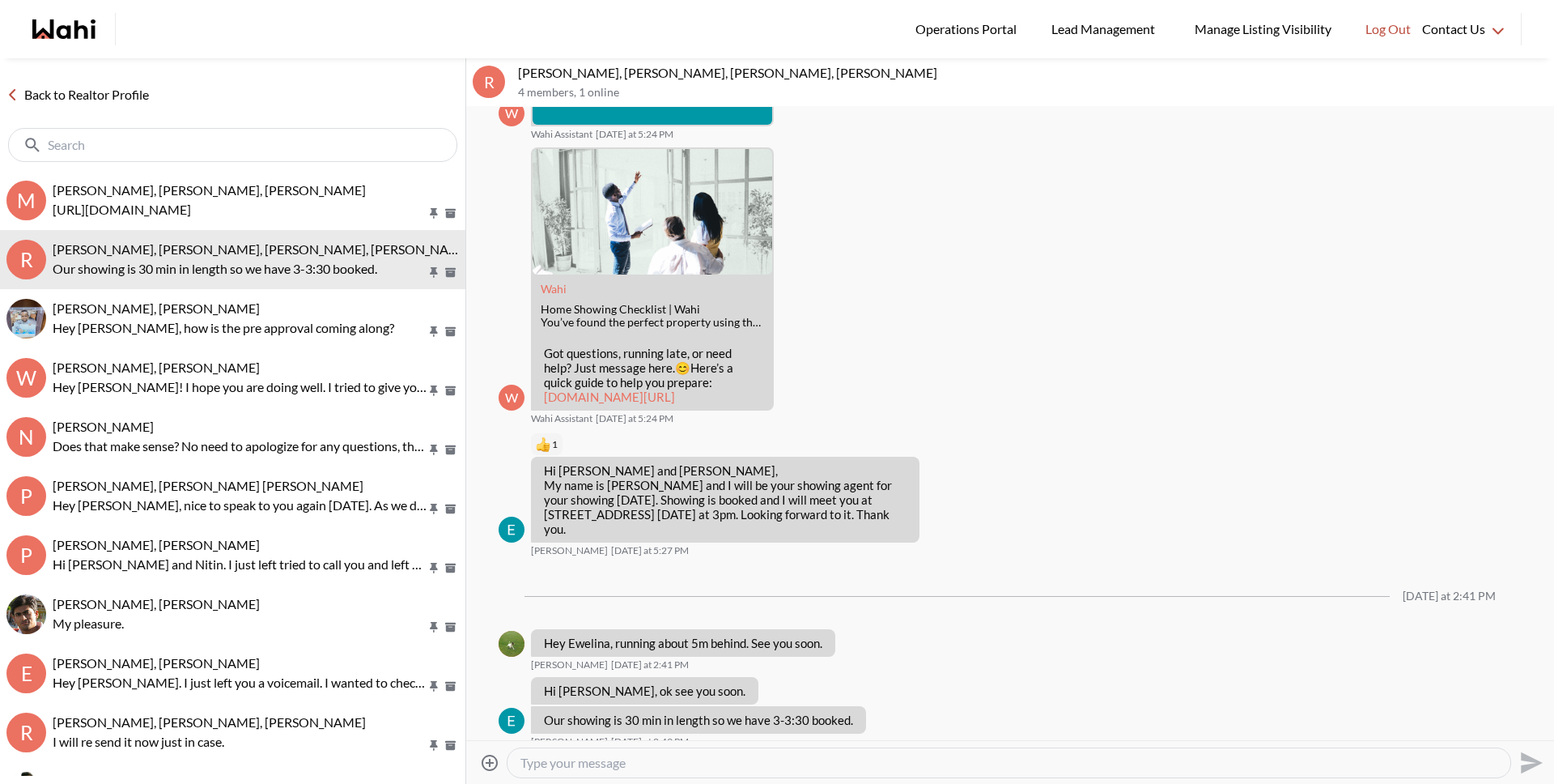
click at [117, 85] on link "Back to Realtor Profile" at bounding box center [78, 95] width 155 height 21
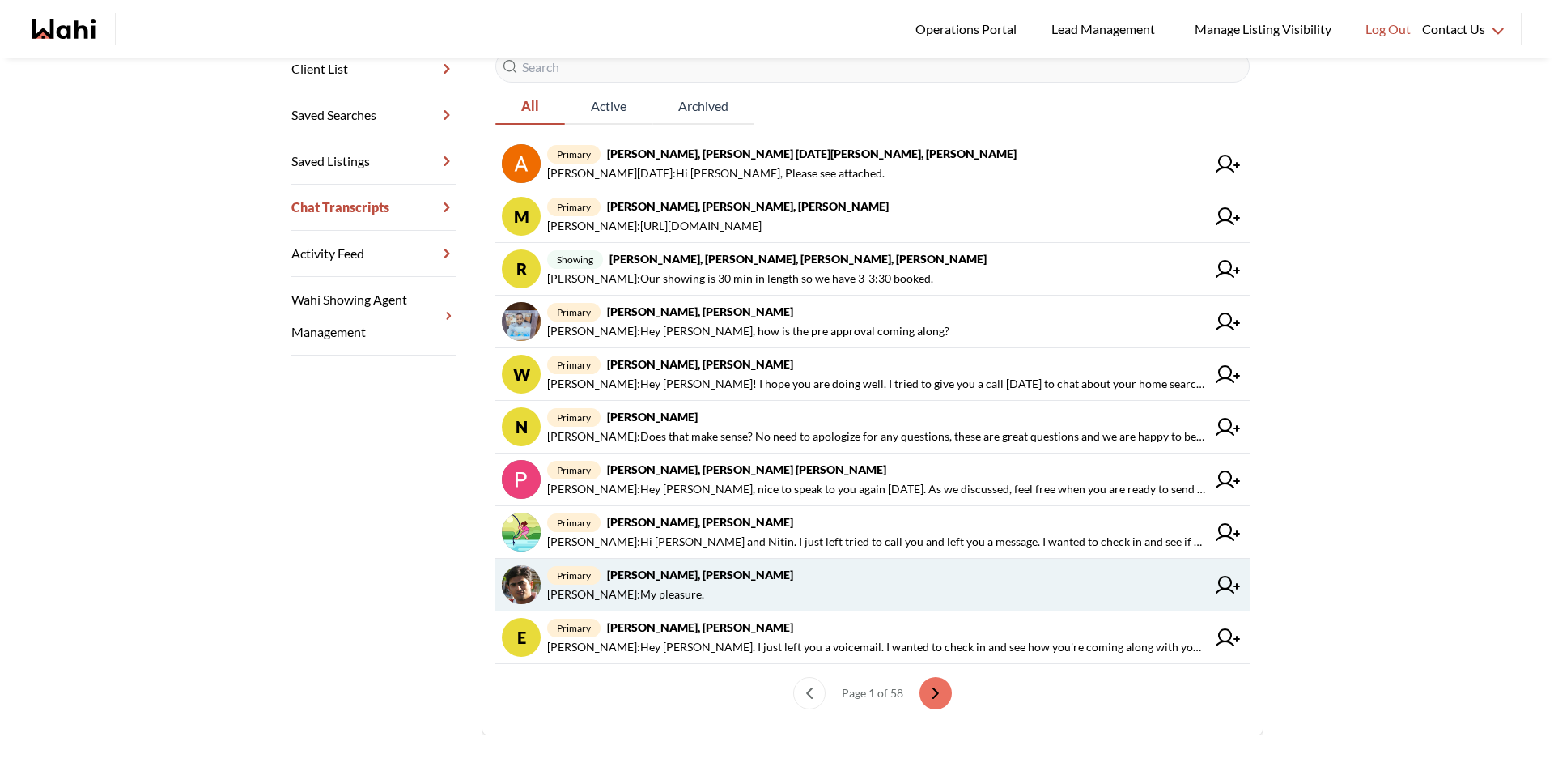
scroll to position [298, 0]
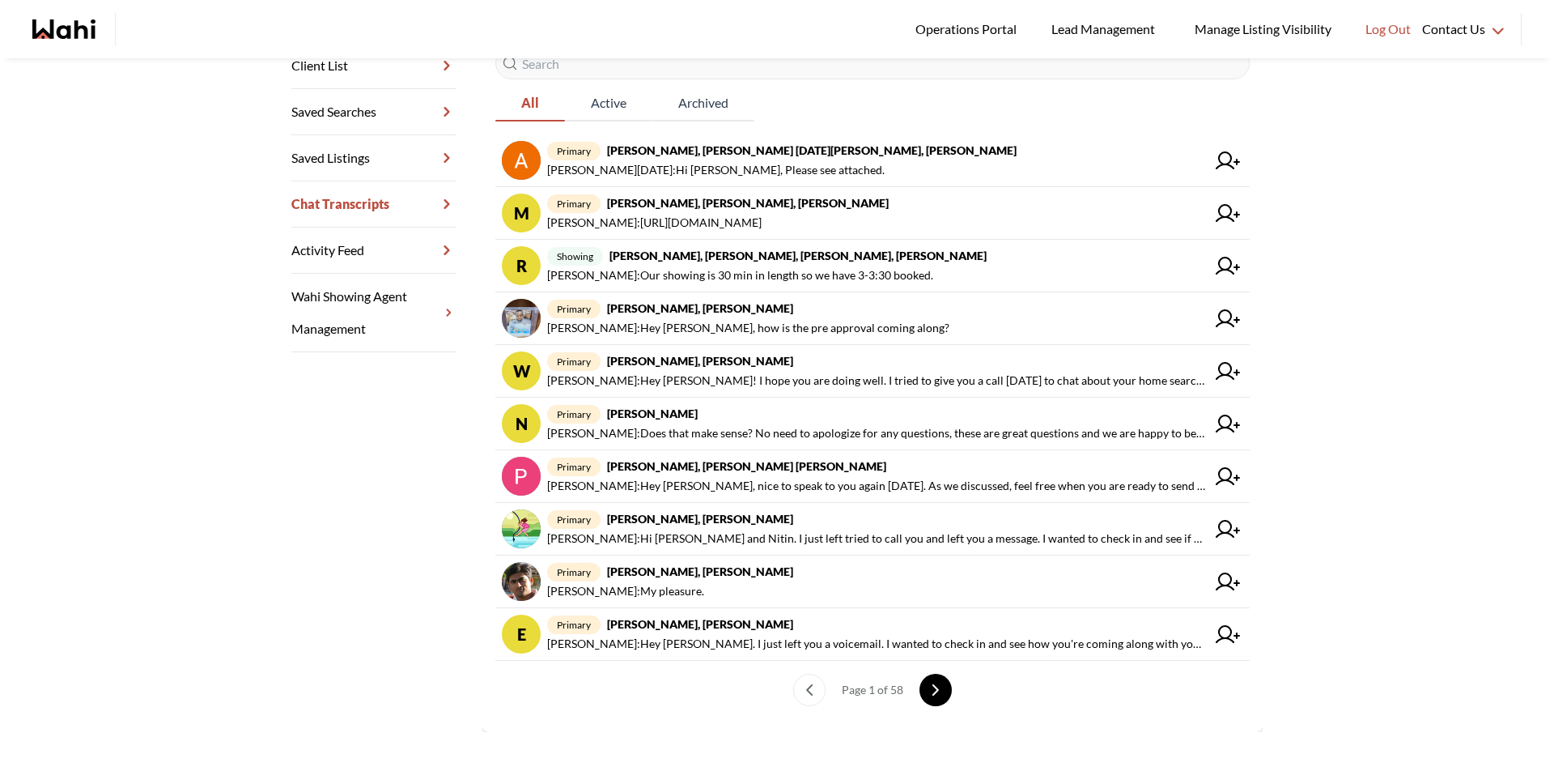
click at [934, 691] on icon "next page" at bounding box center [936, 689] width 5 height 10
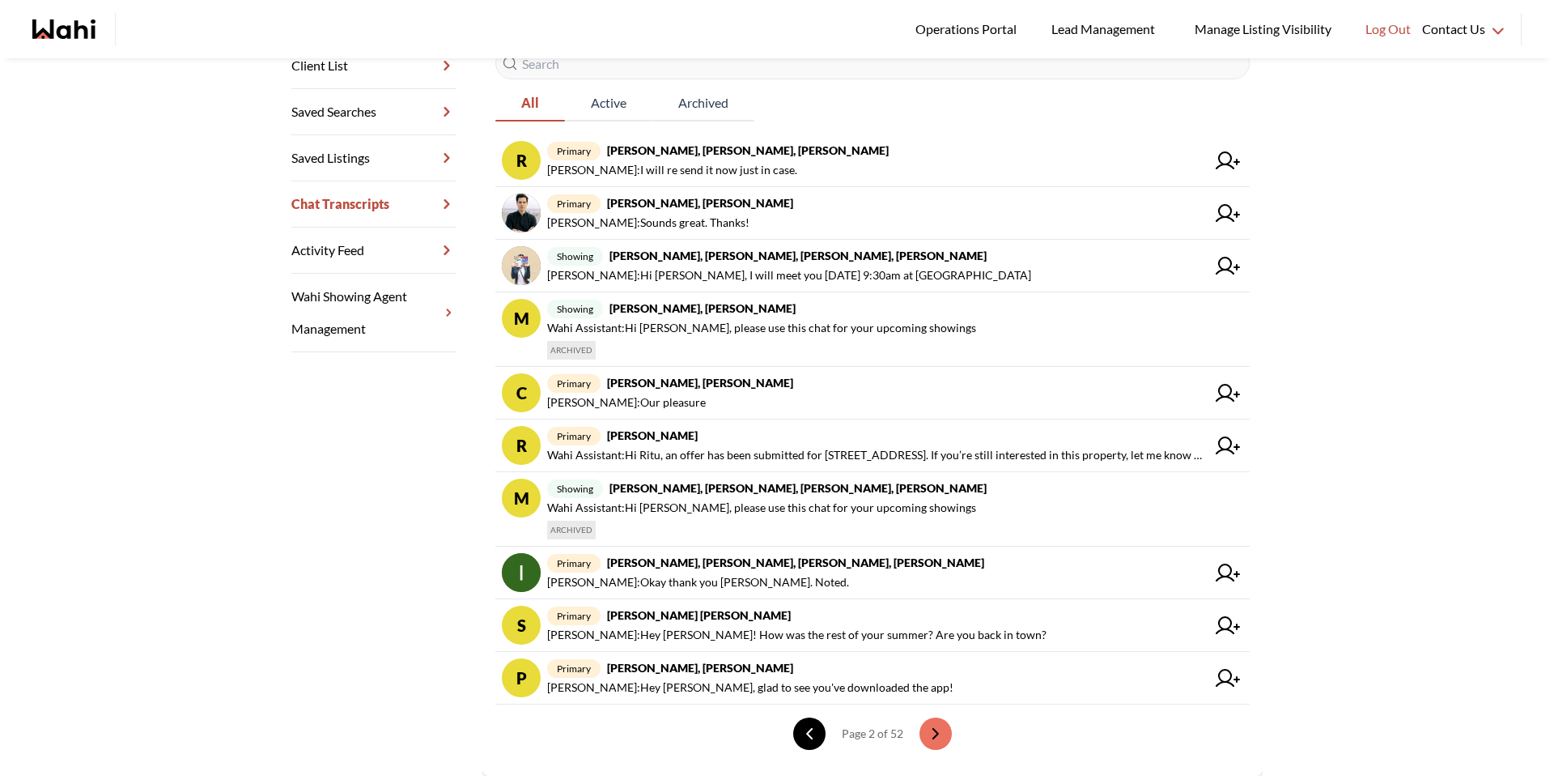
click at [811, 730] on button "previous page" at bounding box center [810, 733] width 33 height 33
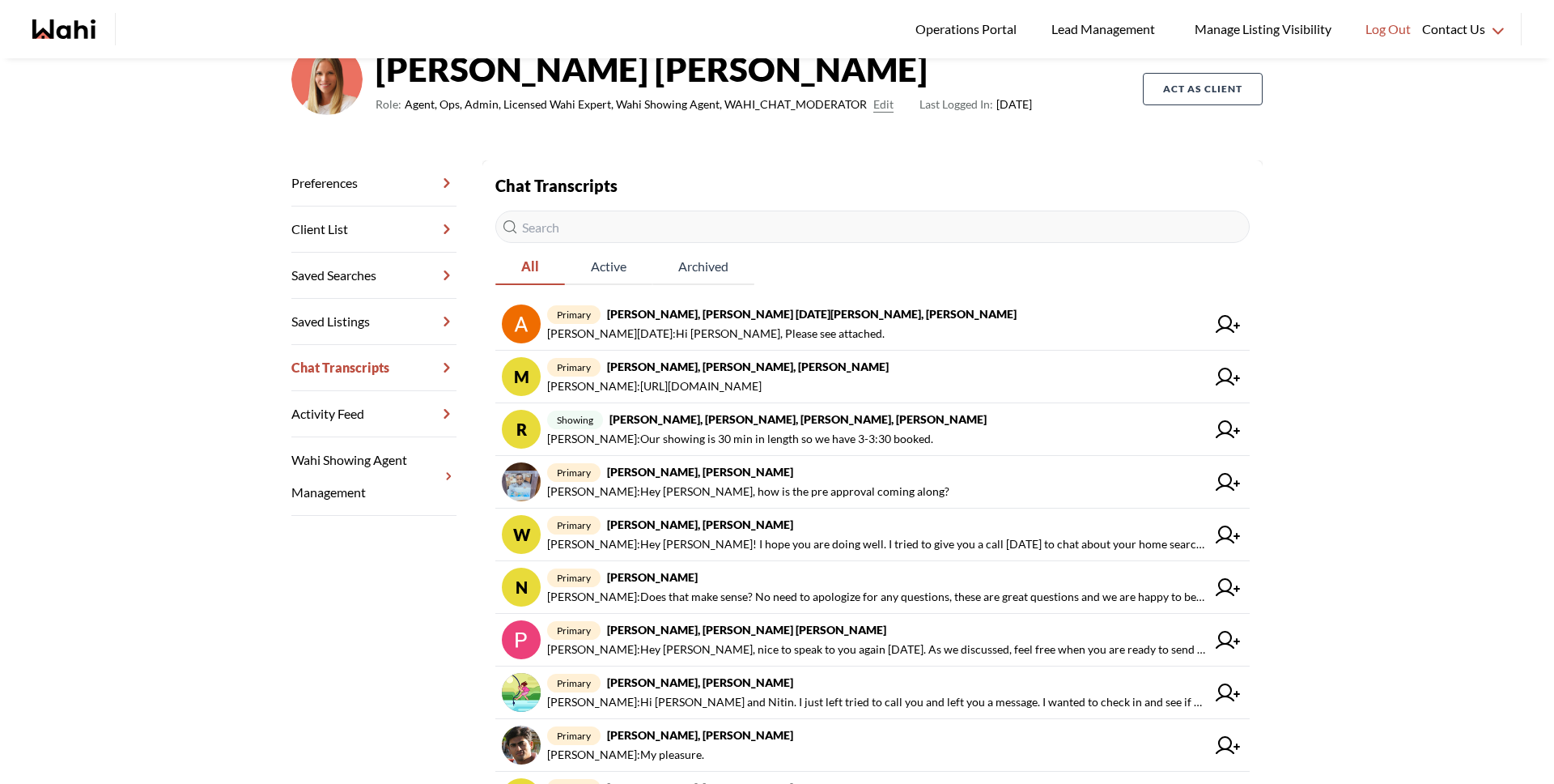
scroll to position [0, 0]
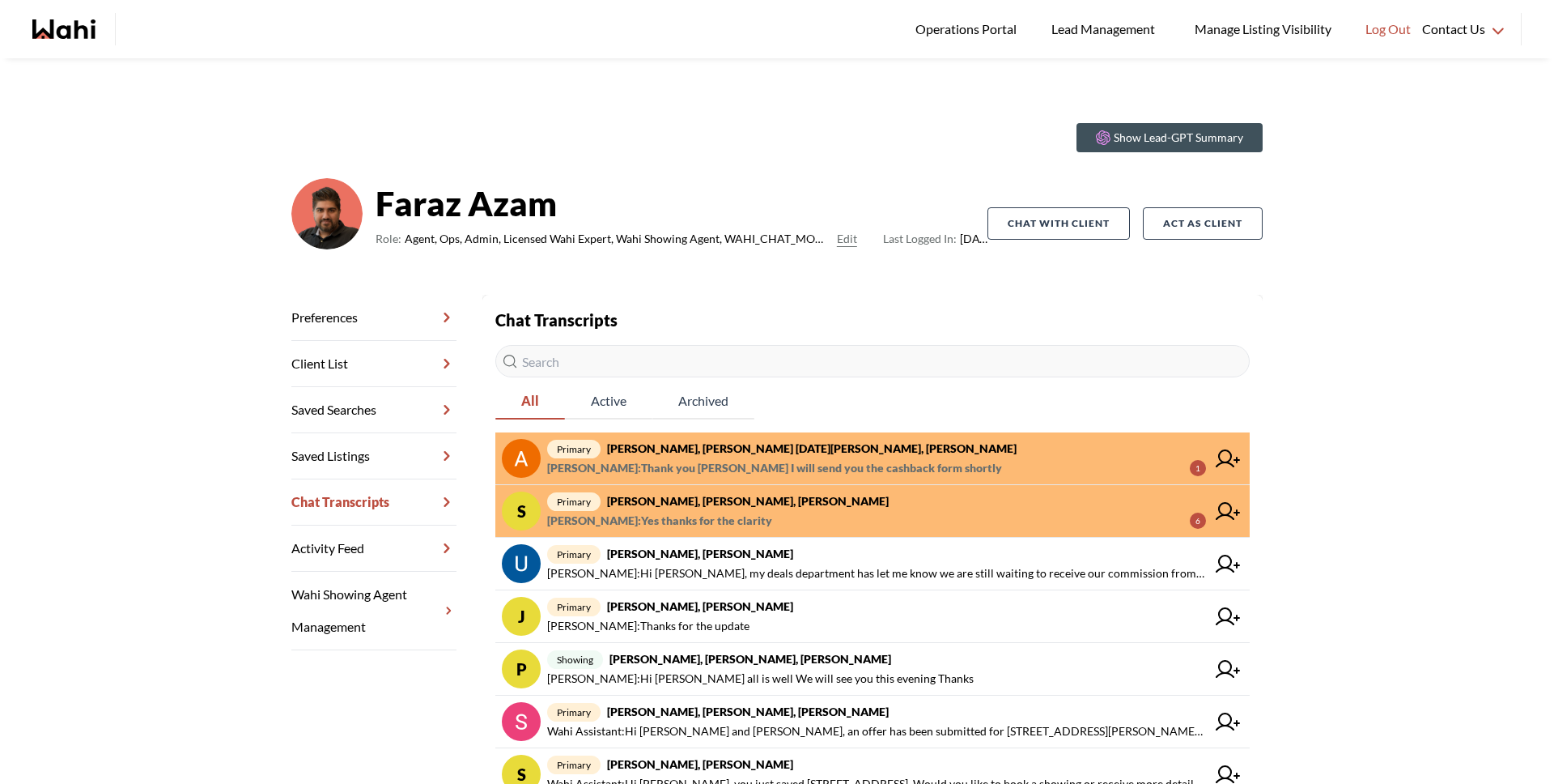
click at [731, 439] on span "primary [PERSON_NAME], [PERSON_NAME] [DATE][PERSON_NAME], [PERSON_NAME]" at bounding box center [877, 448] width 659 height 19
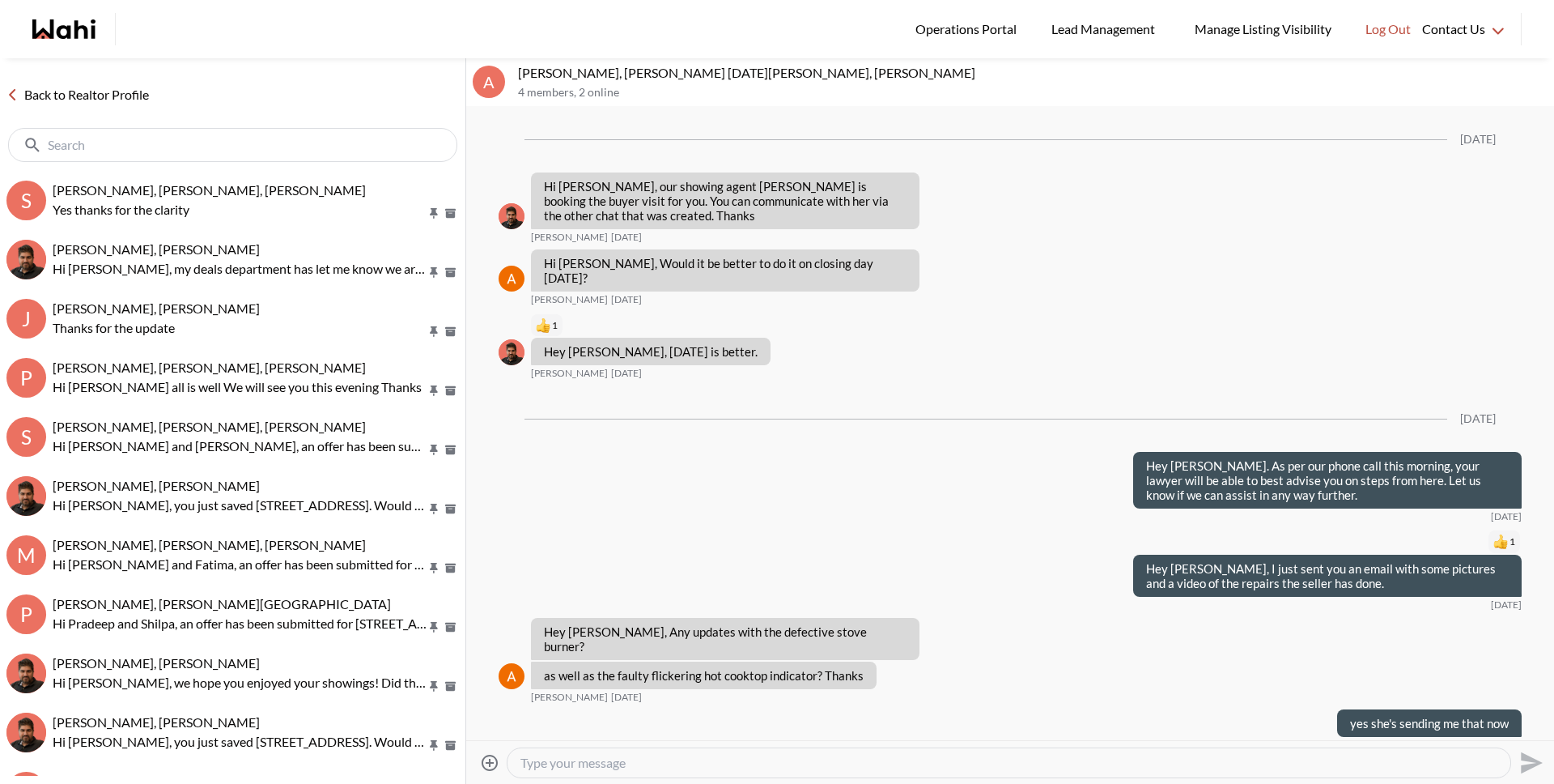
scroll to position [1535, 0]
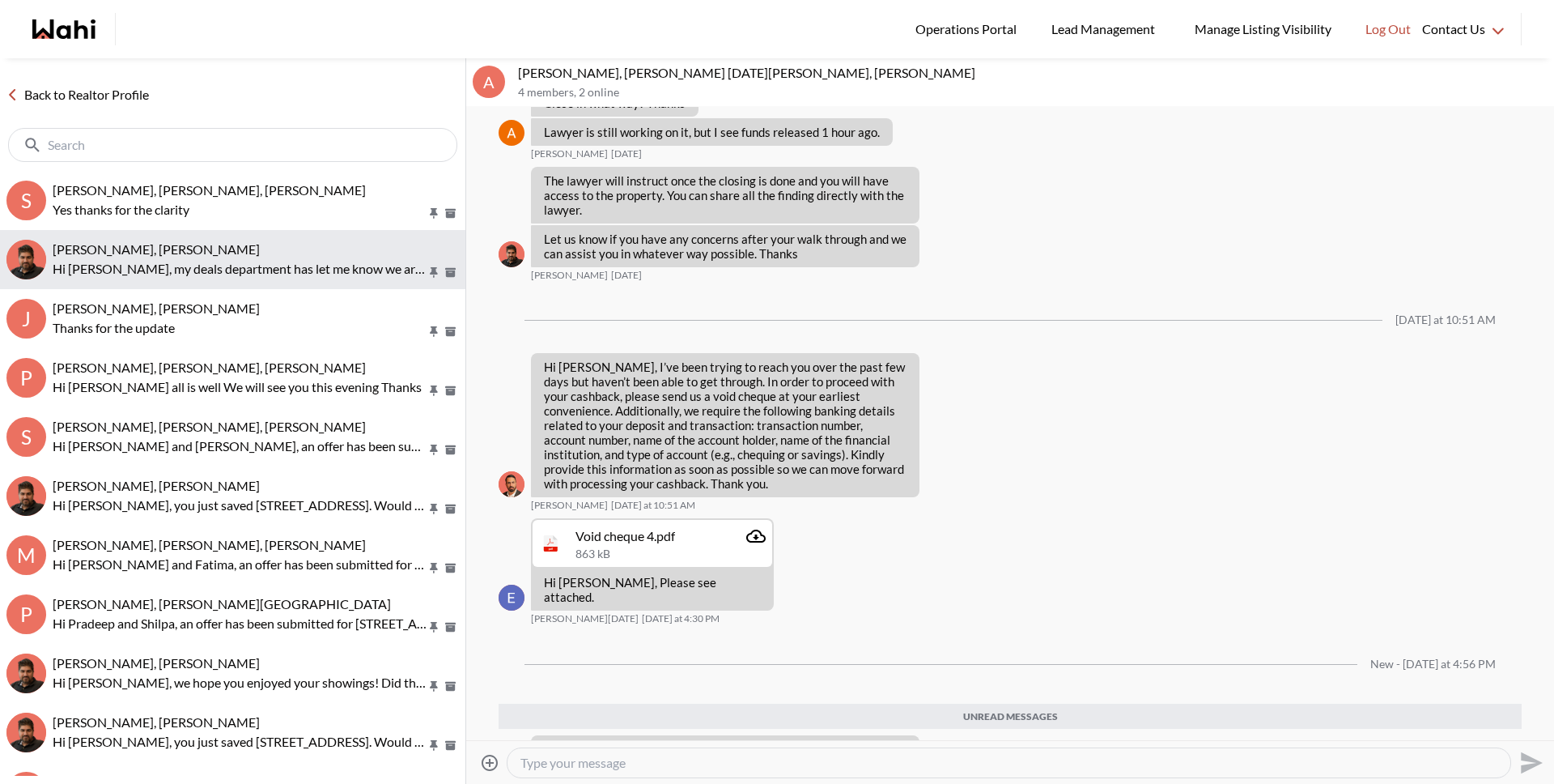
click at [211, 259] on p "Hi [PERSON_NAME], my deals department has let me know we are still waiting to r…" at bounding box center [240, 269] width 374 height 19
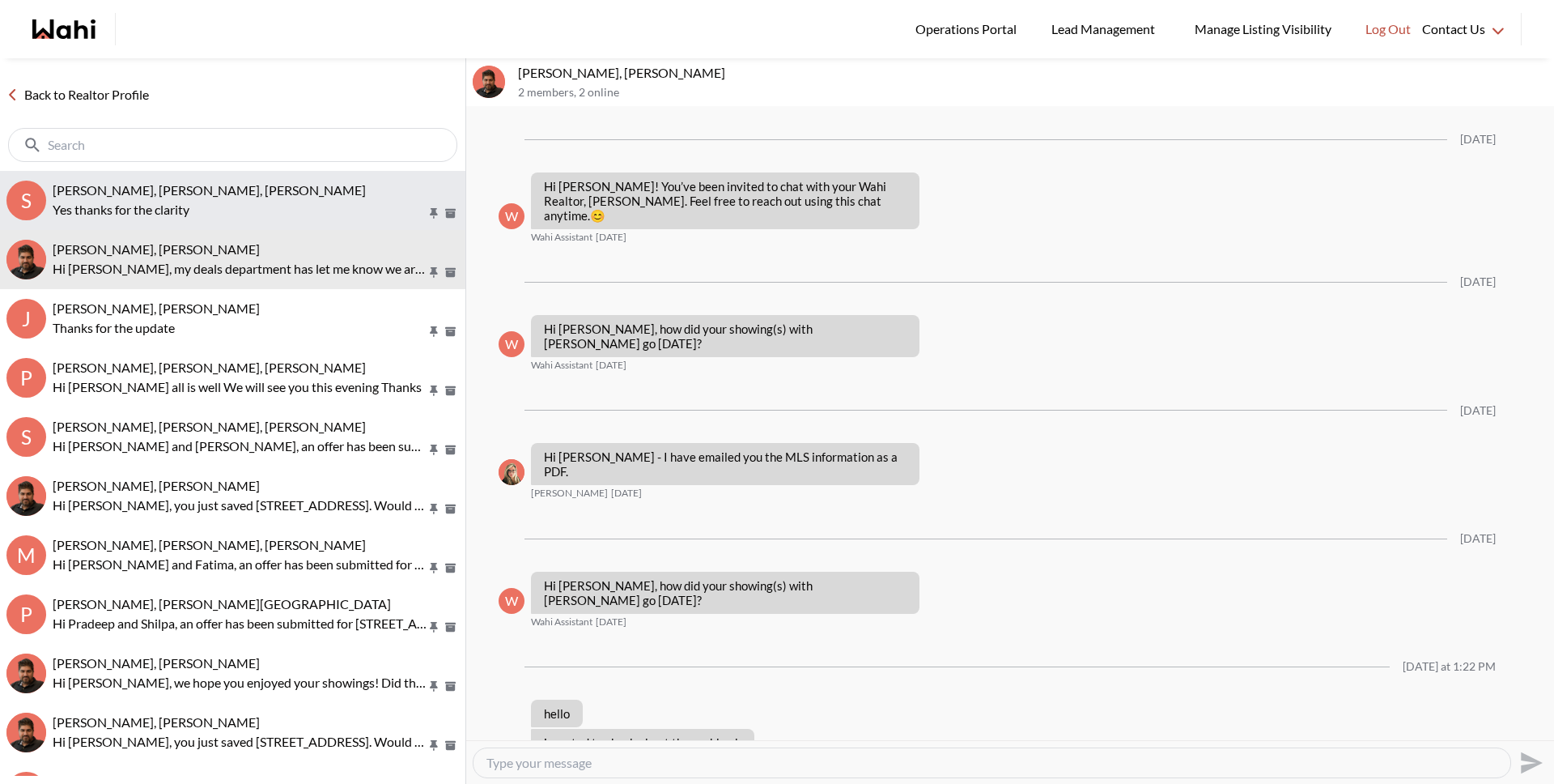
scroll to position [144, 0]
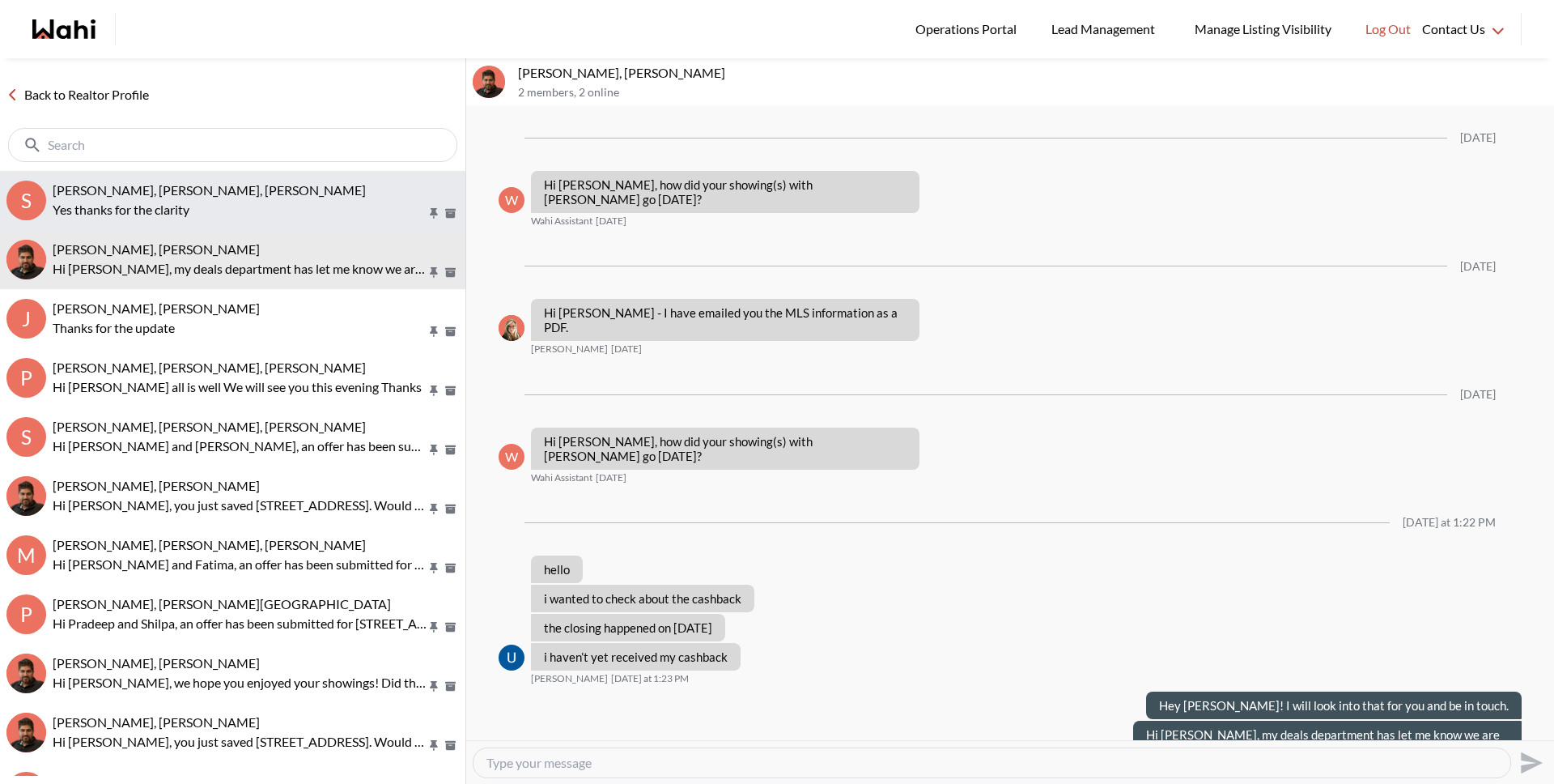
click at [225, 206] on p "Yes thanks for the clarity" at bounding box center [240, 210] width 374 height 19
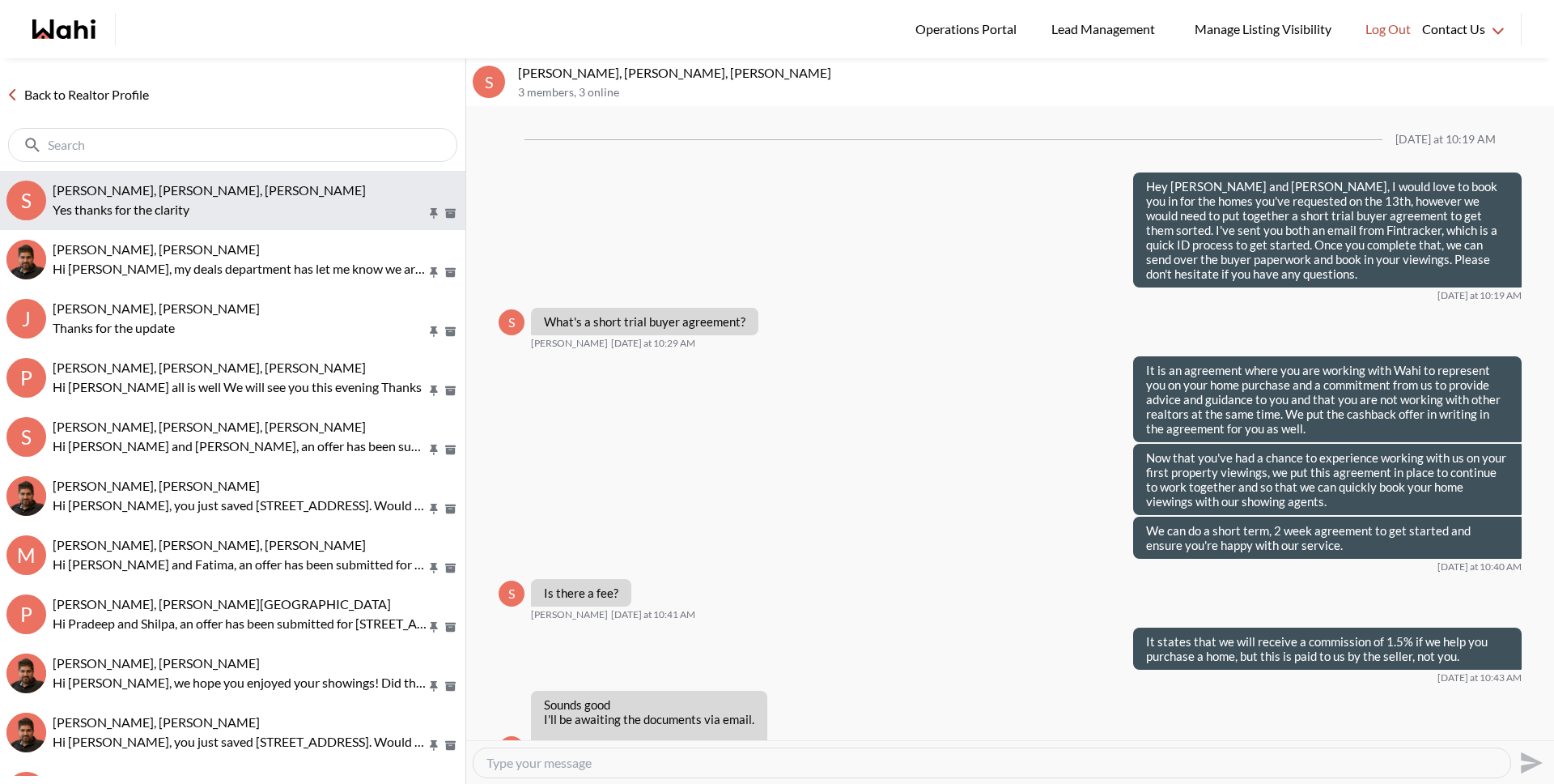
scroll to position [924, 0]
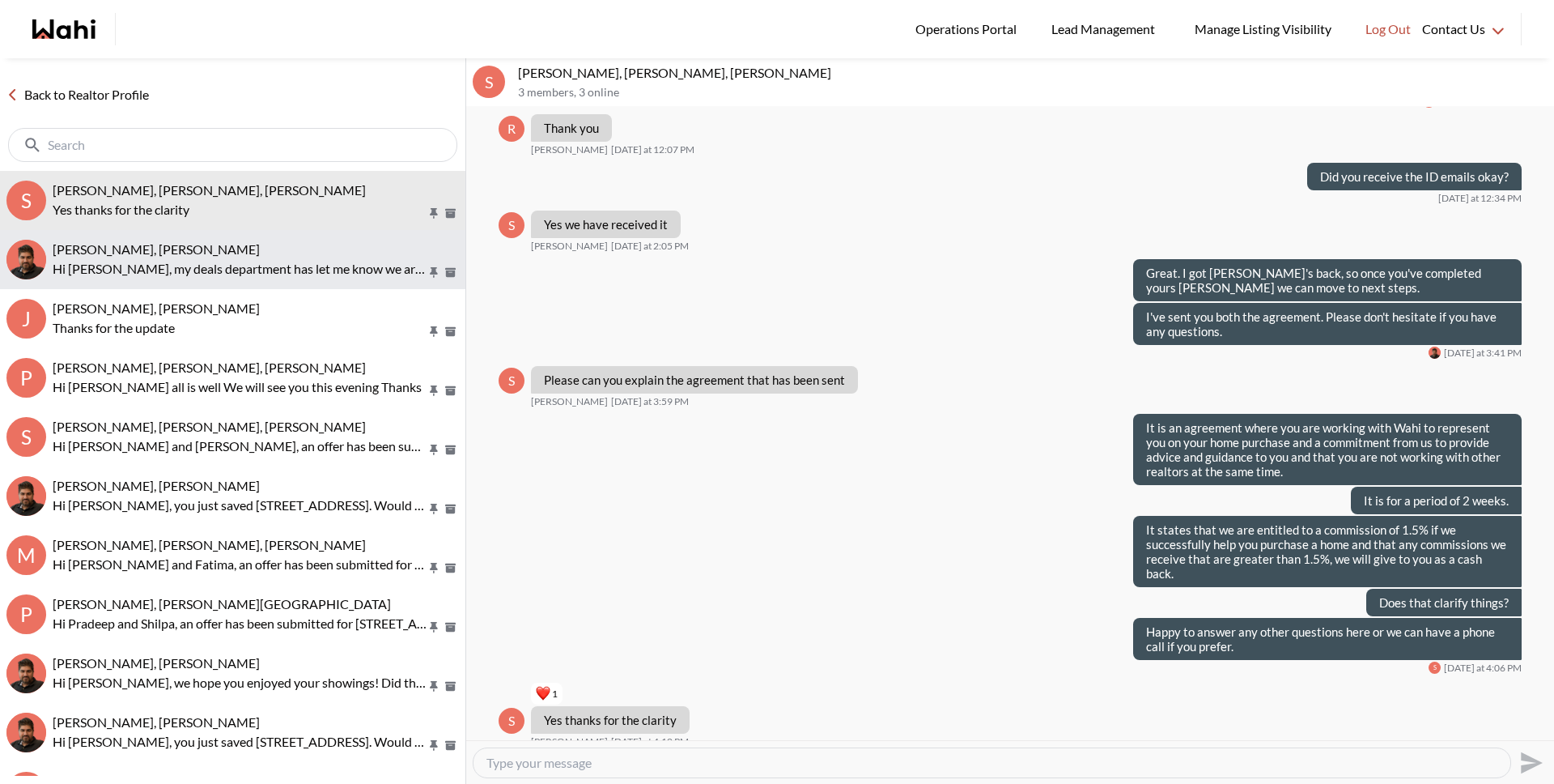
click at [232, 264] on p "Hi Uday, my deals department has let me know we are still waiting to receive ou…" at bounding box center [240, 269] width 374 height 19
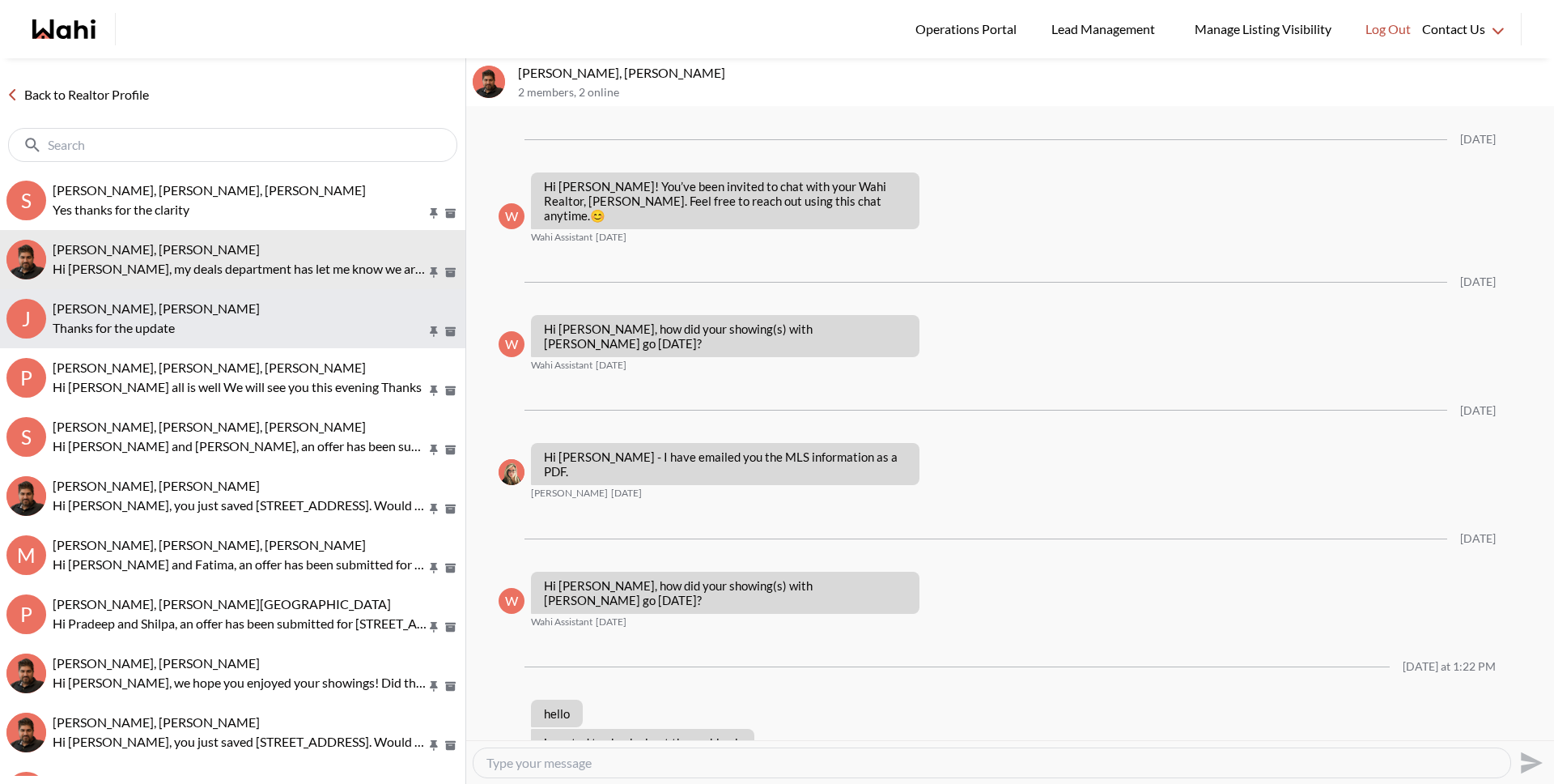
scroll to position [144, 0]
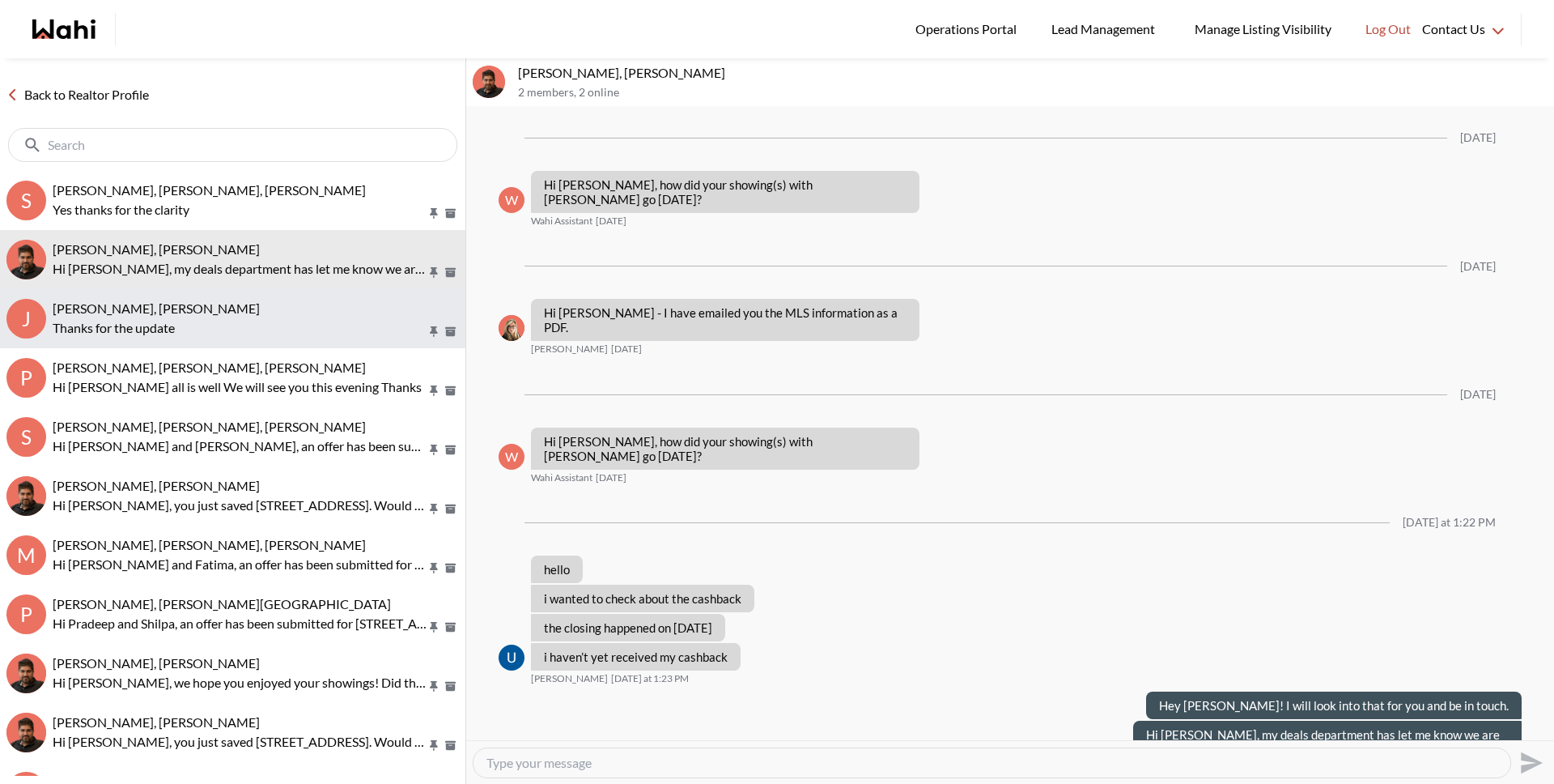
click at [225, 324] on p "Thanks for the update" at bounding box center [240, 328] width 374 height 19
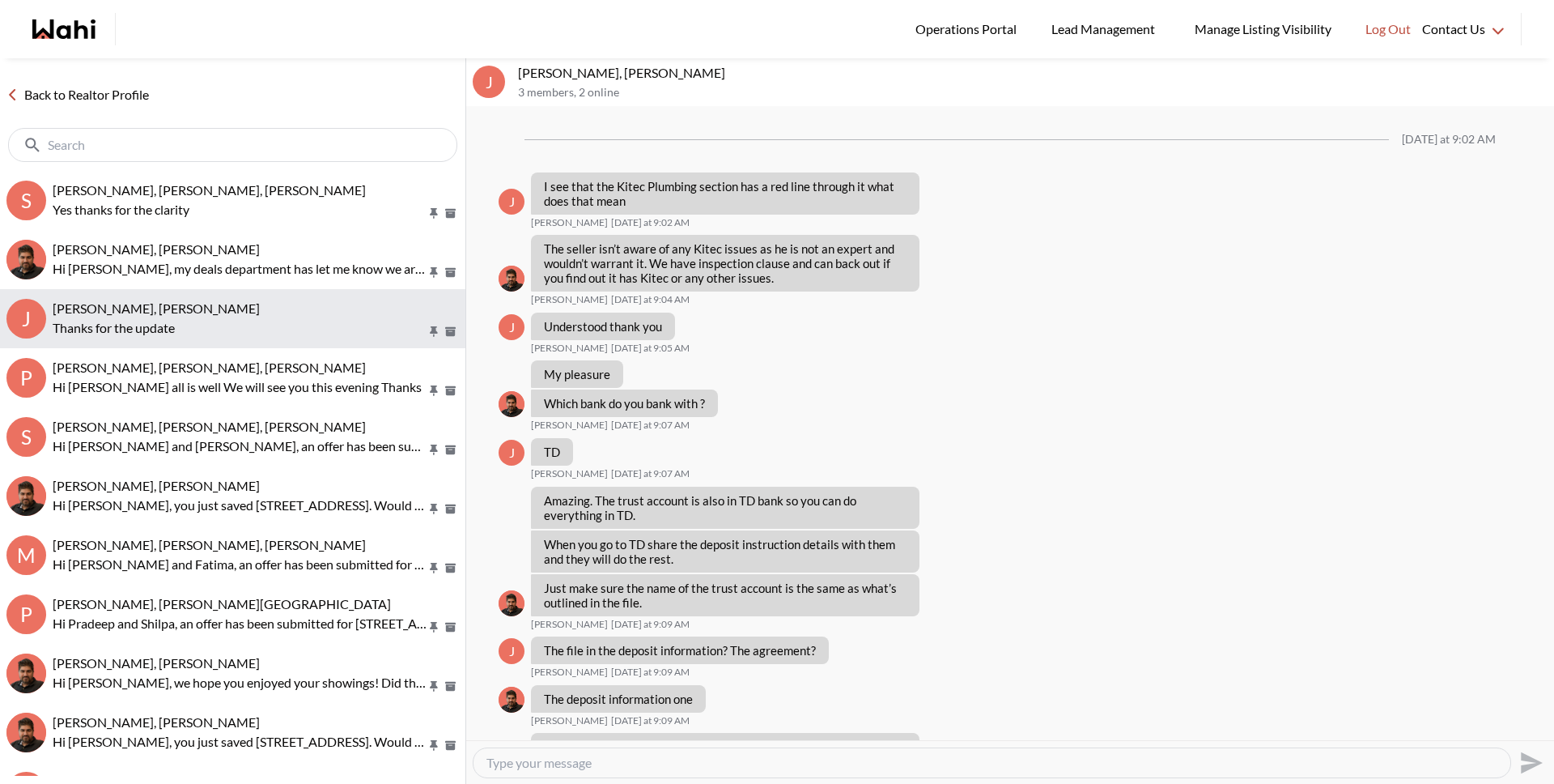
scroll to position [675, 0]
